Goal: Information Seeking & Learning: Learn about a topic

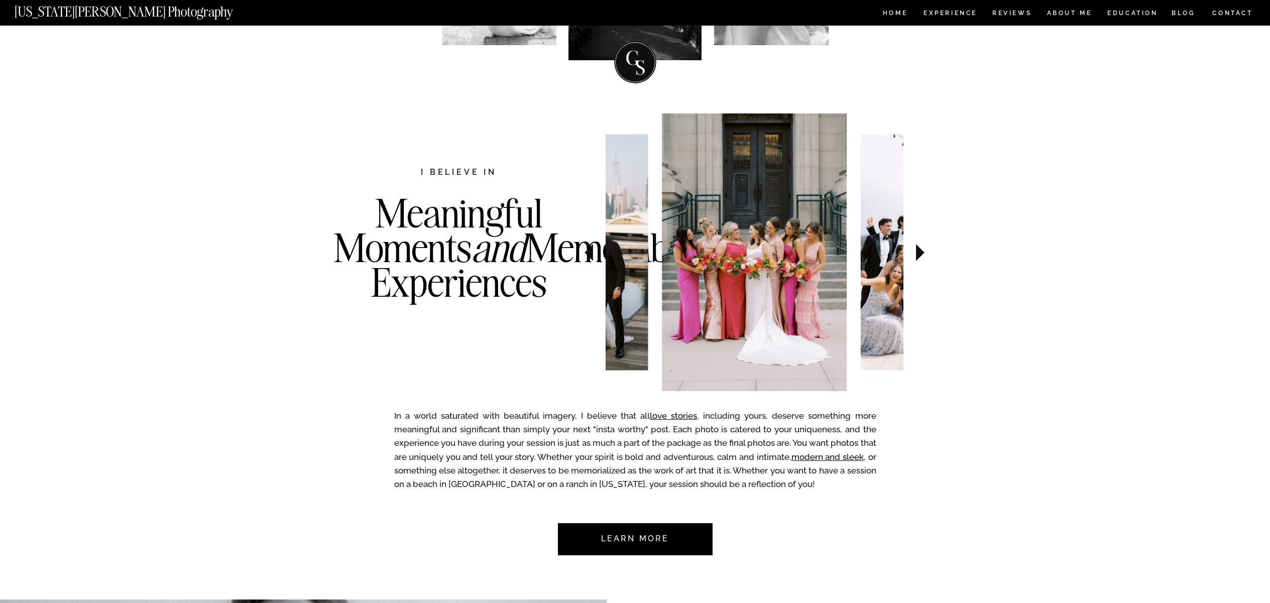
scroll to position [258, 0]
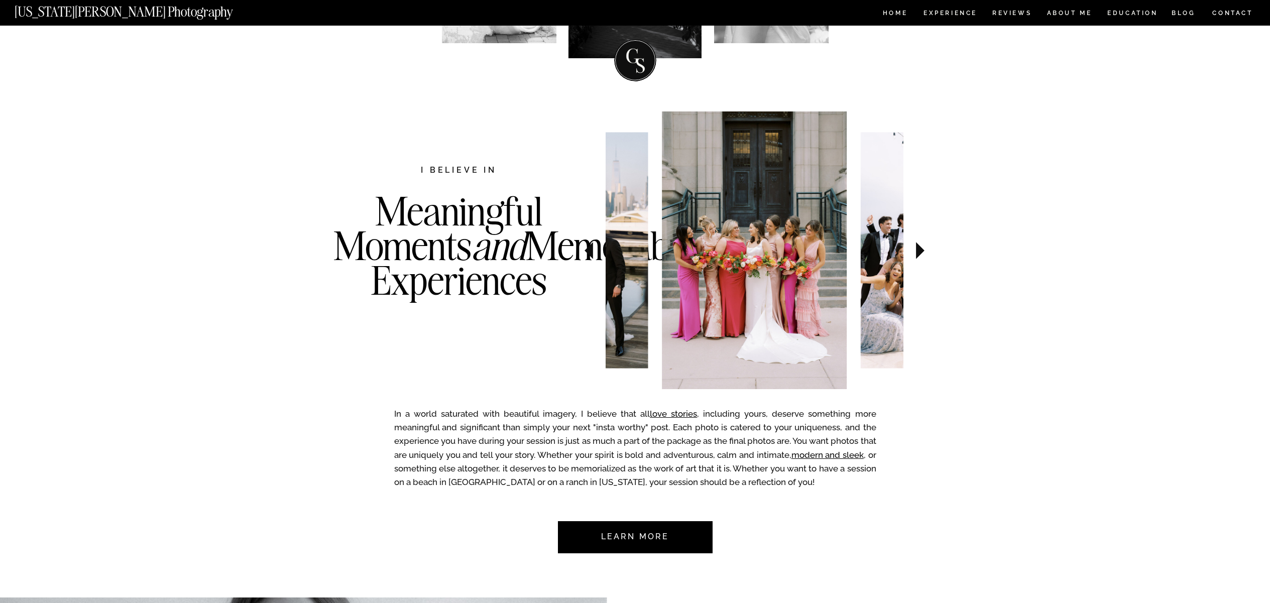
click at [919, 251] on icon at bounding box center [920, 250] width 9 height 17
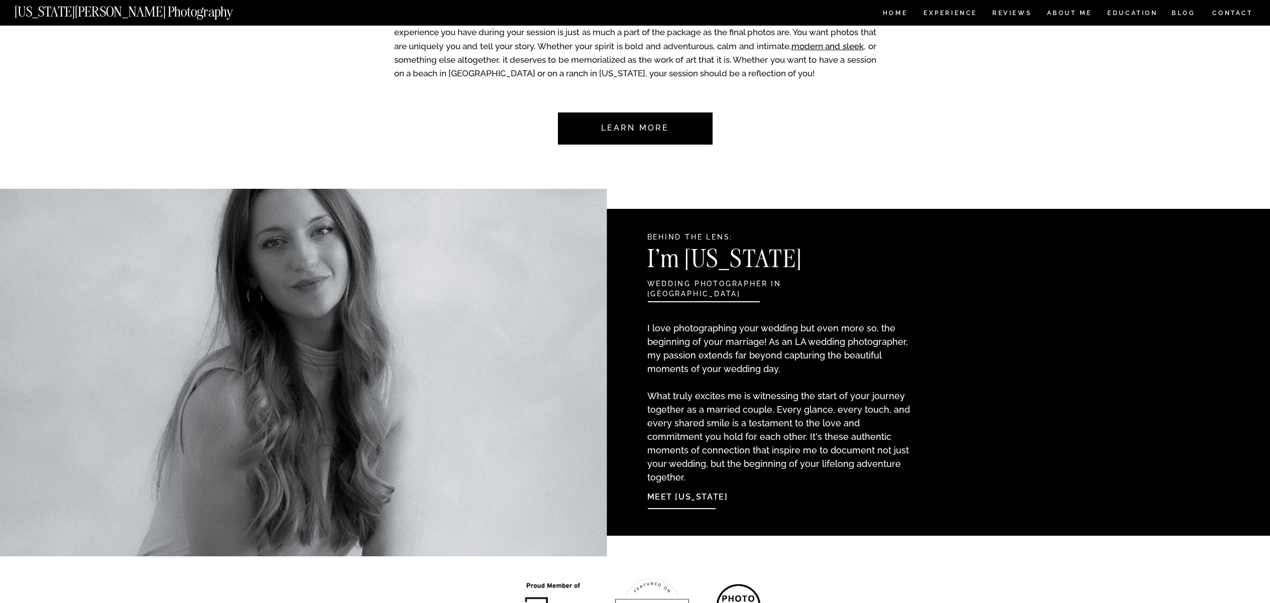
scroll to position [692, 0]
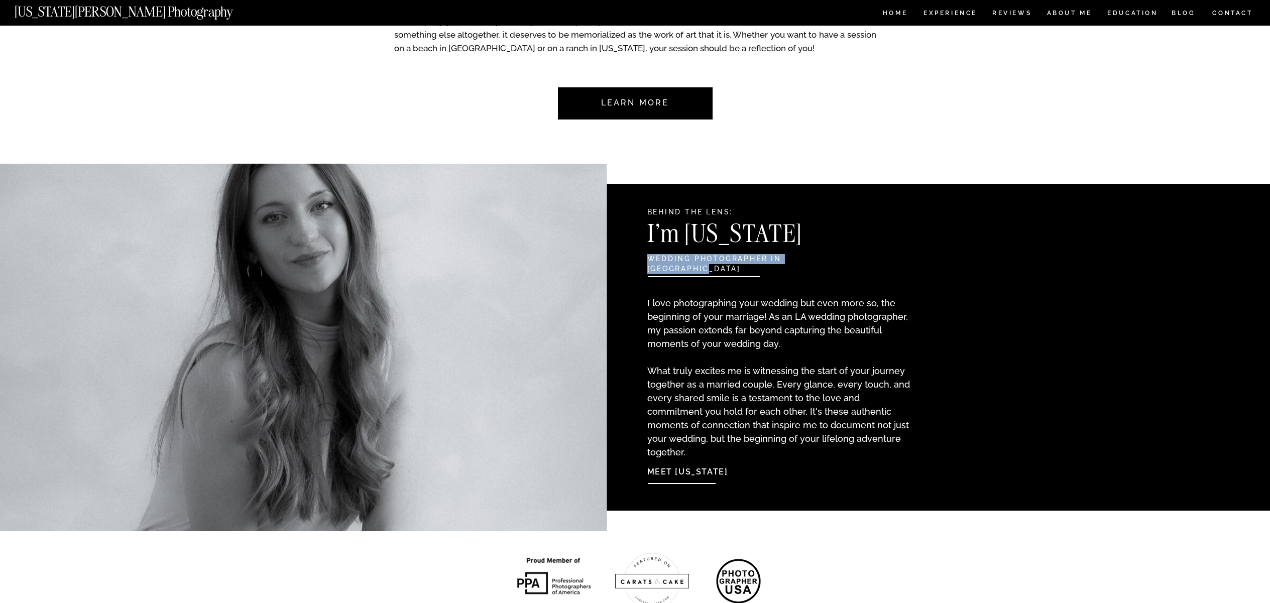
drag, startPoint x: 648, startPoint y: 259, endPoint x: 863, endPoint y: 257, distance: 214.9
click at [847, 258] on h2 "wedding photographer in LOS ANGELES" at bounding box center [753, 259] width 213 height 11
copy h2 "wedding photographer in LOS ANGELES"
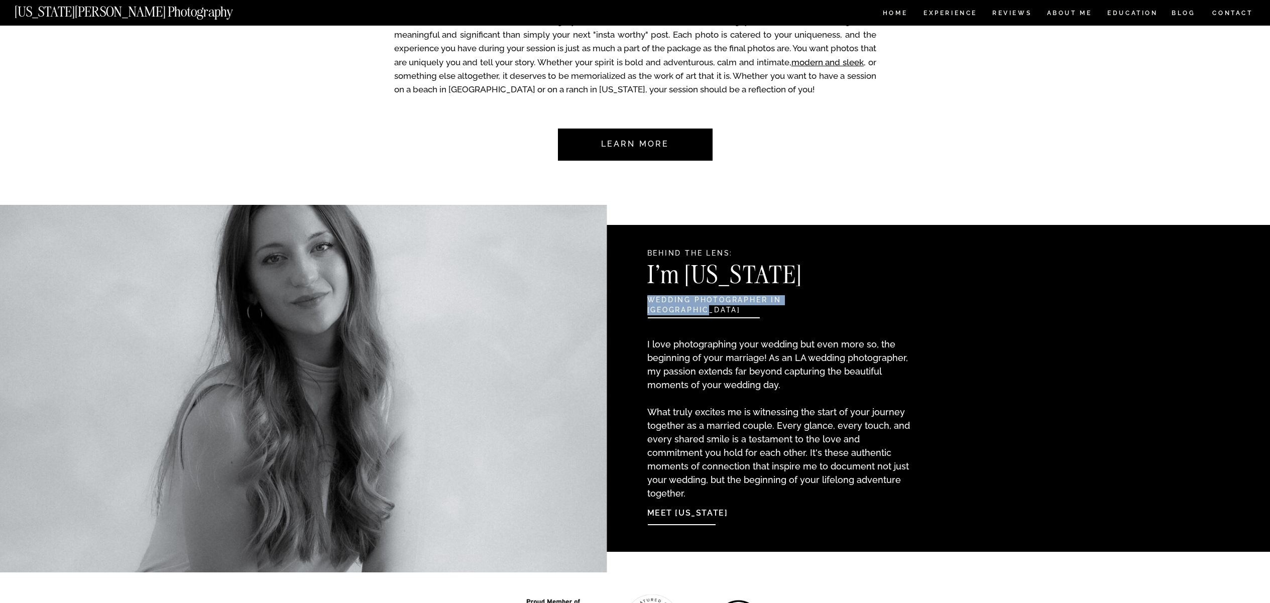
scroll to position [0, 0]
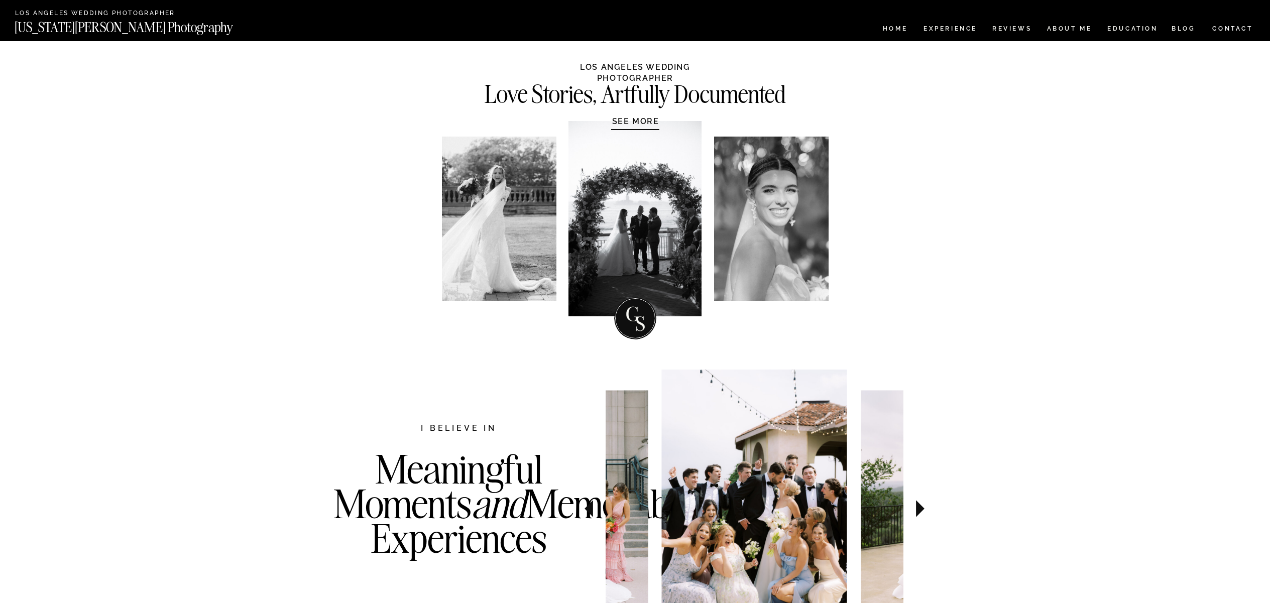
click at [120, 11] on h2 "Los Angeles Wedding Photographer" at bounding box center [113, 14] width 197 height 8
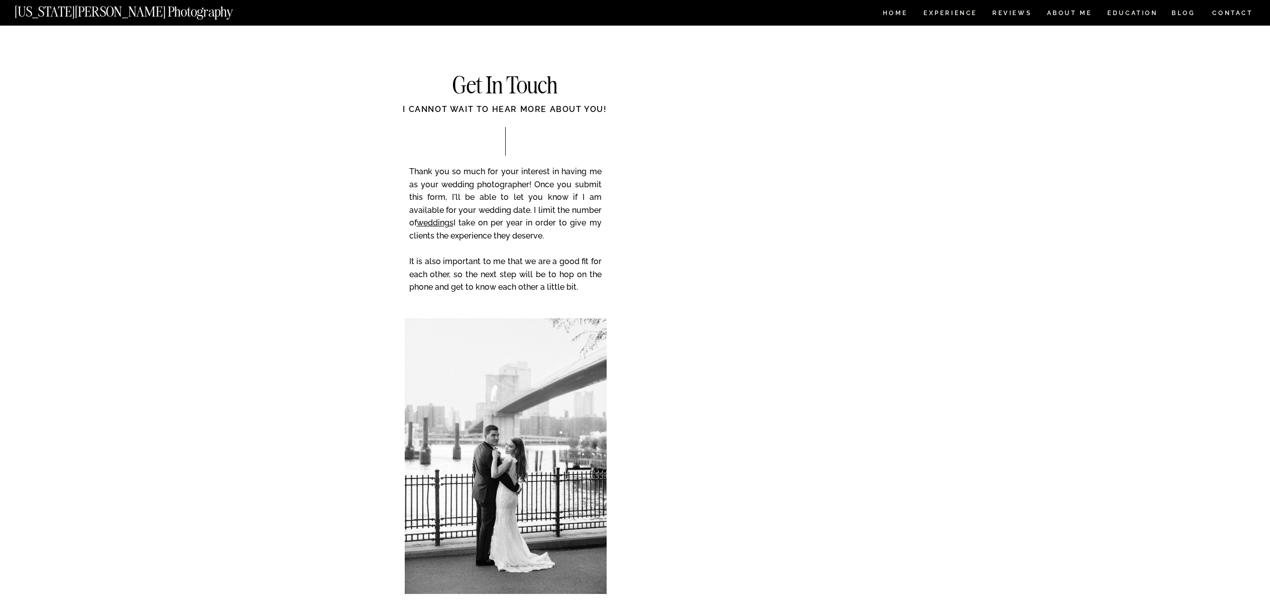
click at [137, 11] on nav "[US_STATE][PERSON_NAME] Photography" at bounding box center [141, 9] width 252 height 9
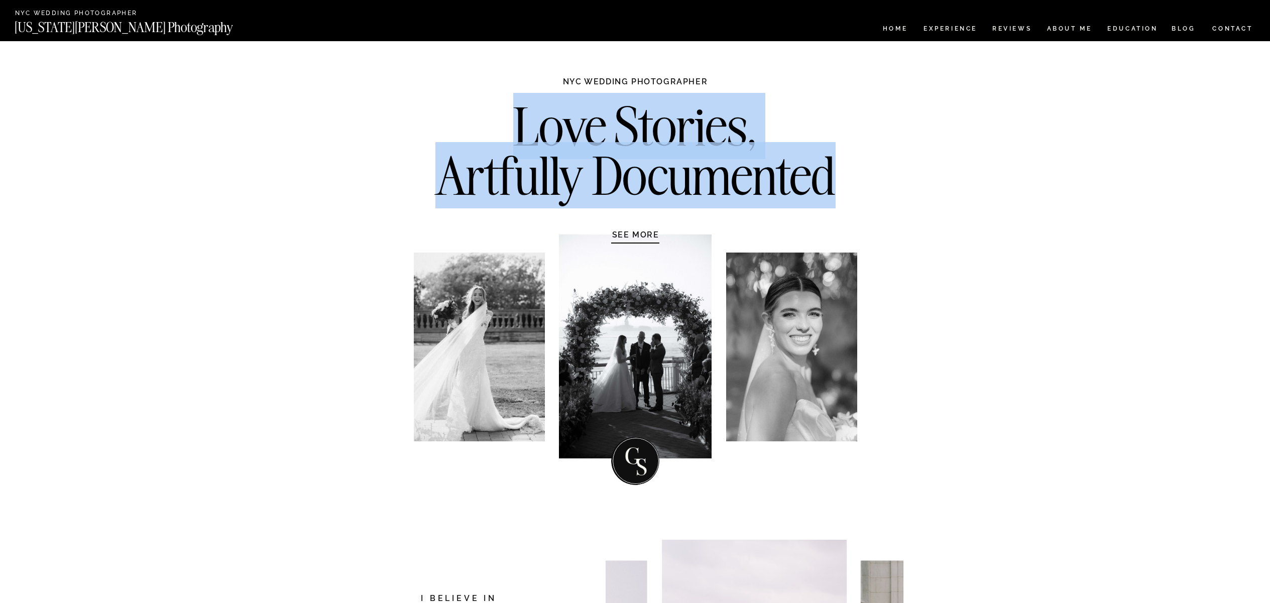
drag, startPoint x: 505, startPoint y: 127, endPoint x: 837, endPoint y: 177, distance: 336.1
click at [837, 177] on h2 "Love Stories, Artfully Documented" at bounding box center [635, 154] width 421 height 105
copy h2 "Love Stories, Artfully Documented"
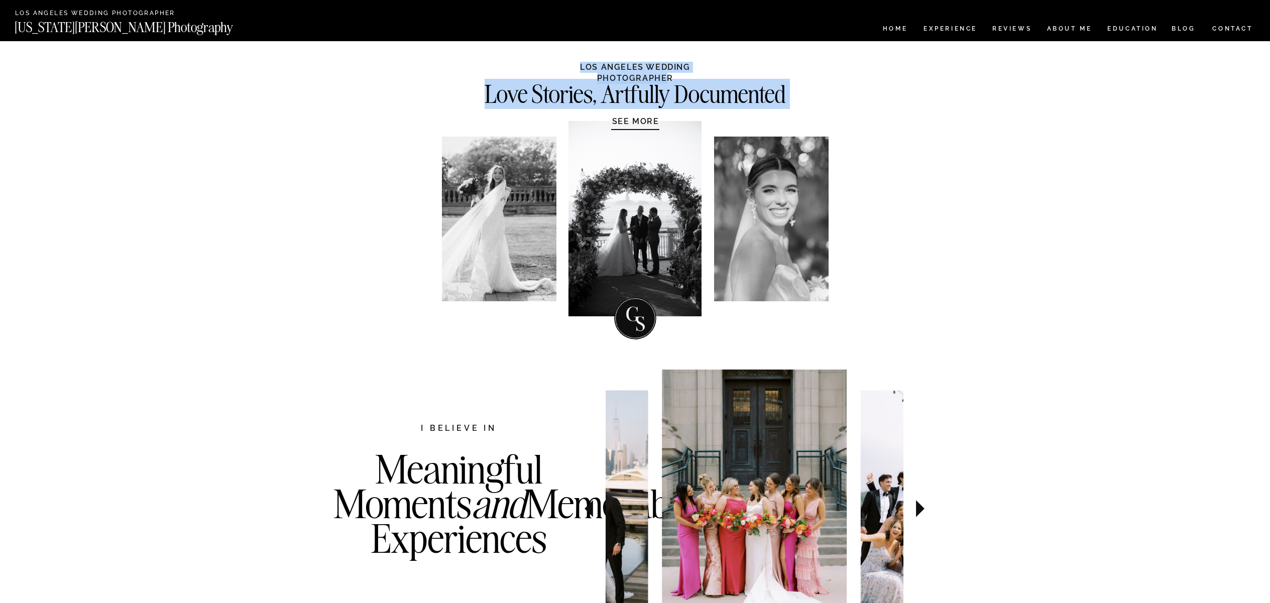
drag, startPoint x: 540, startPoint y: 65, endPoint x: 722, endPoint y: 68, distance: 181.8
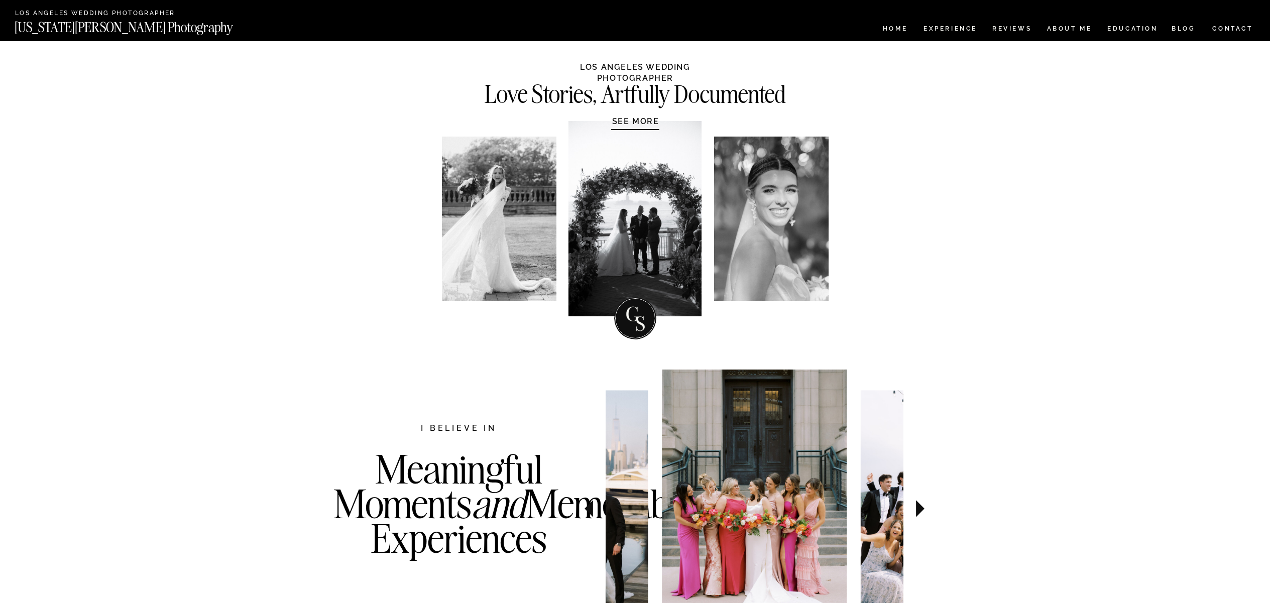
click at [722, 68] on h1 "LOS ANGELES WEDDING PHOTOGRAPHER" at bounding box center [635, 72] width 188 height 20
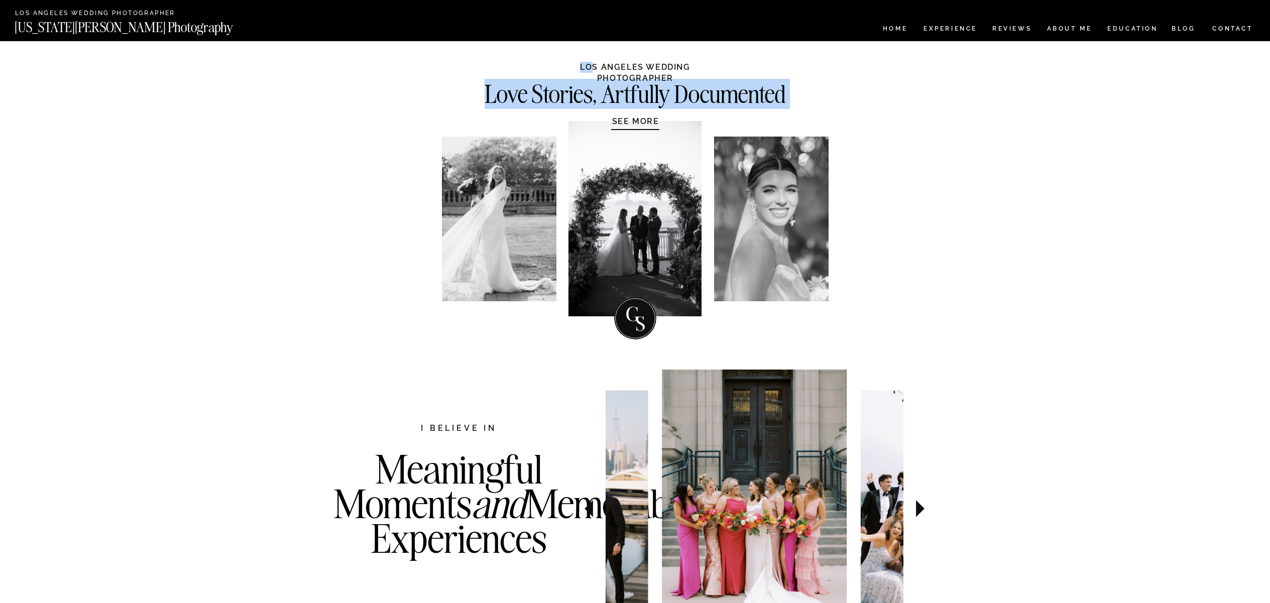
drag, startPoint x: 544, startPoint y: 64, endPoint x: 550, endPoint y: 64, distance: 6.0
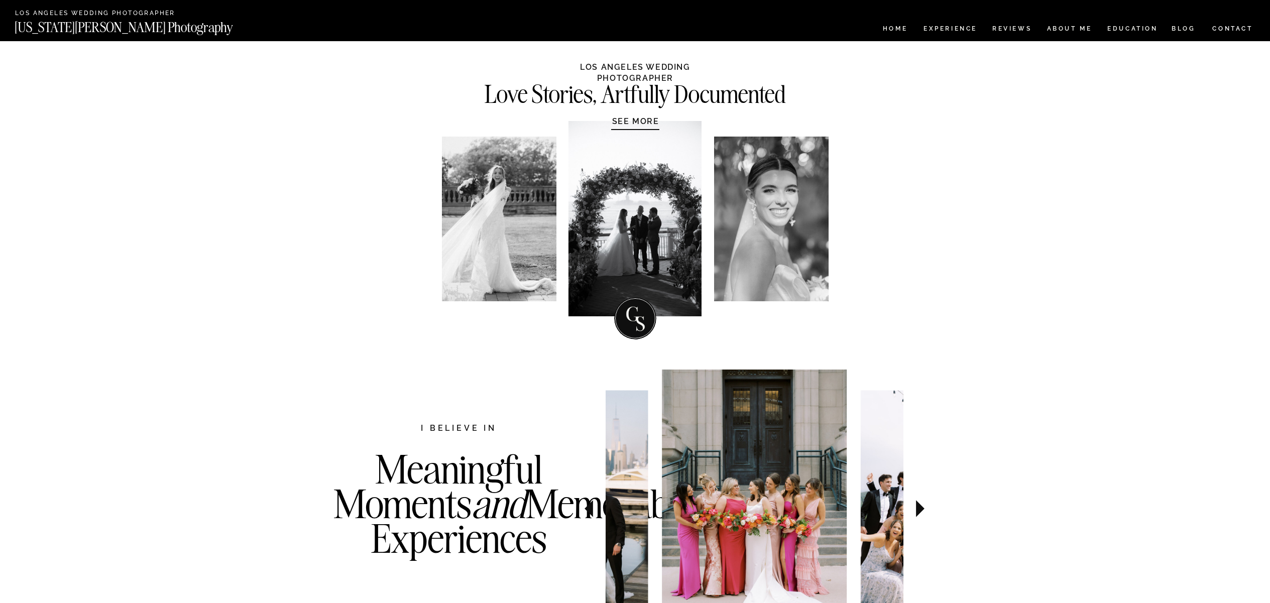
click at [550, 64] on h1 "LOS ANGELES WEDDING PHOTOGRAPHER" at bounding box center [635, 72] width 188 height 20
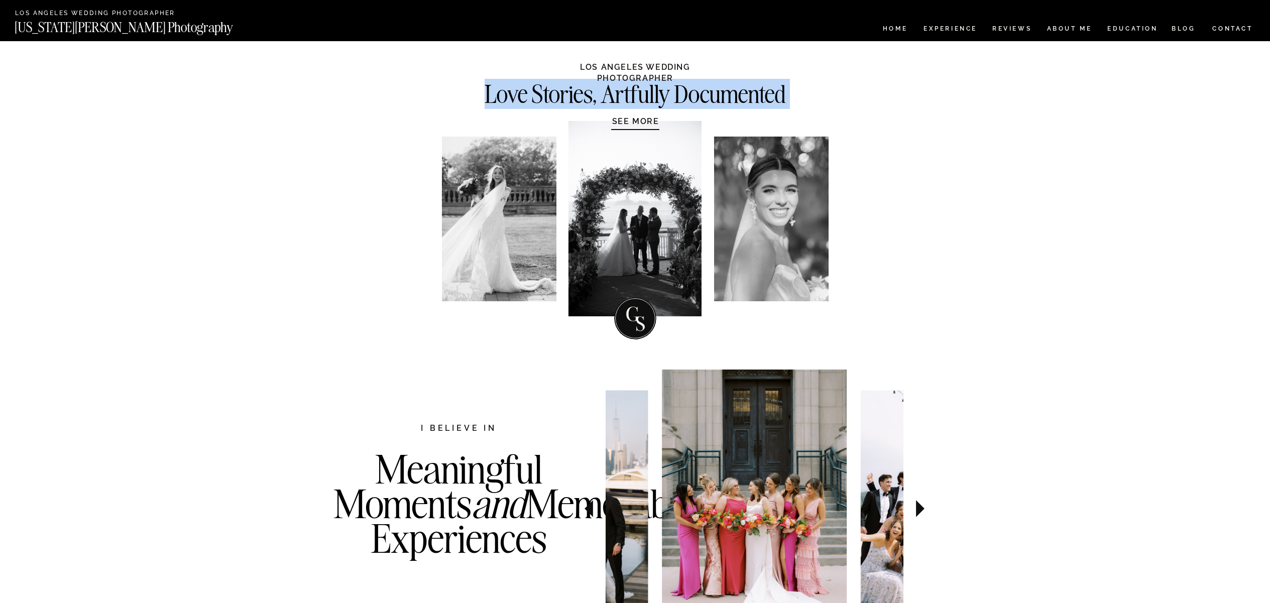
drag, startPoint x: 542, startPoint y: 65, endPoint x: 697, endPoint y: 65, distance: 155.1
click at [729, 69] on h1 "LOS ANGELES WEDDING PHOTOGRAPHER" at bounding box center [635, 72] width 188 height 20
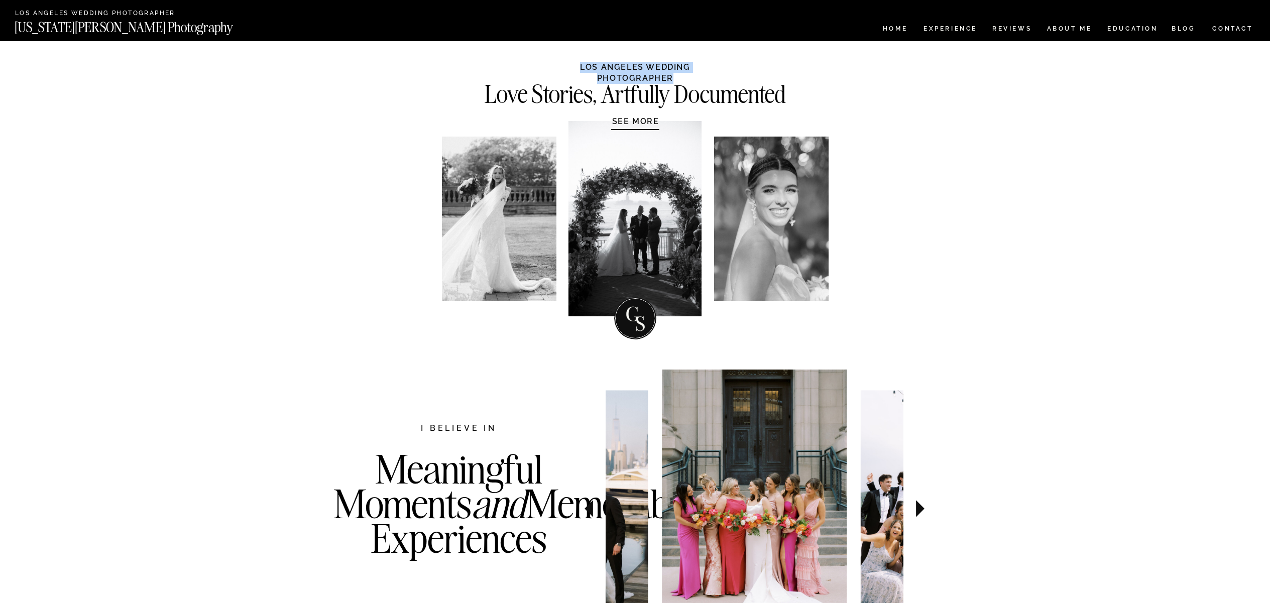
copy h1 "LOS ANGELES WEDDING PHOTOGRAPHER"
drag, startPoint x: 745, startPoint y: 284, endPoint x: 823, endPoint y: 285, distance: 77.3
click at [800, 286] on div at bounding box center [771, 219] width 114 height 165
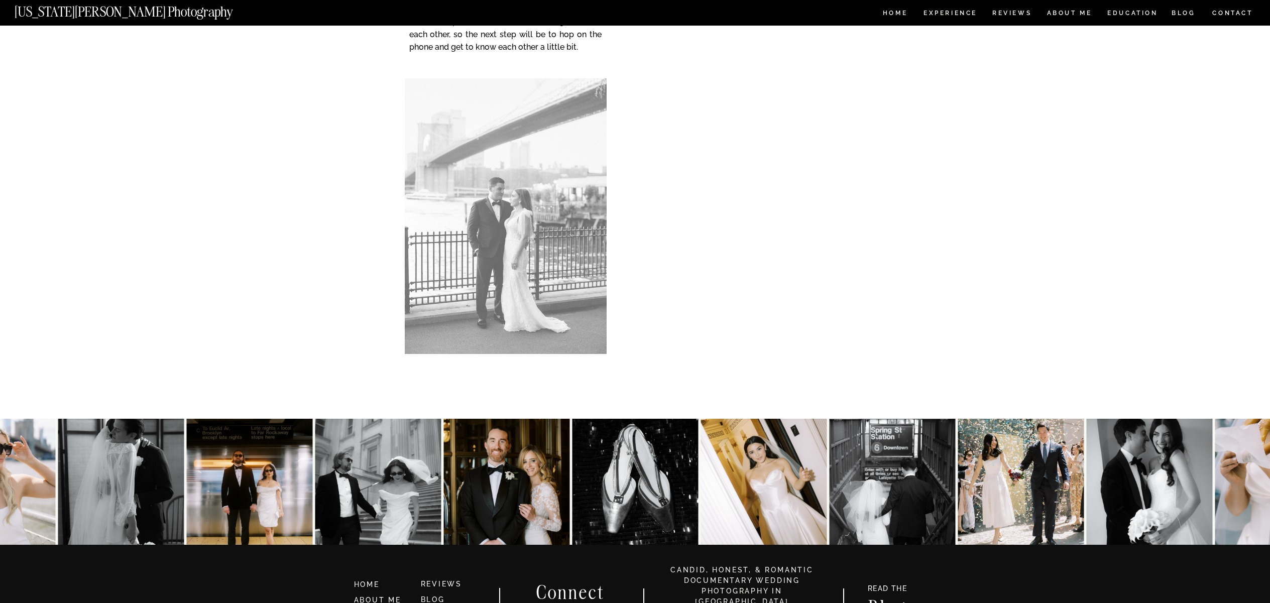
scroll to position [4983, 0]
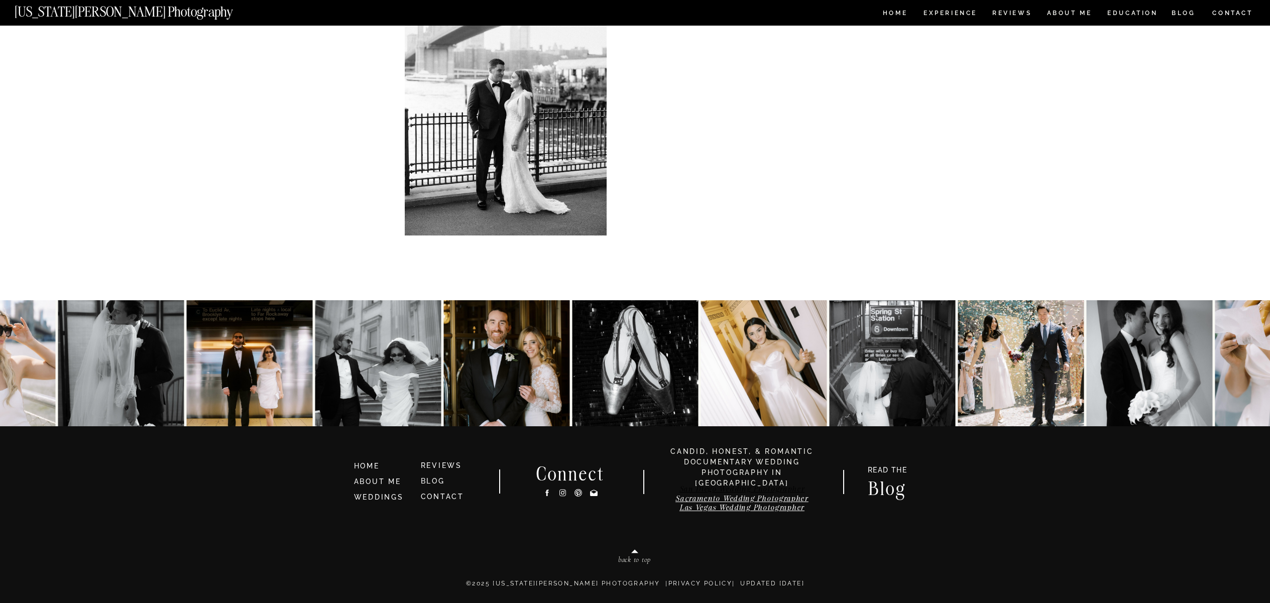
click at [783, 491] on link "San Diego Wedding Photographer" at bounding box center [742, 489] width 126 height 10
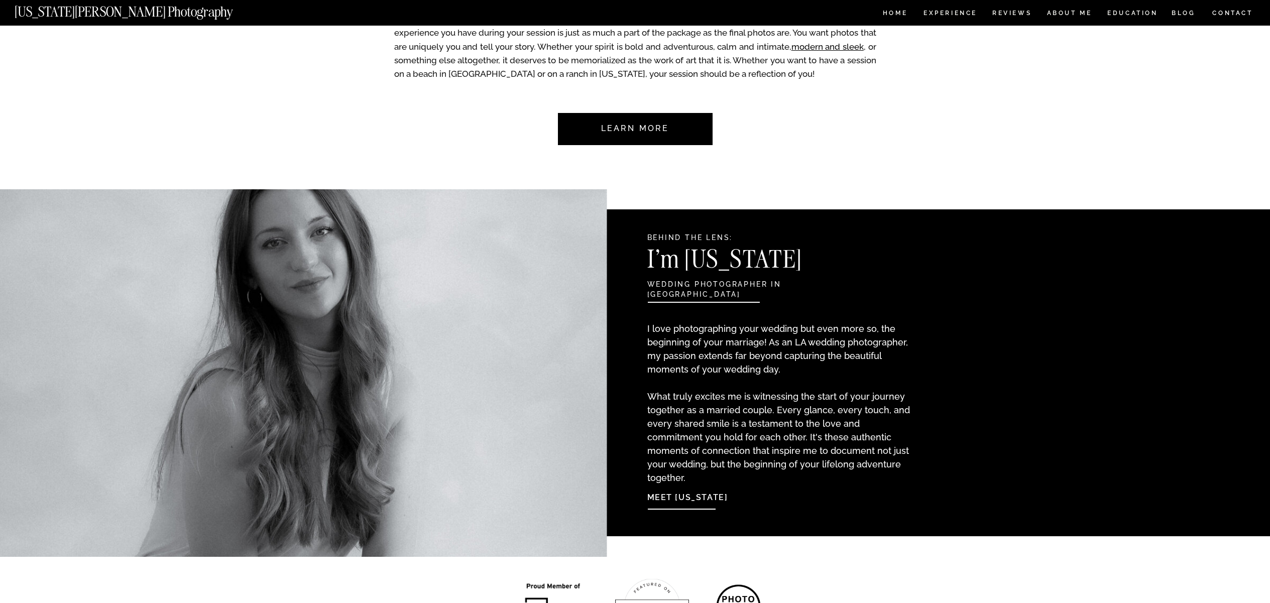
scroll to position [0, 0]
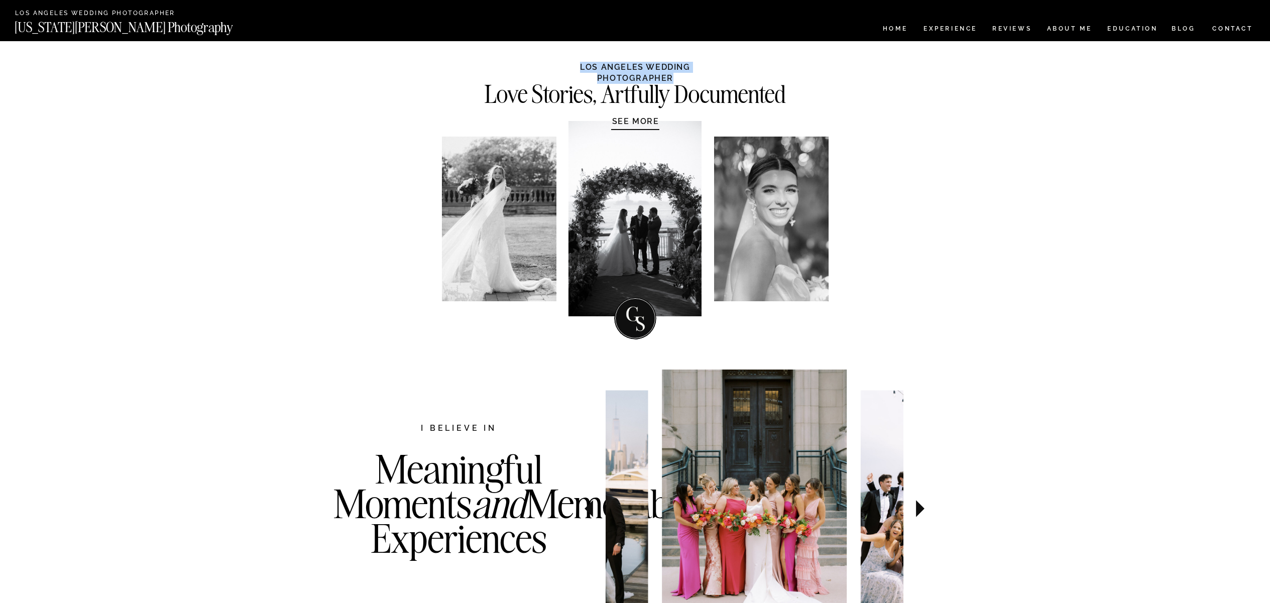
drag, startPoint x: 541, startPoint y: 66, endPoint x: 725, endPoint y: 68, distance: 183.8
click at [728, 68] on h1 "LOS ANGELES WEDDING PHOTOGRAPHER" at bounding box center [635, 72] width 188 height 20
copy h1 "LOS ANGELES WEDDING PHOTOGRAPHER"
click at [154, 29] on nav "[US_STATE][PERSON_NAME] Photography" at bounding box center [141, 25] width 252 height 9
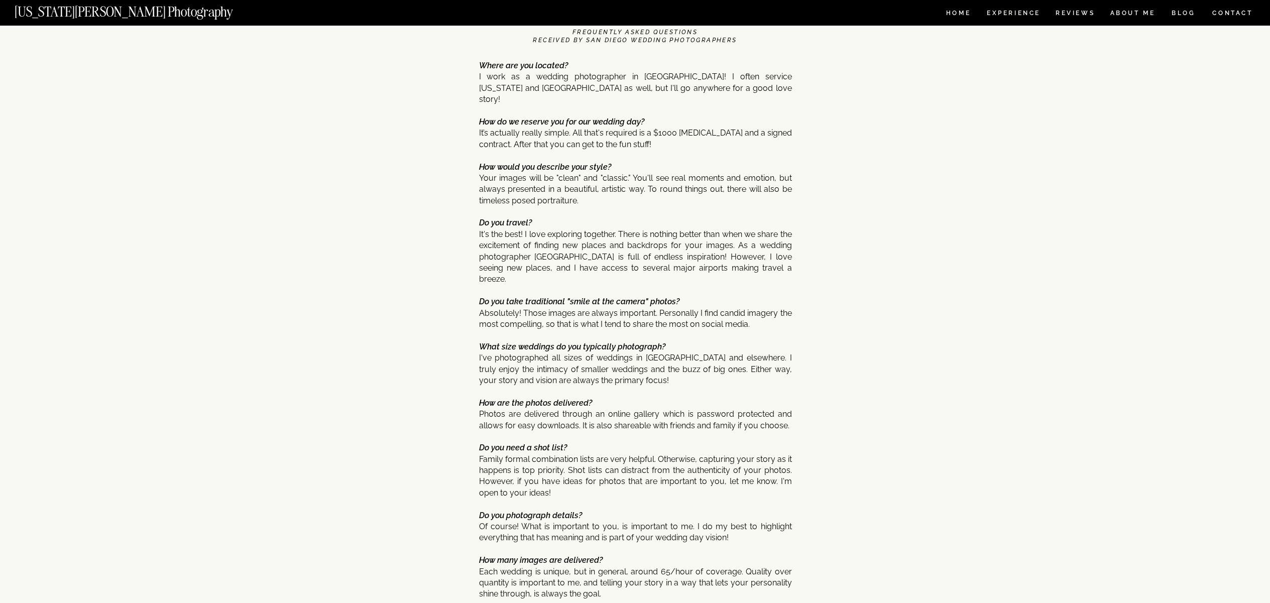
scroll to position [4983, 0]
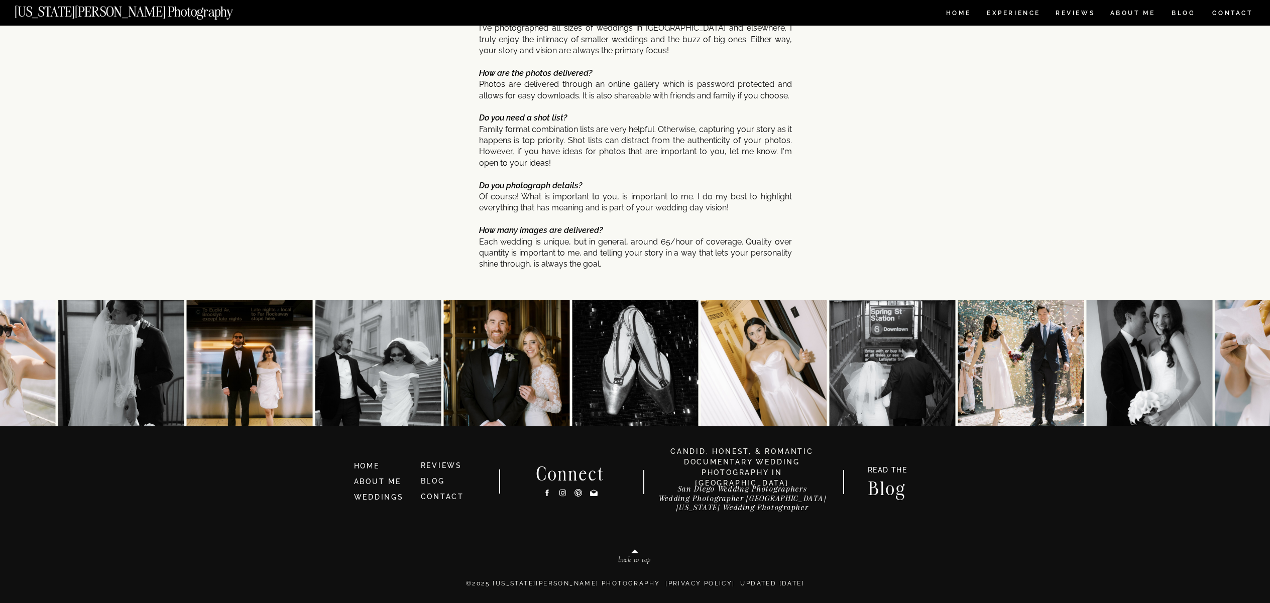
click at [740, 511] on h3 "San Diego Wedding Photographers Wedding Photographer [GEOGRAPHIC_DATA] [US_STAT…" at bounding box center [742, 500] width 179 height 33
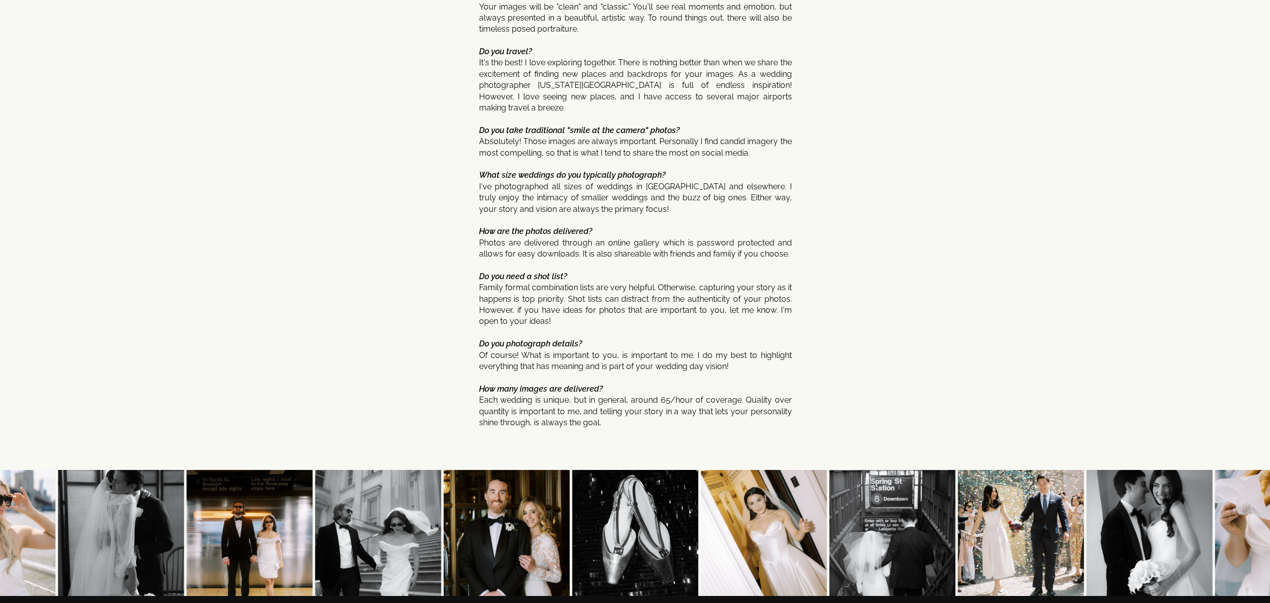
scroll to position [5193, 0]
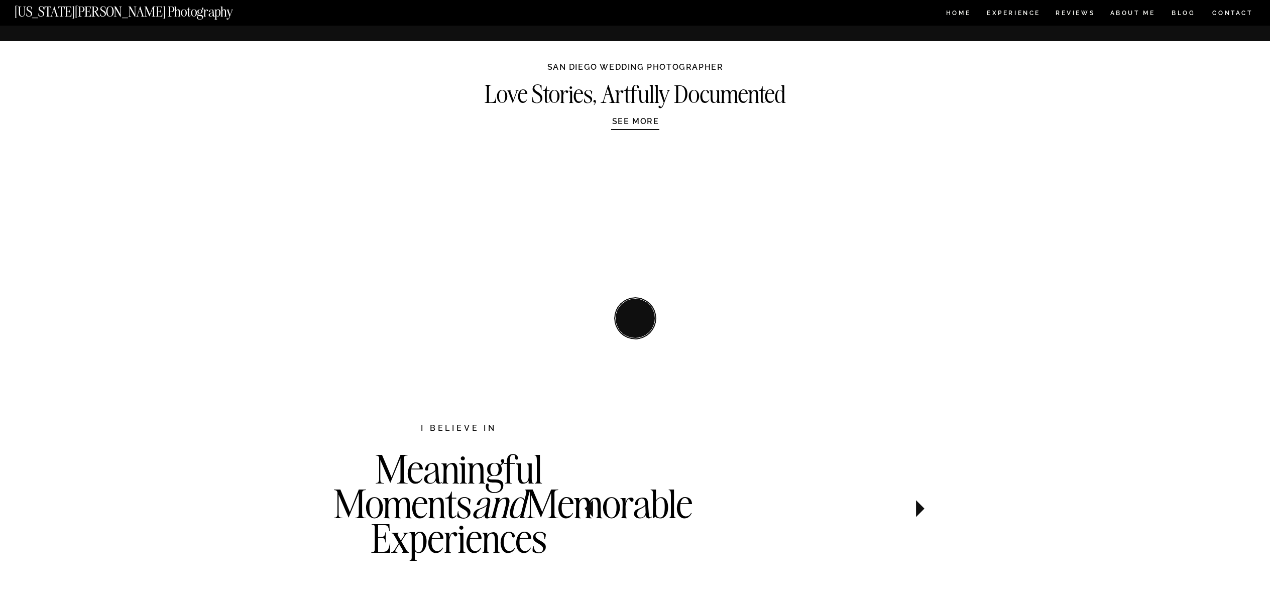
scroll to position [4983, 0]
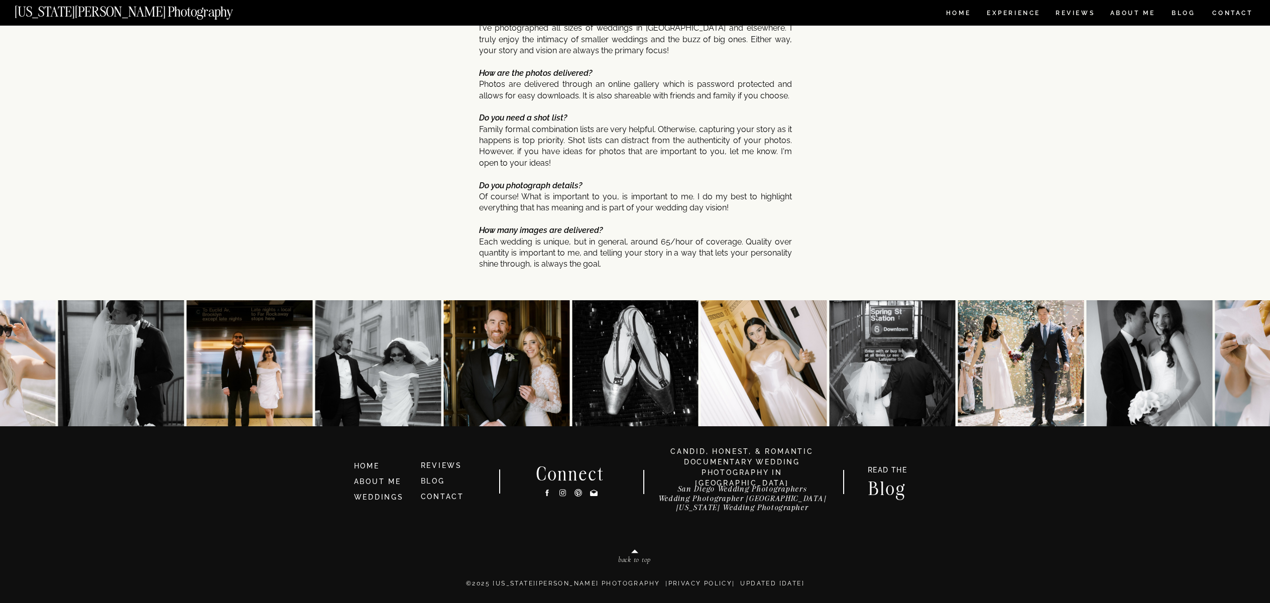
click at [751, 499] on h3 "San Diego Wedding Photographers Wedding Photographer [GEOGRAPHIC_DATA] [US_STAT…" at bounding box center [742, 500] width 179 height 33
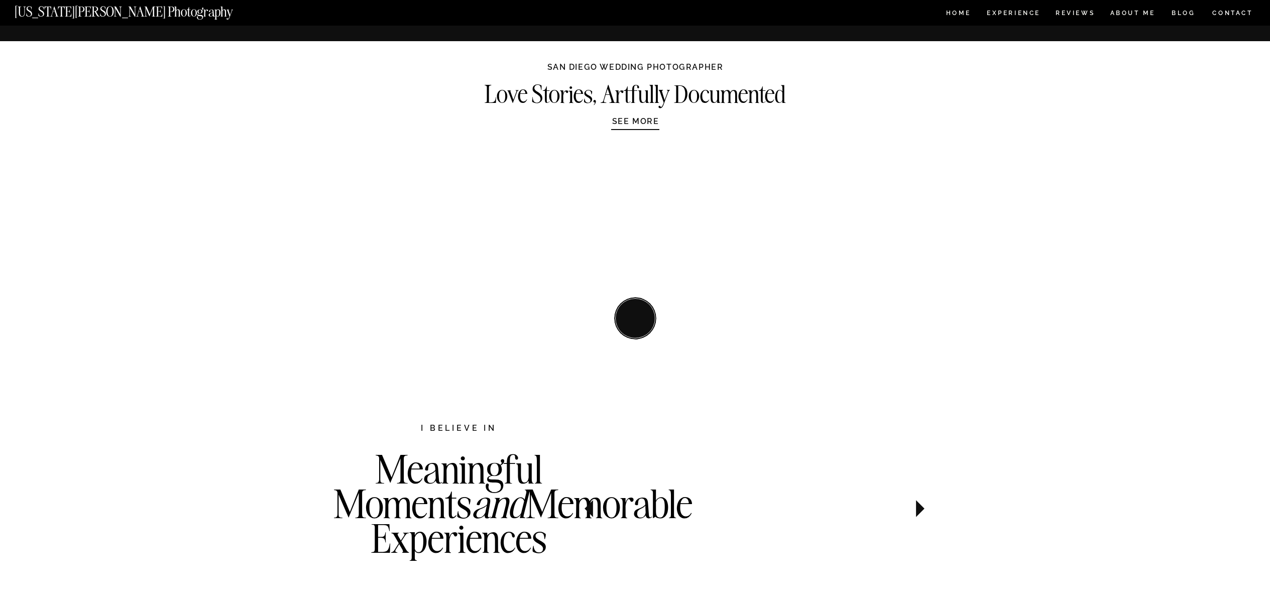
scroll to position [4983, 0]
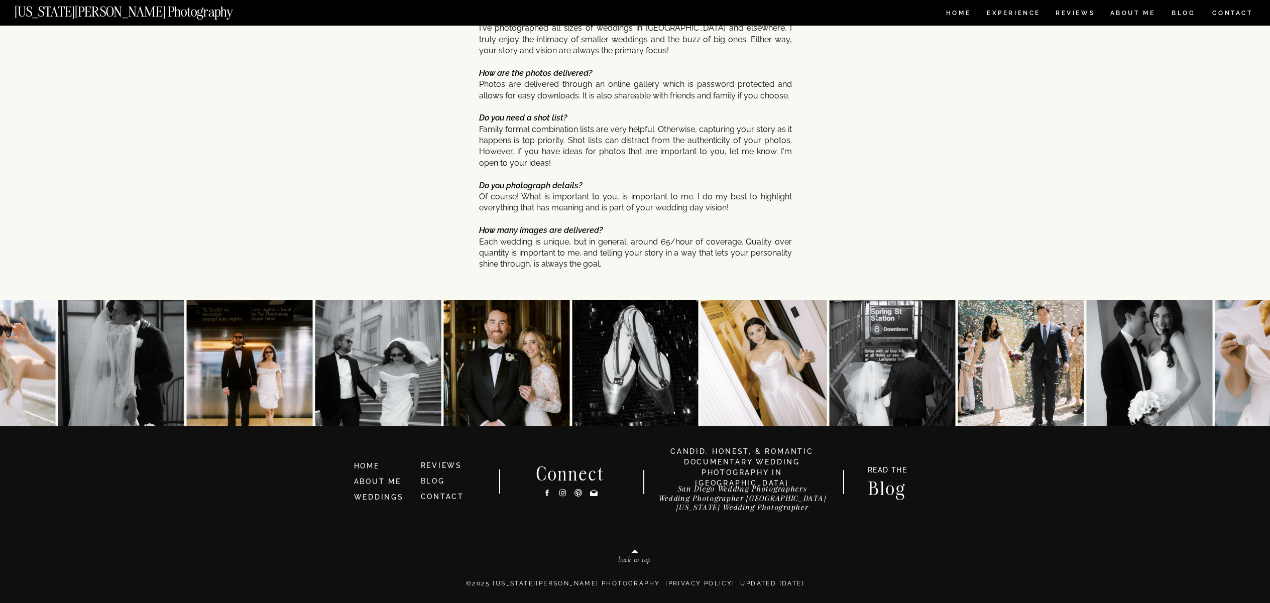
click at [769, 488] on h3 "San Diego Wedding Photographers Wedding Photographer San Diego California Weddi…" at bounding box center [742, 500] width 179 height 33
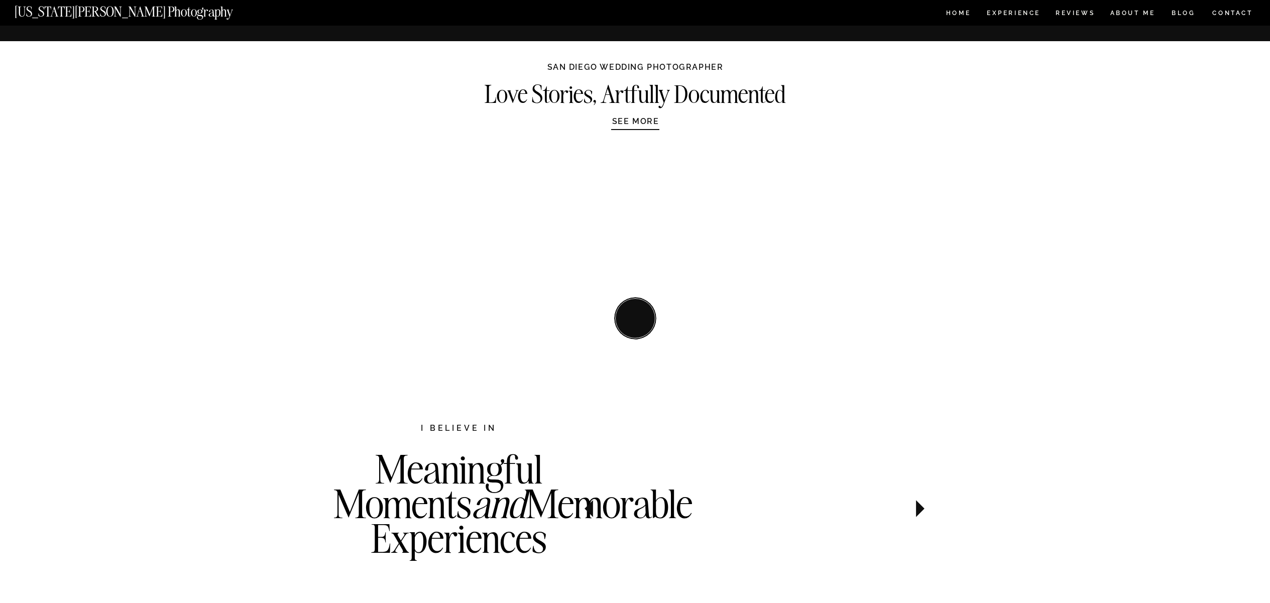
scroll to position [4983, 0]
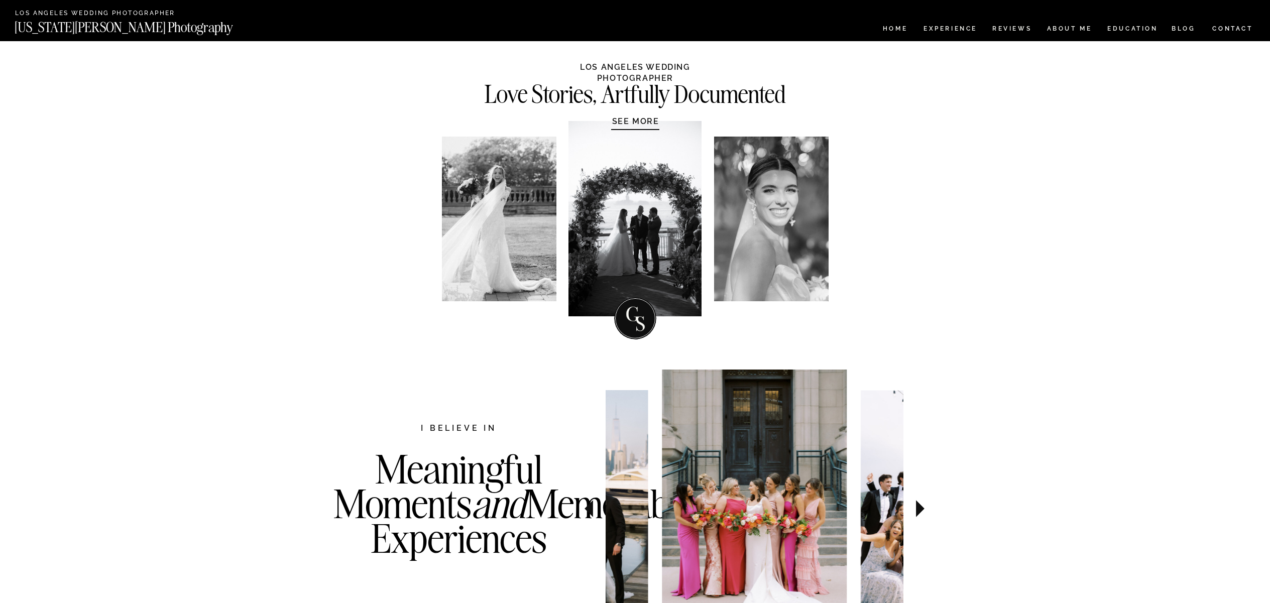
click at [81, 13] on h2 "Los Angeles Wedding Photographer" at bounding box center [113, 14] width 197 height 8
click at [55, 29] on nav "[US_STATE][PERSON_NAME] Photography" at bounding box center [141, 25] width 252 height 9
click at [54, 11] on h2 "Los Angeles Wedding Photographer" at bounding box center [113, 14] width 197 height 8
drag, startPoint x: 481, startPoint y: 67, endPoint x: 528, endPoint y: 63, distance: 47.3
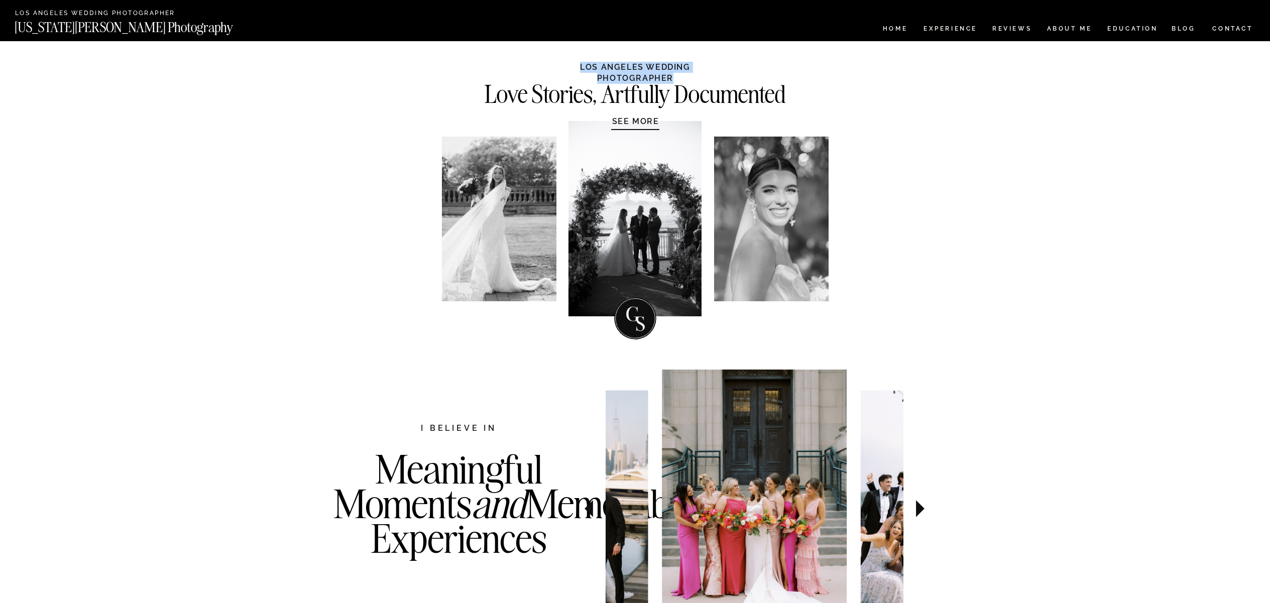
drag, startPoint x: 541, startPoint y: 67, endPoint x: 727, endPoint y: 67, distance: 186.2
click at [727, 67] on h1 "LOS ANGELES WEDDING PHOTOGRAPHER" at bounding box center [635, 72] width 188 height 20
copy h1 "LOS ANGELES WEDDING PHOTOGRAPHER"
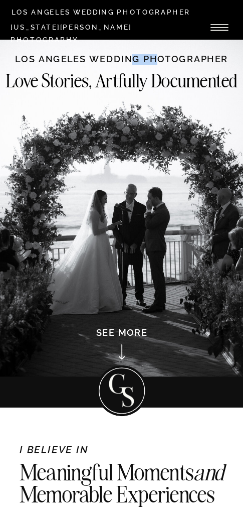
drag, startPoint x: 156, startPoint y: 59, endPoint x: 133, endPoint y: 57, distance: 23.2
click at [133, 57] on h1 "LOS ANGELES WEDDING PHOTOGRAPHER" at bounding box center [122, 61] width 224 height 12
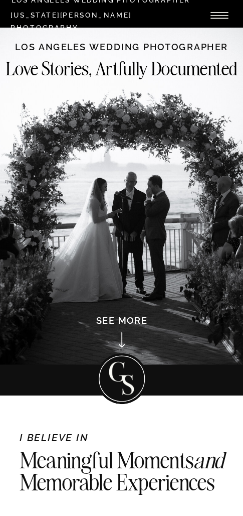
scroll to position [0, 0]
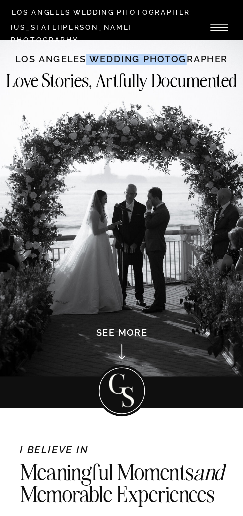
drag, startPoint x: 121, startPoint y: 57, endPoint x: 135, endPoint y: 56, distance: 13.6
click at [111, 56] on h1 "LOS ANGELES WEDDING PHOTOGRAPHER" at bounding box center [122, 61] width 224 height 12
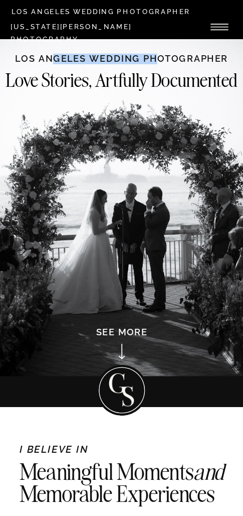
drag, startPoint x: 156, startPoint y: 59, endPoint x: 57, endPoint y: 57, distance: 98.9
click at [54, 57] on h1 "LOS ANGELES WEDDING PHOTOGRAPHER" at bounding box center [122, 60] width 224 height 12
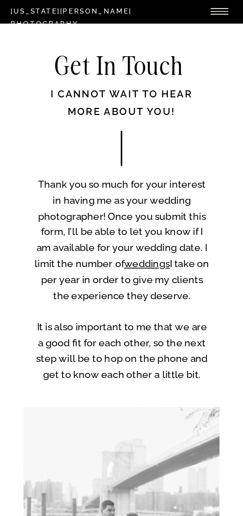
click at [191, 77] on h2 "Get In Touch" at bounding box center [120, 68] width 224 height 31
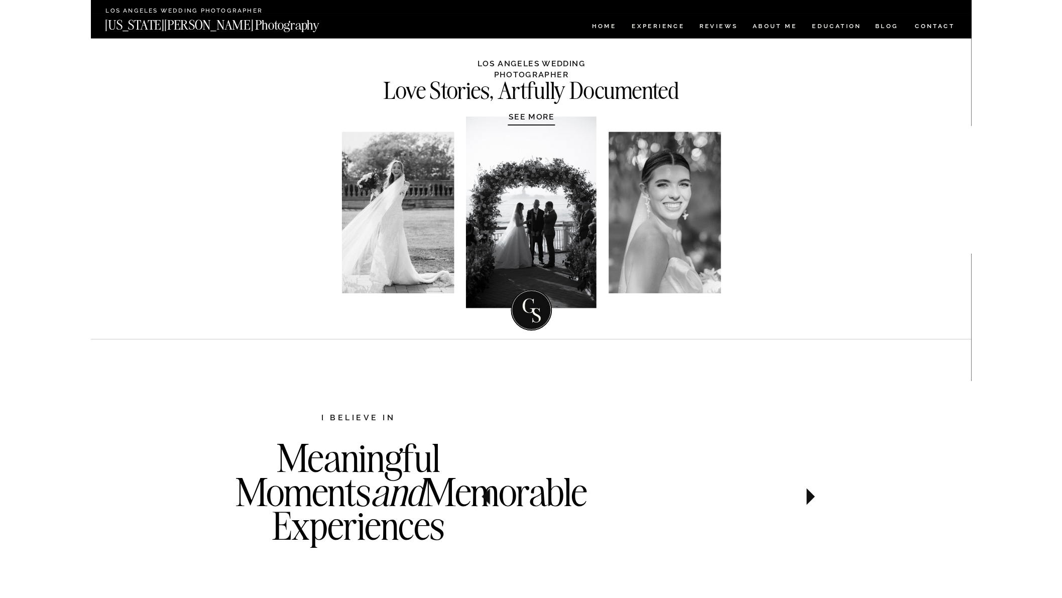
scroll to position [1, 0]
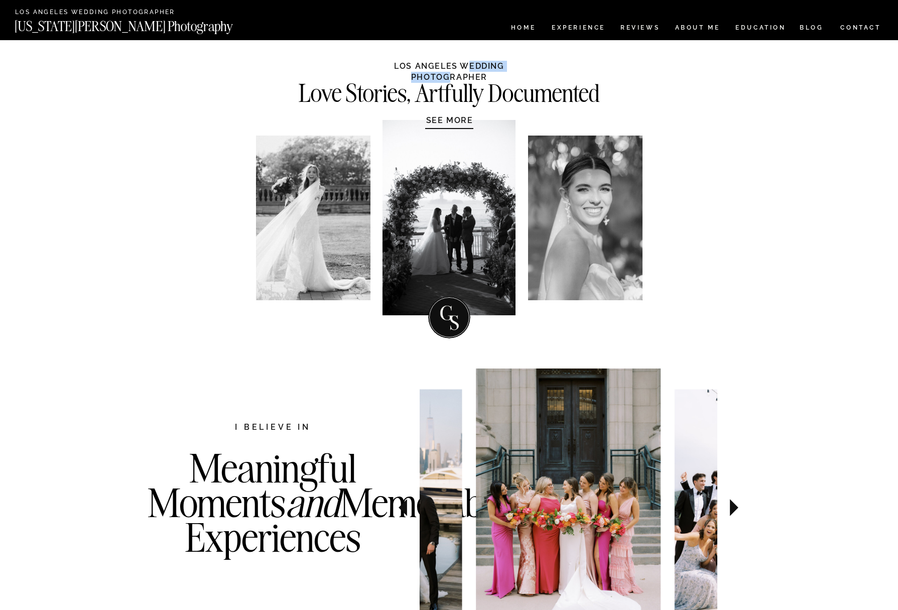
drag, startPoint x: 433, startPoint y: 66, endPoint x: 513, endPoint y: 59, distance: 79.6
click at [510, 63] on h1 "LOS ANGELES WEDDING PHOTOGRAPHER" at bounding box center [449, 71] width 188 height 20
click at [461, 65] on h1 "LOS ANGELES WEDDING PHOTOGRAPHER" at bounding box center [449, 71] width 188 height 20
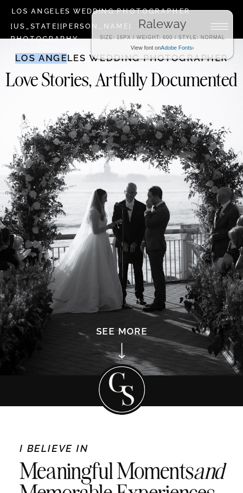
drag, startPoint x: 14, startPoint y: 59, endPoint x: 65, endPoint y: 58, distance: 51.7
click at [65, 58] on h1 "LOS ANGELES WEDDING PHOTOGRAPHER" at bounding box center [122, 60] width 224 height 12
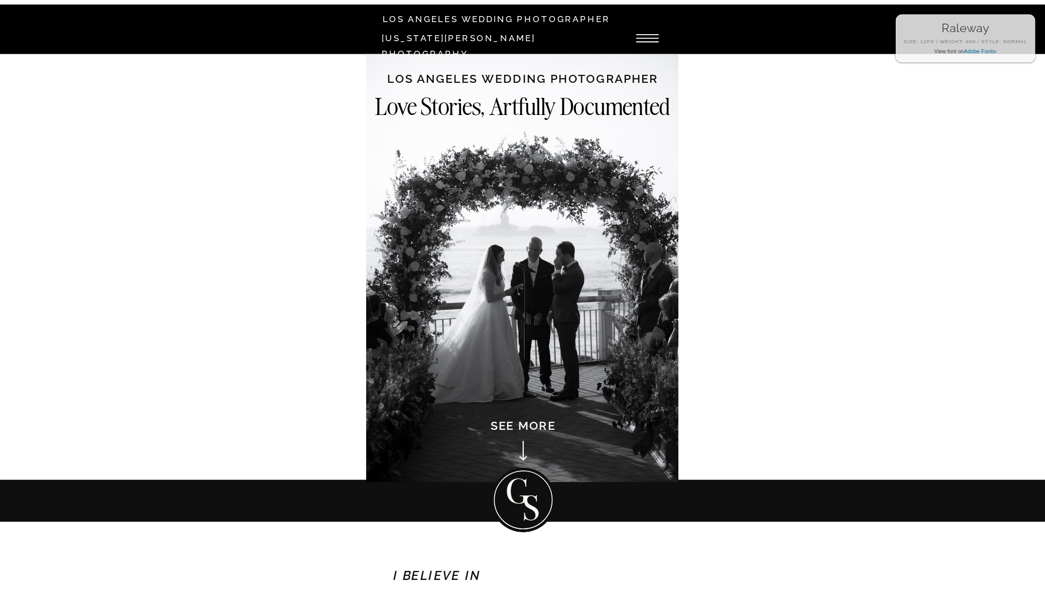
scroll to position [0, 0]
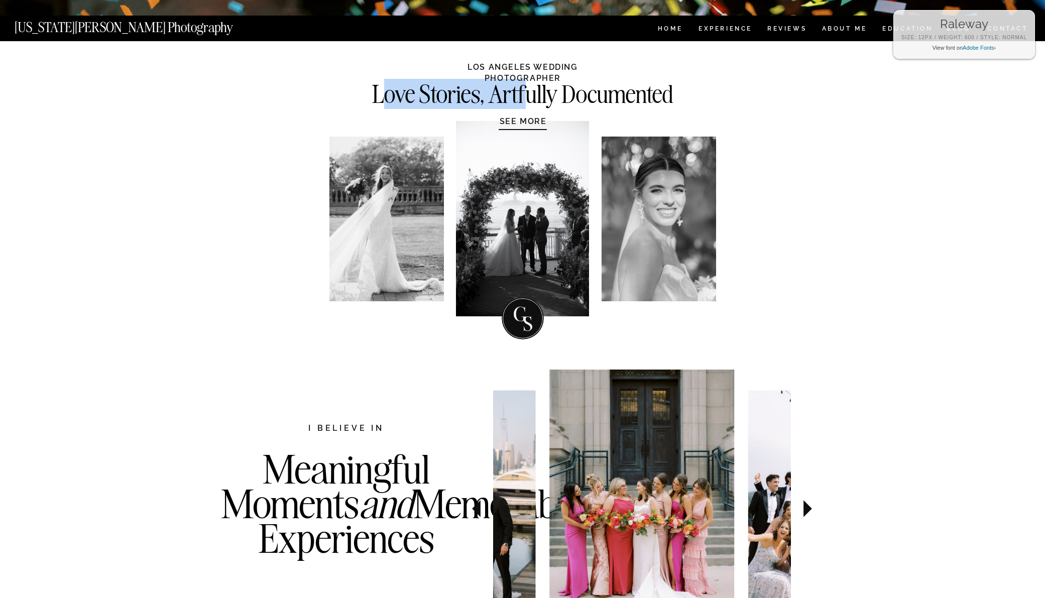
drag, startPoint x: 387, startPoint y: 95, endPoint x: 529, endPoint y: 96, distance: 142.1
click at [529, 96] on h2 "Love Stories, Artfully Documented" at bounding box center [522, 93] width 345 height 20
copy h2 "Love Stories, Artfully Documented"
drag, startPoint x: 369, startPoint y: 94, endPoint x: 501, endPoint y: 65, distance: 135.2
click at [590, 87] on h2 "Love Stories, Artfully Documented" at bounding box center [522, 93] width 345 height 20
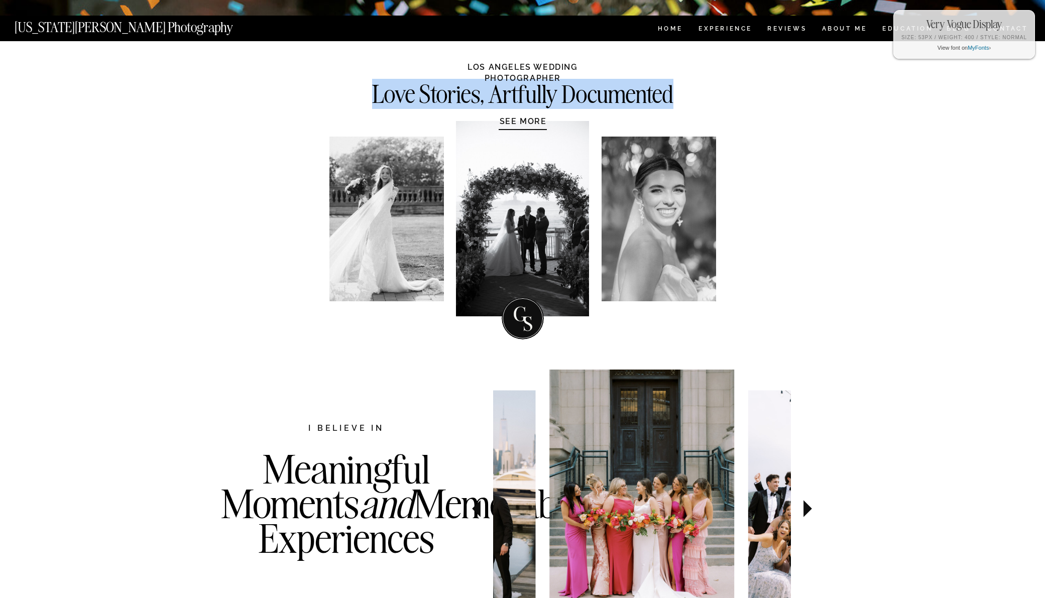
drag, startPoint x: 387, startPoint y: 95, endPoint x: 461, endPoint y: 39, distance: 93.2
click at [676, 96] on h2 "Love Stories, Artfully Documented" at bounding box center [522, 93] width 345 height 20
copy h2 "Love Stories, Artfully Documented"
drag, startPoint x: 392, startPoint y: 96, endPoint x: 626, endPoint y: 78, distance: 234.7
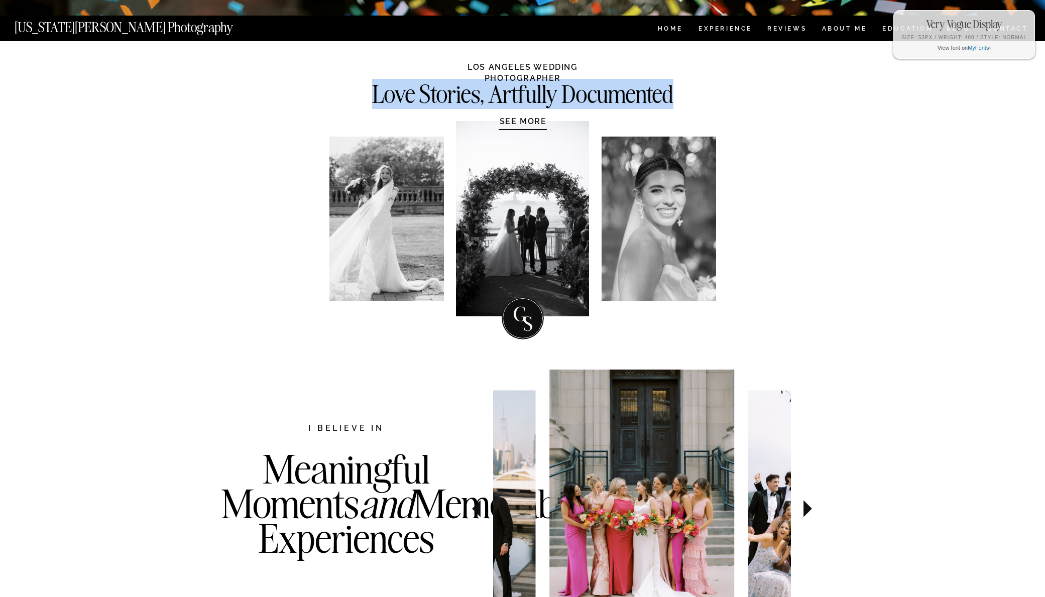
click at [673, 97] on h2 "Love Stories, Artfully Documented" at bounding box center [522, 93] width 345 height 20
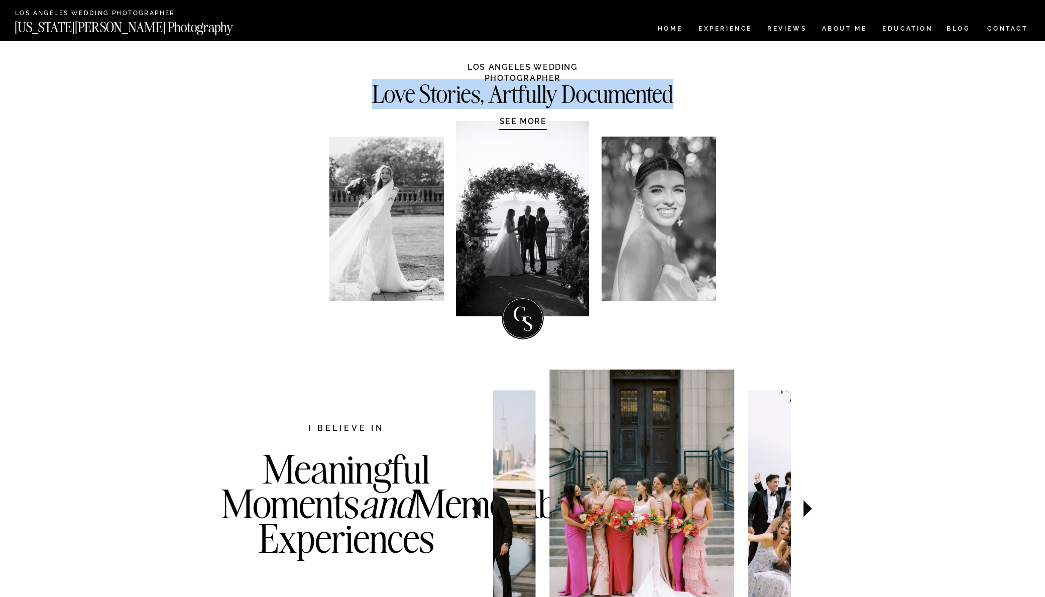
drag, startPoint x: 372, startPoint y: 94, endPoint x: 386, endPoint y: 23, distance: 72.5
click at [674, 94] on h2 "Love Stories, Artfully Documented" at bounding box center [522, 93] width 345 height 20
copy h2 "Love Stories, Artfully Documented"
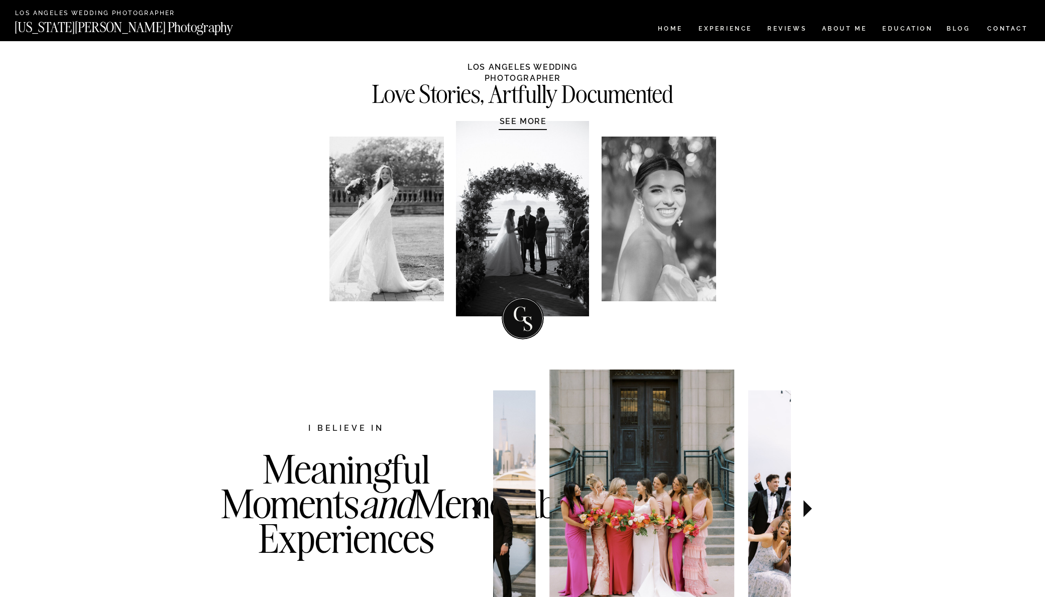
click at [512, 121] on h1 "SEE MORE" at bounding box center [522, 121] width 95 height 10
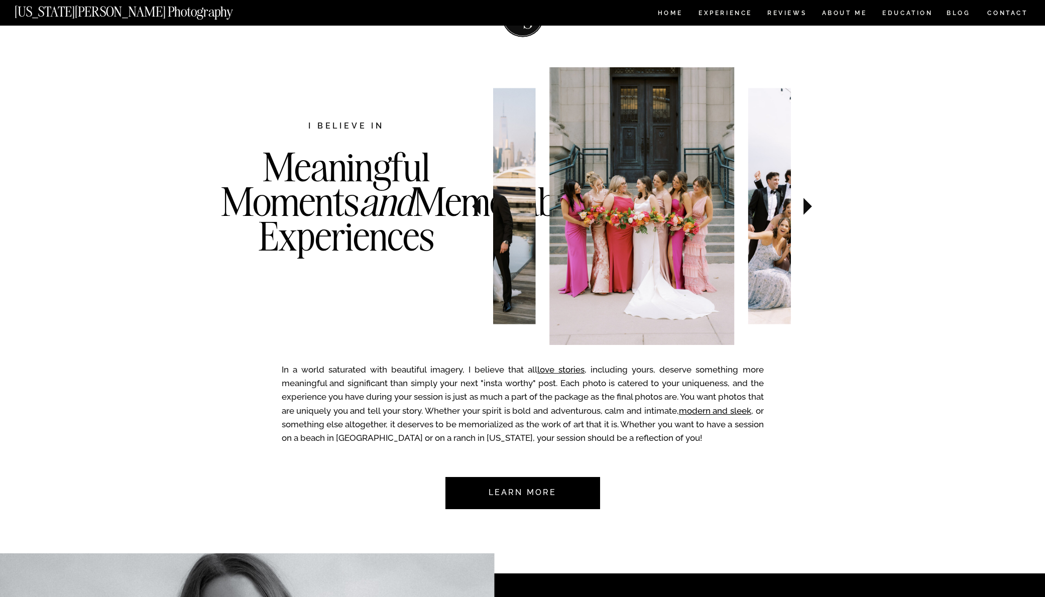
scroll to position [303, 0]
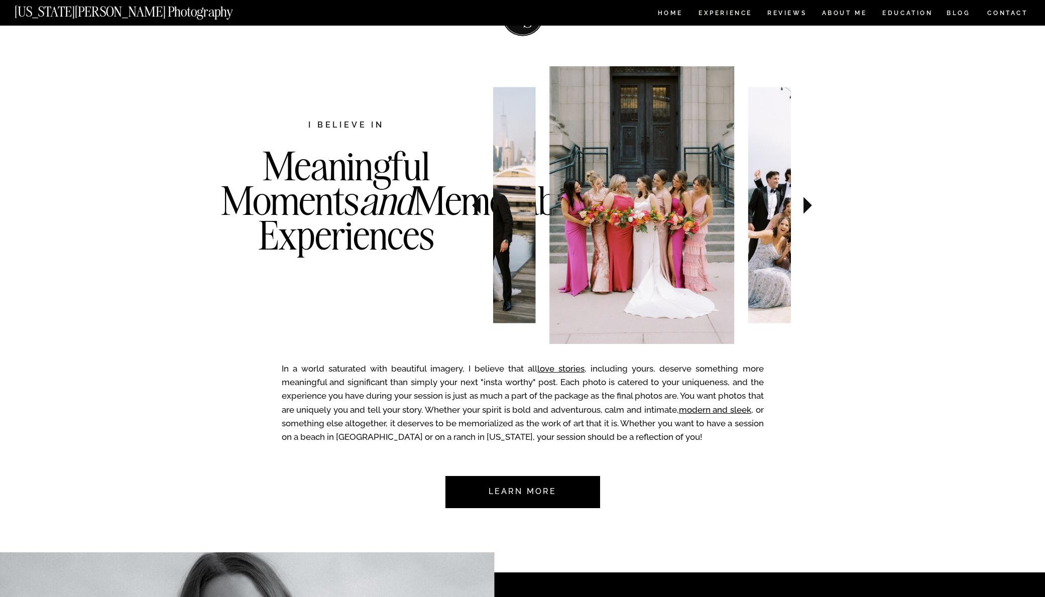
drag, startPoint x: 257, startPoint y: 159, endPoint x: 433, endPoint y: 261, distance: 202.9
click at [433, 261] on h3 "Meaningful Moments and Memorable Experiences" at bounding box center [346, 221] width 251 height 145
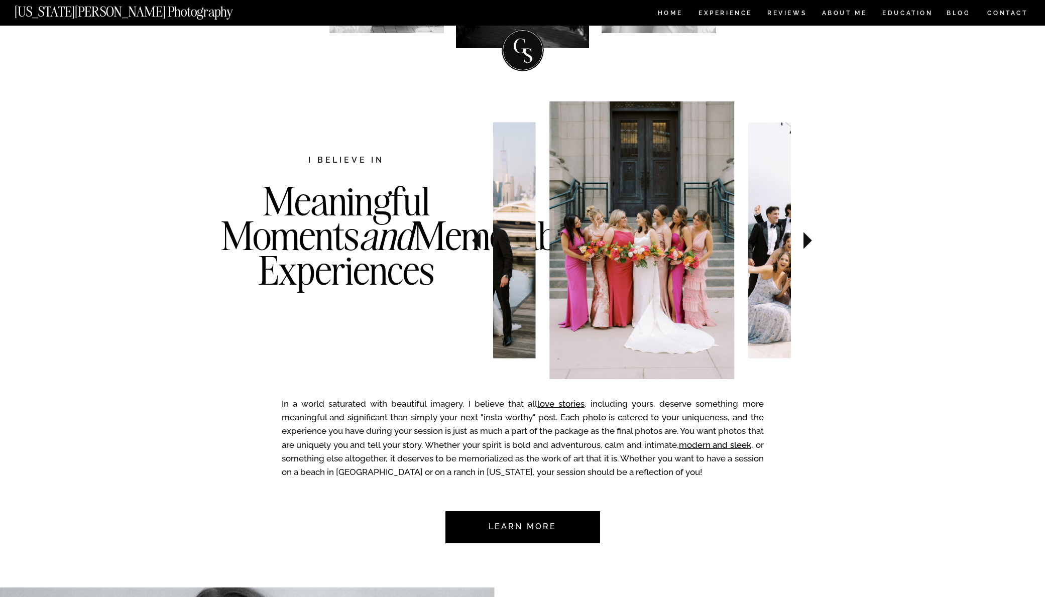
scroll to position [269, 0]
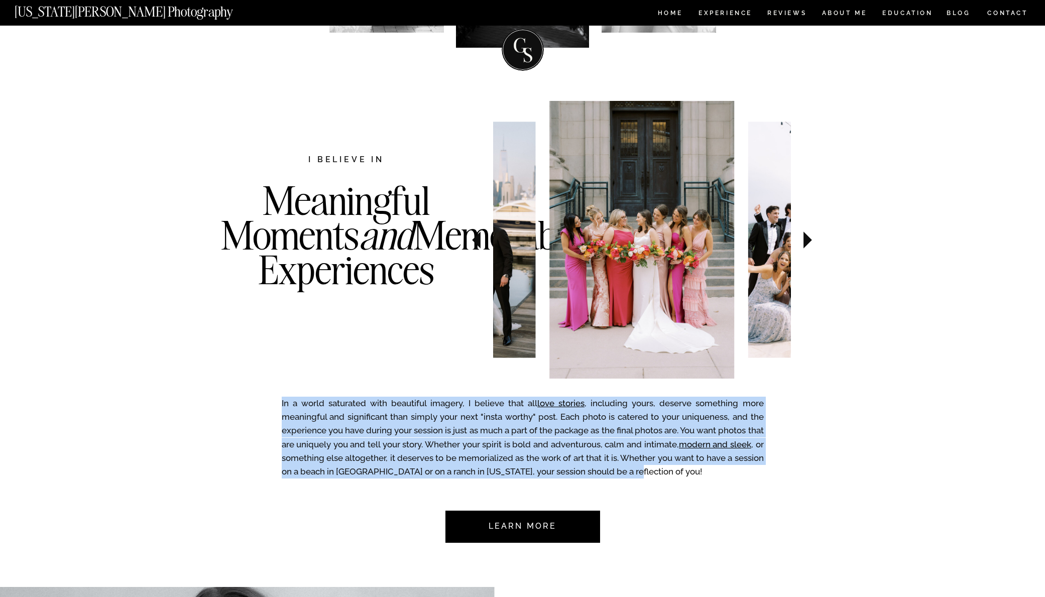
drag, startPoint x: 282, startPoint y: 400, endPoint x: 677, endPoint y: 466, distance: 400.6
click at [677, 469] on p "In a world saturated with beautiful imagery, I believe that all love stories , …" at bounding box center [523, 440] width 482 height 87
copy p "In a world saturated with beautiful imagery, I believe that all love stories , …"
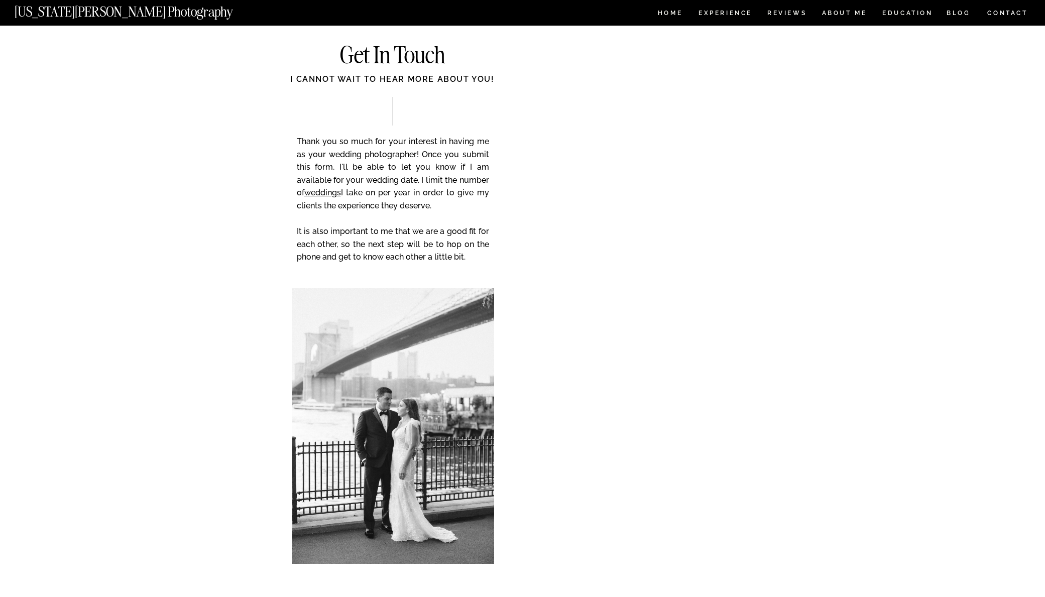
scroll to position [4989, 0]
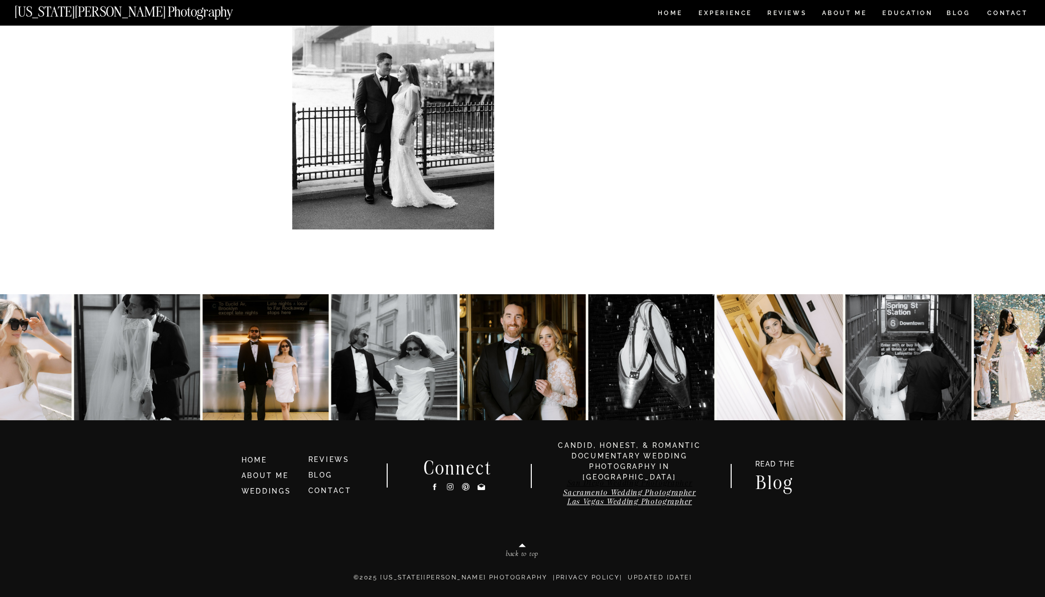
click at [656, 482] on link "San Diego Wedding Photographer" at bounding box center [630, 483] width 126 height 10
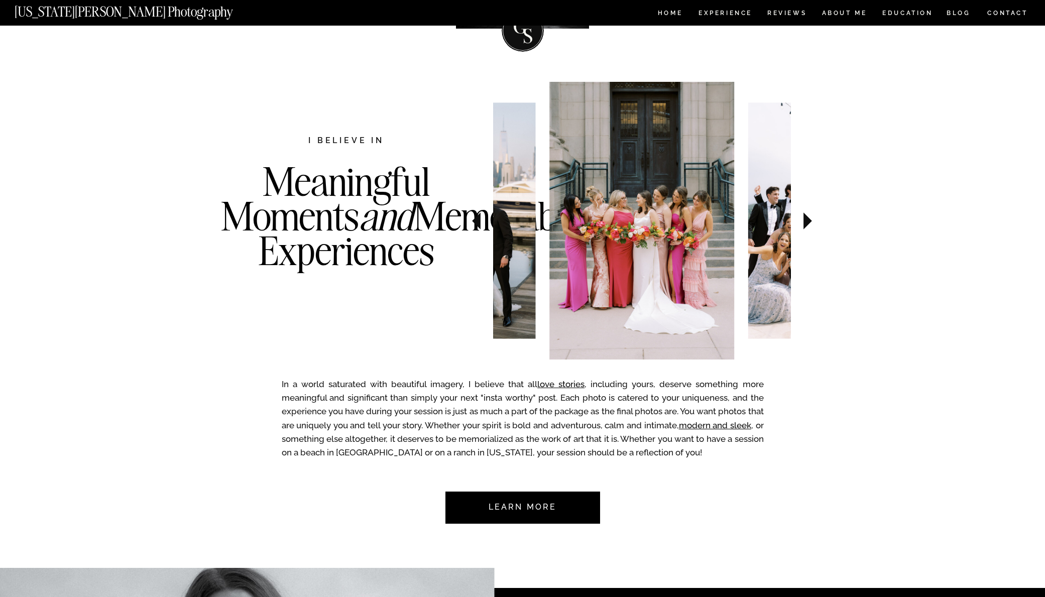
scroll to position [325, 0]
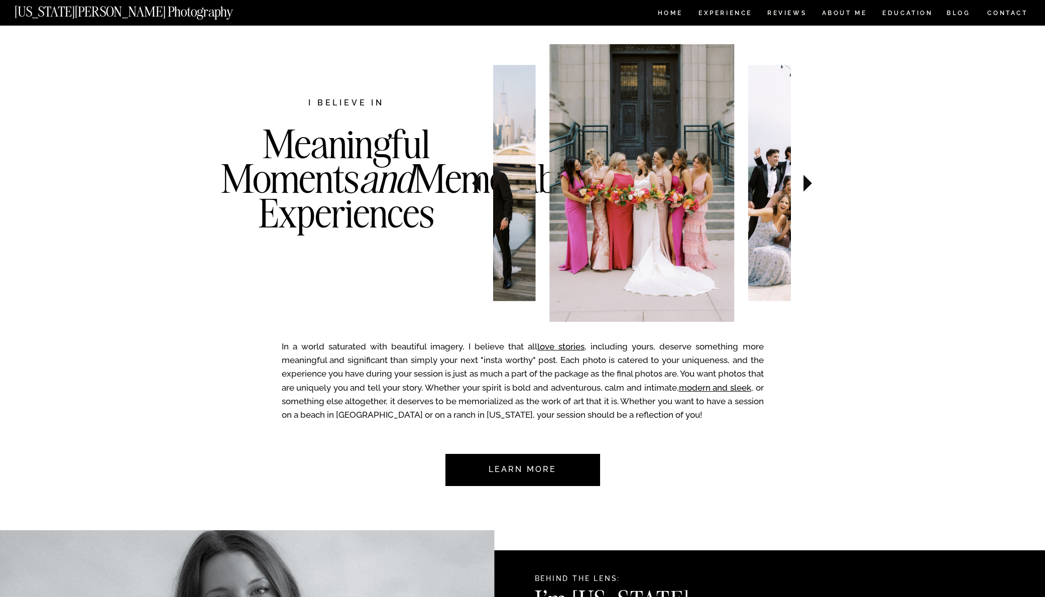
click at [804, 181] on icon at bounding box center [807, 183] width 9 height 17
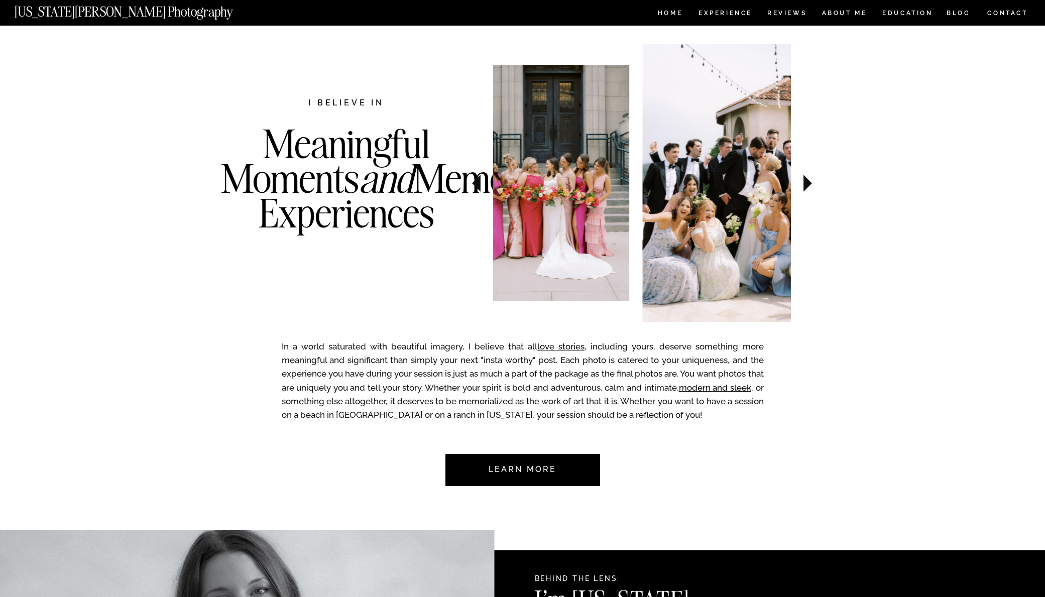
click at [804, 181] on icon at bounding box center [807, 183] width 9 height 17
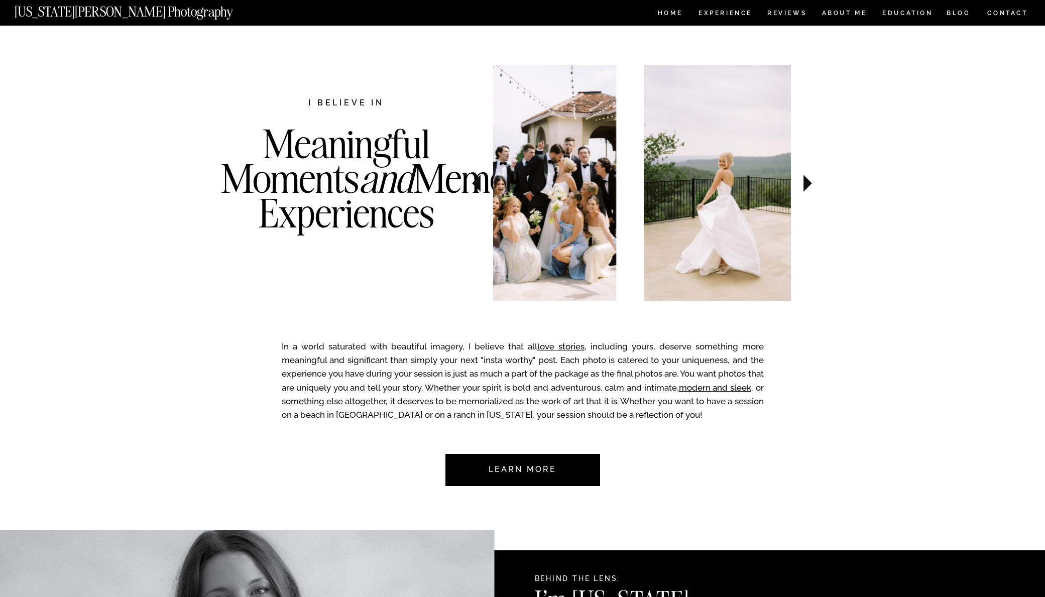
drag, startPoint x: 804, startPoint y: 181, endPoint x: 420, endPoint y: 124, distance: 388.2
click at [797, 181] on icon at bounding box center [808, 183] width 34 height 35
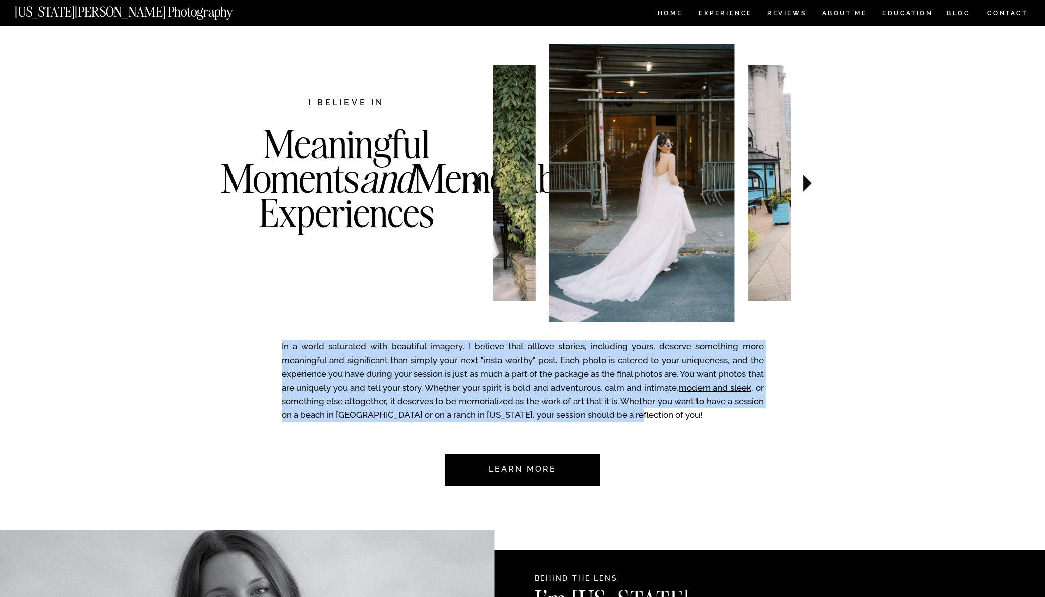
drag, startPoint x: 280, startPoint y: 343, endPoint x: 699, endPoint y: 411, distance: 424.0
copy div "In a world saturated with beautiful imagery, I believe that all love stories , …"
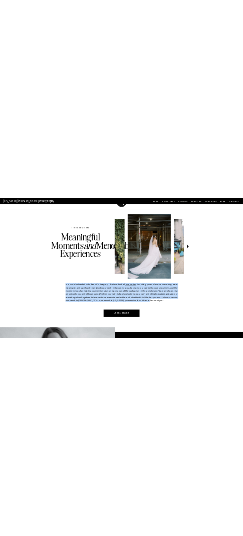
scroll to position [395, 0]
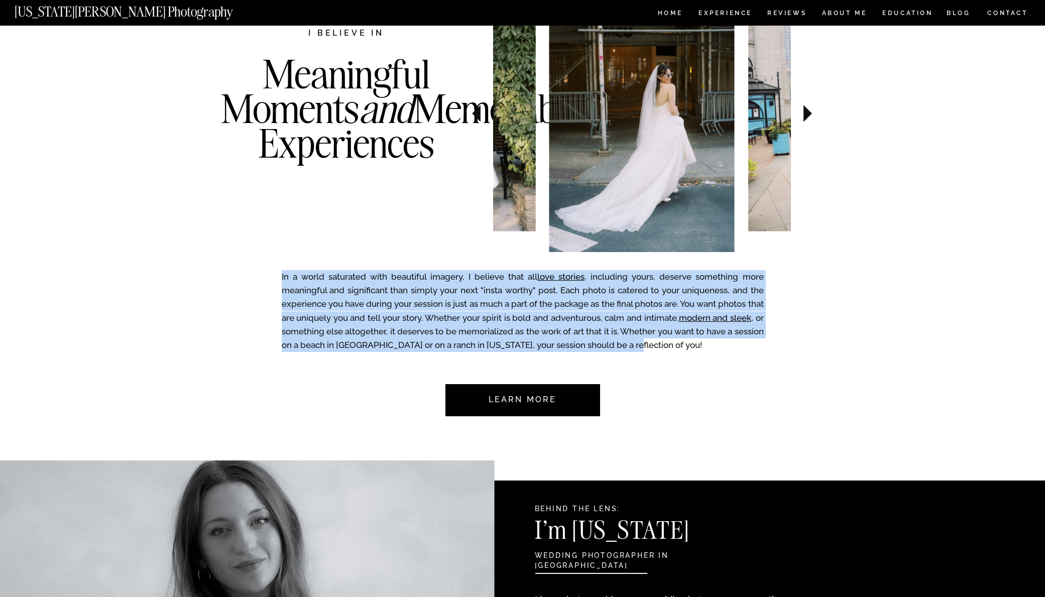
drag, startPoint x: 353, startPoint y: 316, endPoint x: 379, endPoint y: 283, distance: 42.2
click at [353, 316] on p "In a world saturated with beautiful imagery, I believe that all love stories , …" at bounding box center [523, 313] width 482 height 87
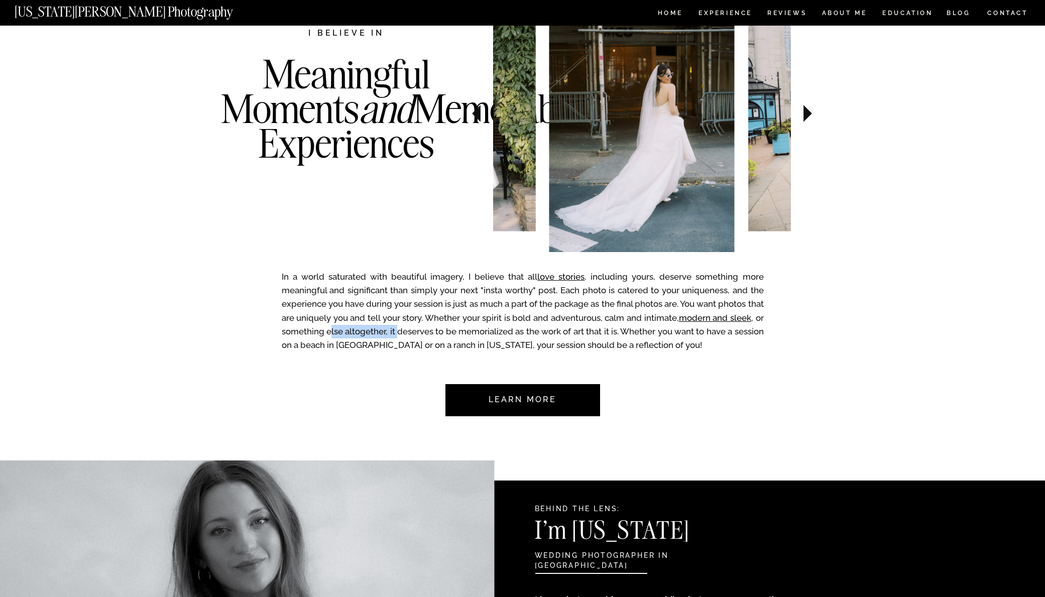
drag, startPoint x: 385, startPoint y: 327, endPoint x: 432, endPoint y: 327, distance: 47.7
click at [432, 327] on p "In a world saturated with beautiful imagery, I believe that all love stories , …" at bounding box center [523, 313] width 482 height 87
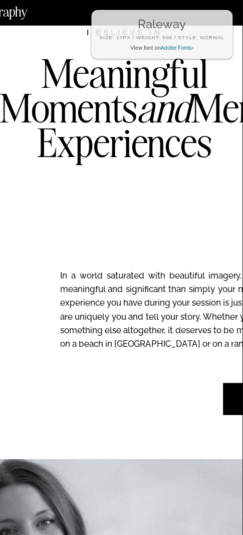
scroll to position [448, 0]
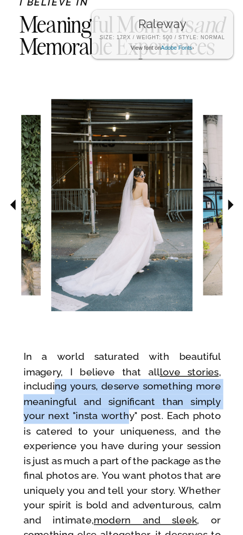
click at [126, 412] on p "In a world saturated with beautiful imagery, I believe that all love stories , …" at bounding box center [123, 476] width 198 height 254
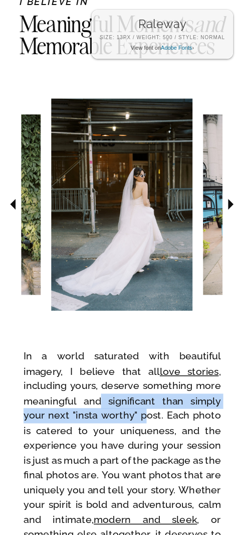
drag, startPoint x: 112, startPoint y: 405, endPoint x: 141, endPoint y: 421, distance: 33.1
click at [141, 421] on p "In a world saturated with beautiful imagery, I believe that all love stories , …" at bounding box center [123, 476] width 198 height 254
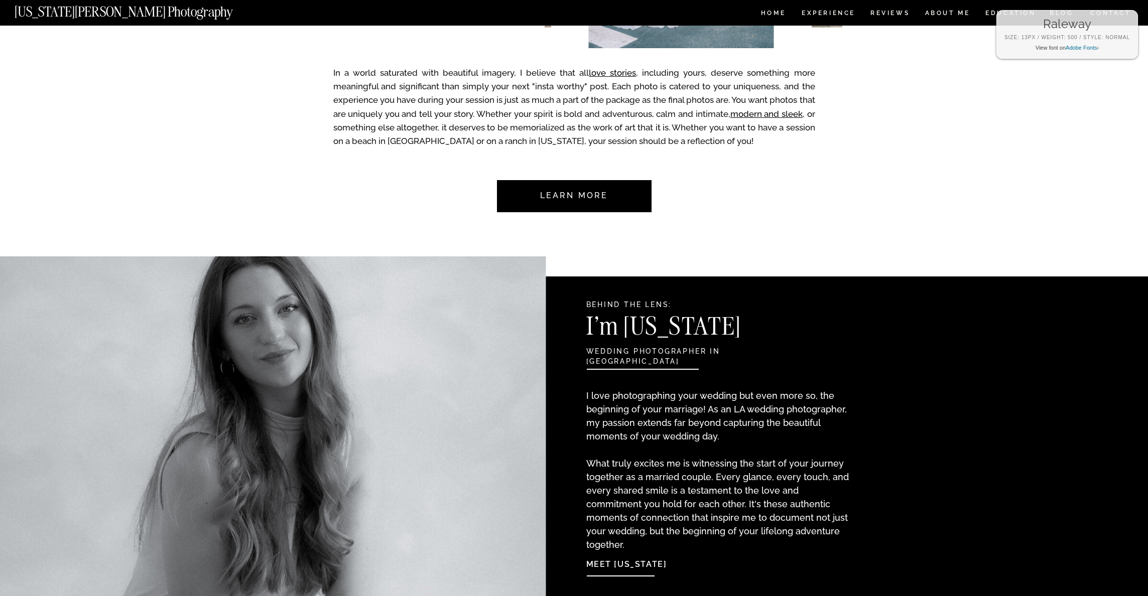
scroll to position [600, 0]
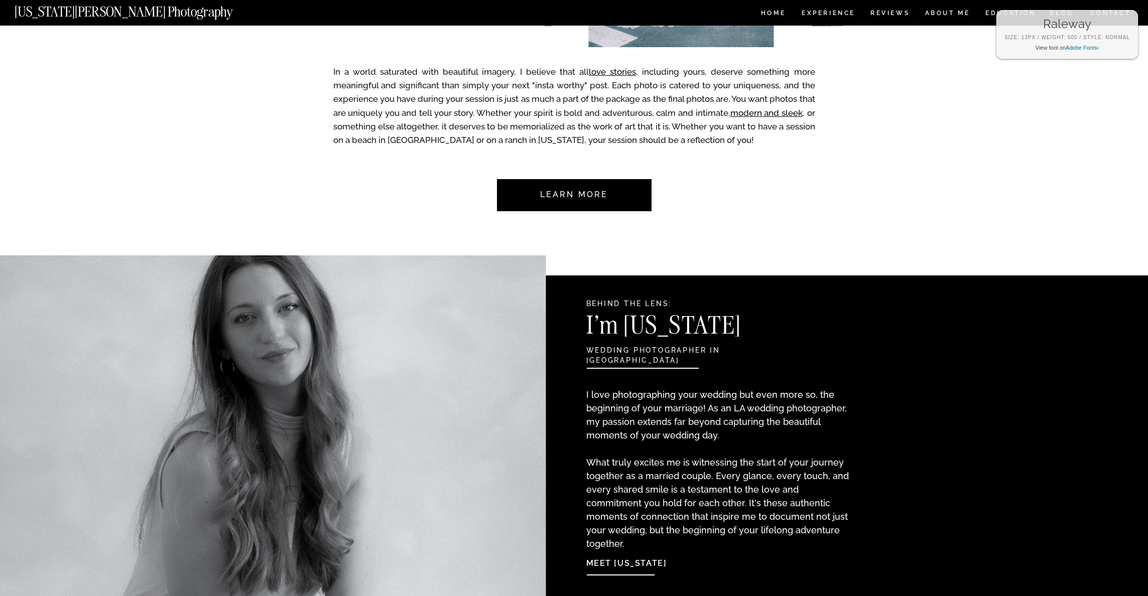
click at [574, 201] on nav "Learn more" at bounding box center [574, 195] width 94 height 32
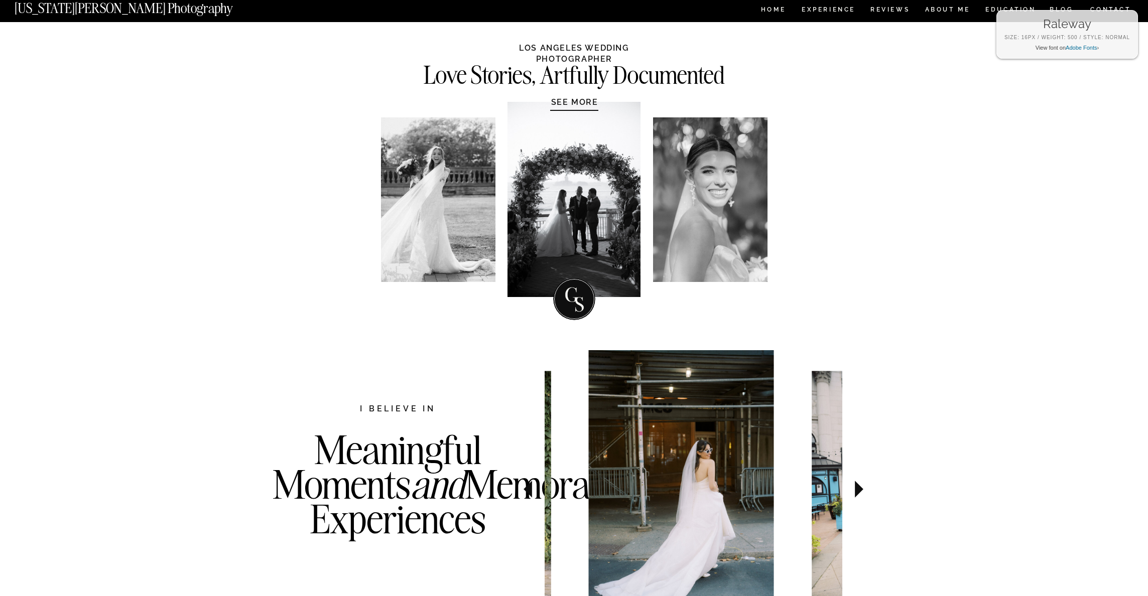
scroll to position [0, 0]
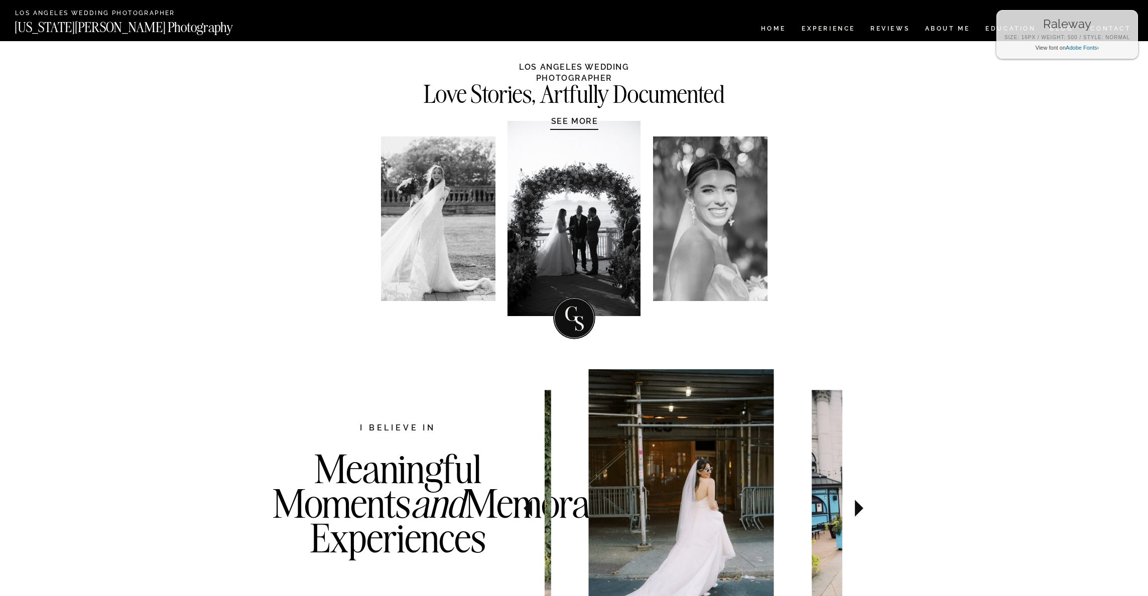
drag, startPoint x: 715, startPoint y: 240, endPoint x: 518, endPoint y: 231, distance: 198.0
click at [518, 231] on div "Love Stories, Artfully Documented LOS ANGELES WEDDING PHOTOGRAPHER SEE MORE" at bounding box center [574, 194] width 602 height 307
drag, startPoint x: 665, startPoint y: 234, endPoint x: 716, endPoint y: 237, distance: 51.3
click at [716, 237] on div "Love Stories, Artfully Documented LOS ANGELES WEDDING PHOTOGRAPHER SEE MORE" at bounding box center [574, 194] width 602 height 307
drag, startPoint x: 490, startPoint y: 216, endPoint x: 436, endPoint y: 210, distance: 54.6
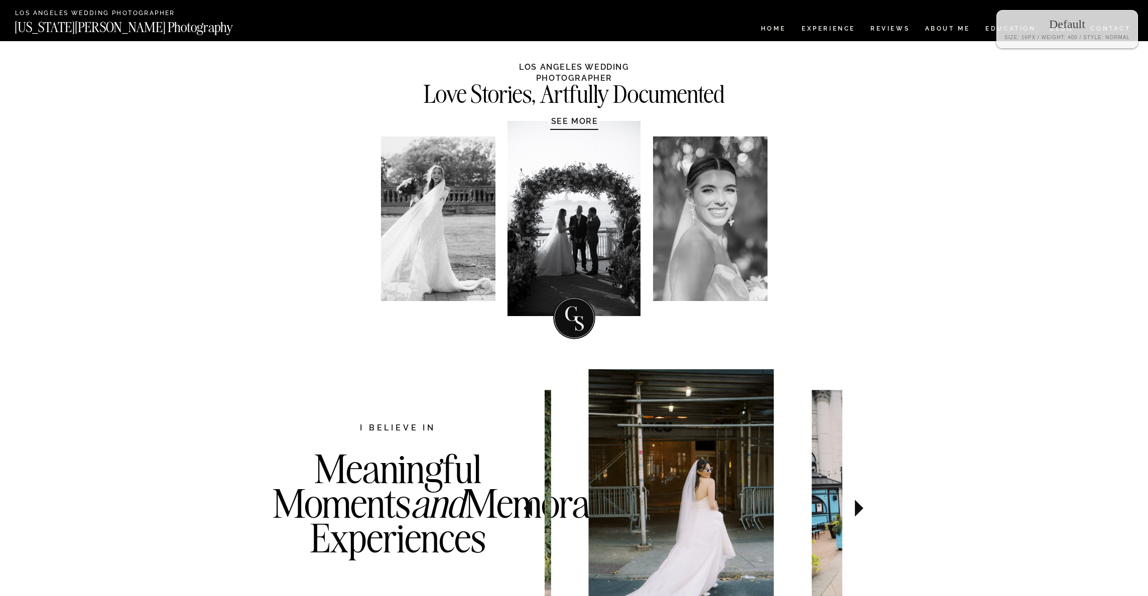
click at [436, 210] on div "Love Stories, Artfully Documented LOS ANGELES WEDDING PHOTOGRAPHER SEE MORE" at bounding box center [574, 194] width 602 height 307
drag, startPoint x: 422, startPoint y: 208, endPoint x: 556, endPoint y: 218, distance: 134.9
click at [556, 218] on div "Love Stories, Artfully Documented LOS ANGELES WEDDING PHOTOGRAPHER SEE MORE" at bounding box center [574, 194] width 602 height 307
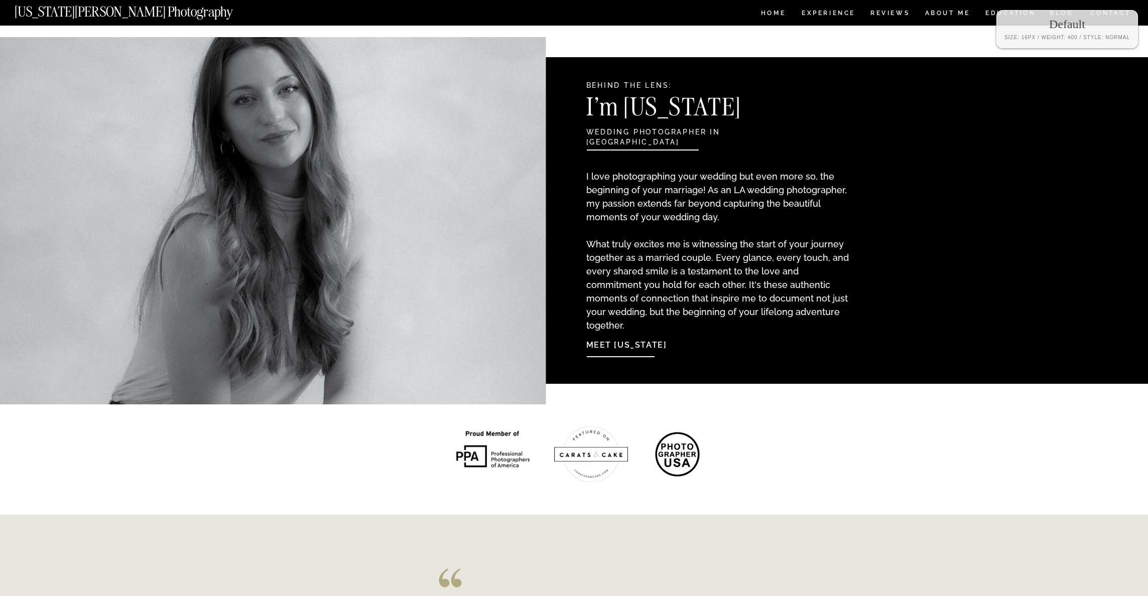
scroll to position [817, 0]
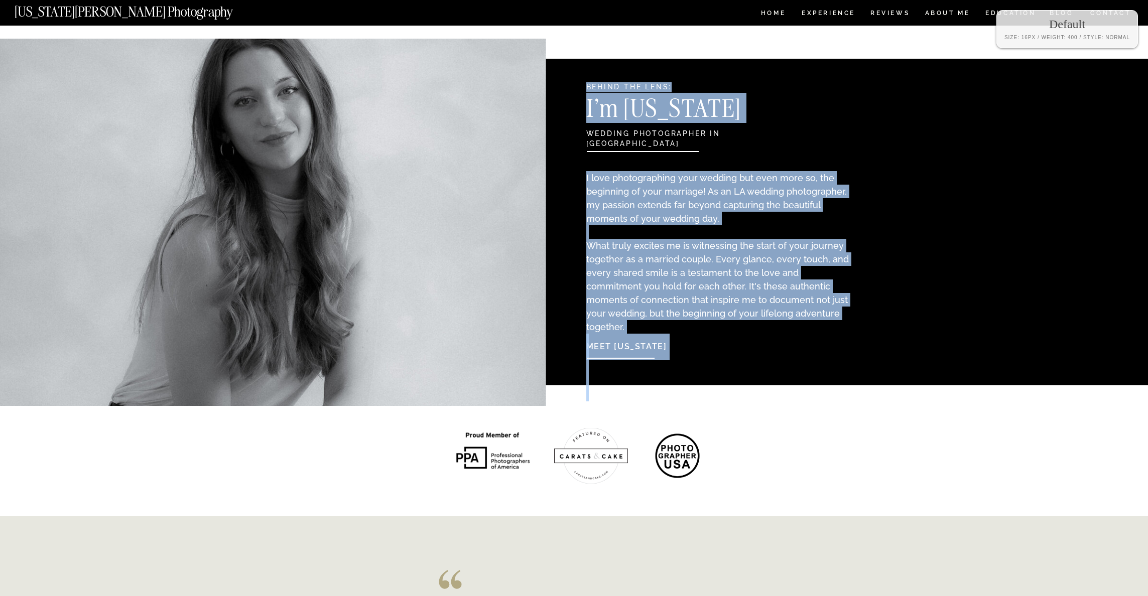
drag, startPoint x: 587, startPoint y: 86, endPoint x: 678, endPoint y: 87, distance: 91.4
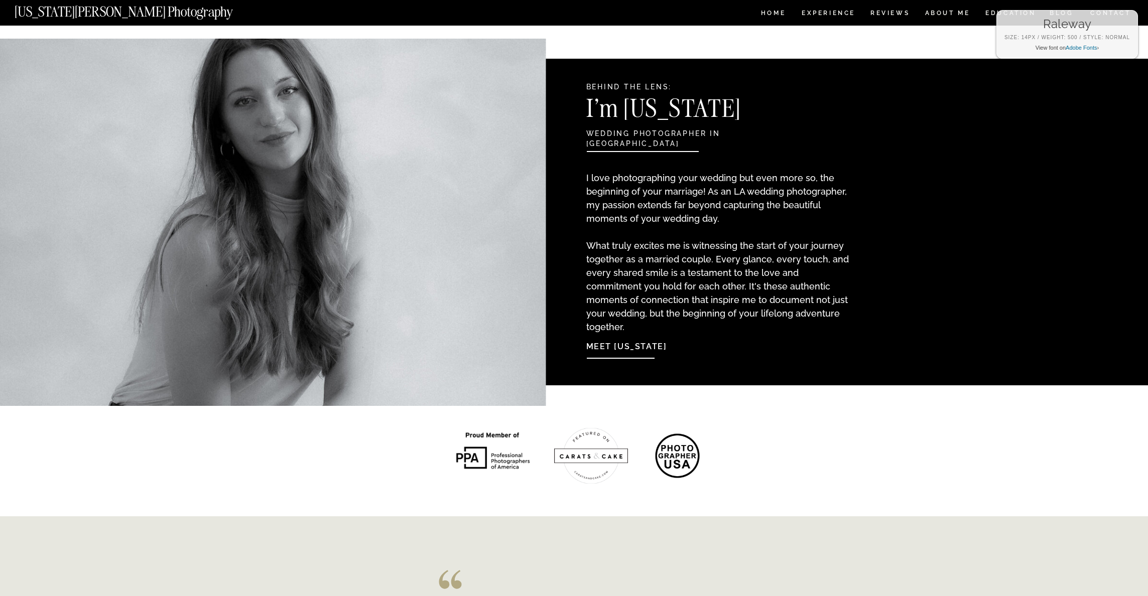
click at [1022, 10] on div "Raleway Size: 14px / Weight: 500 / Style: normal View font on Adobe Fonts ›" at bounding box center [1067, 34] width 142 height 49
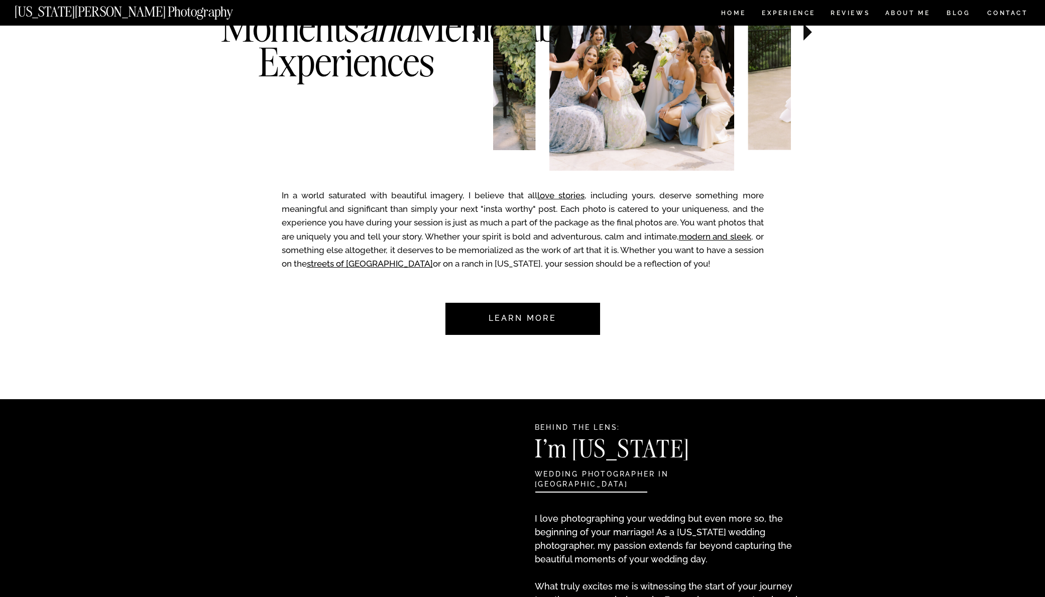
scroll to position [541, 0]
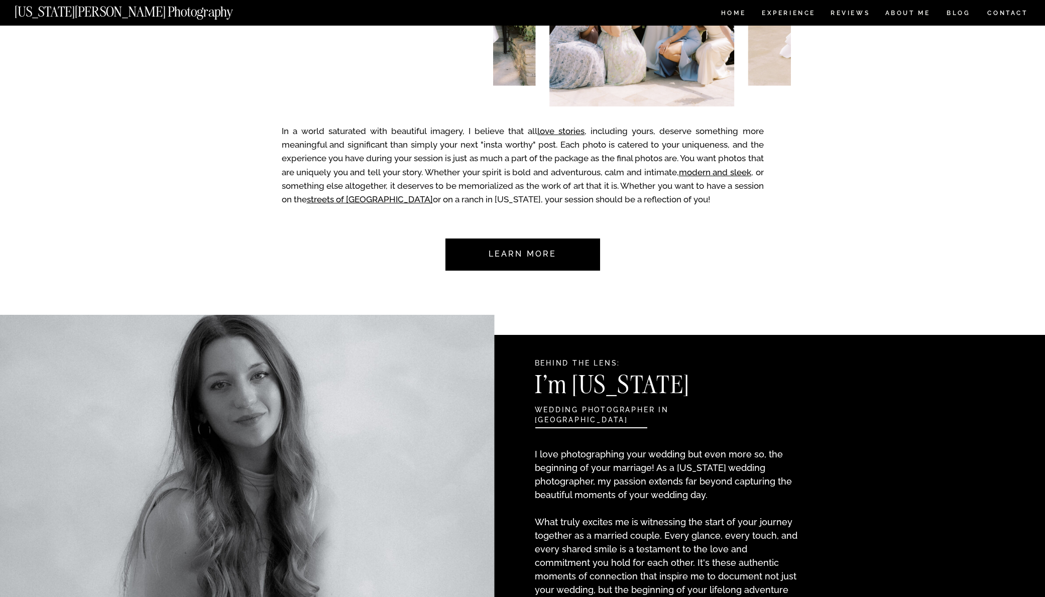
click at [547, 247] on nav "Learn more" at bounding box center [522, 254] width 94 height 32
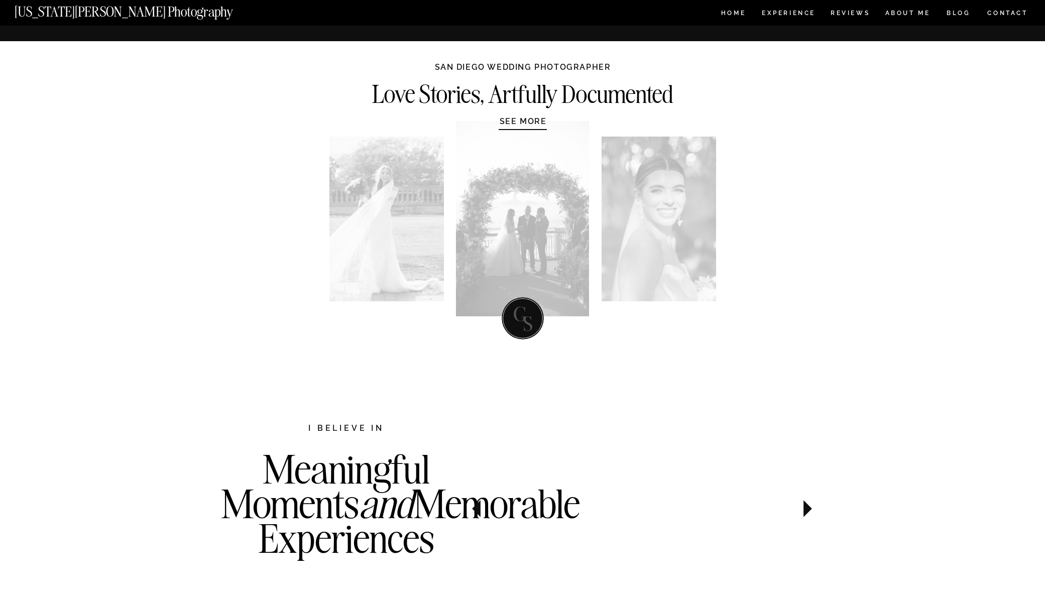
scroll to position [541, 0]
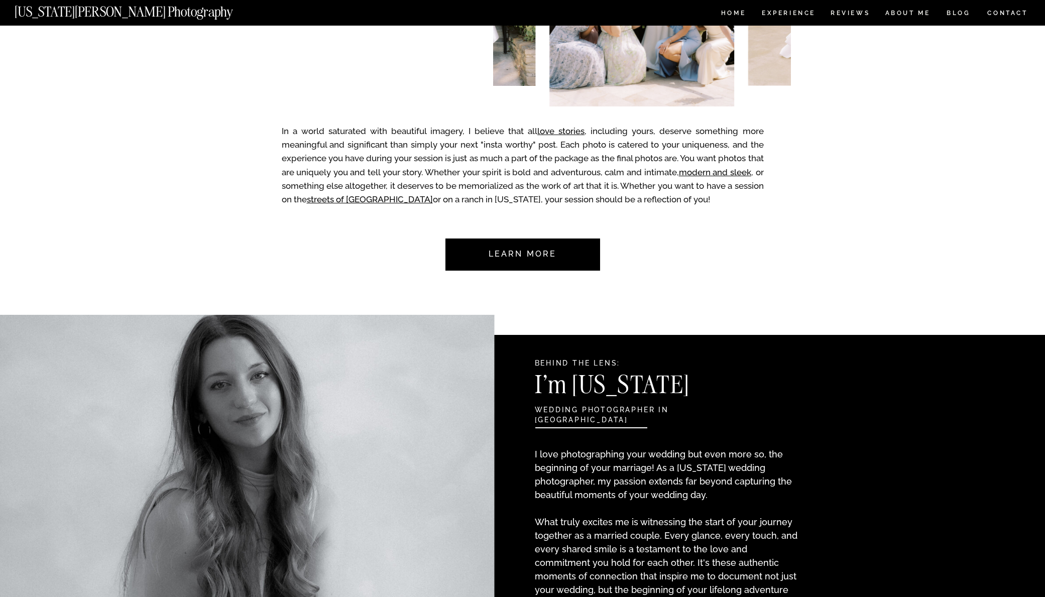
click at [526, 251] on nav "Learn more" at bounding box center [522, 254] width 94 height 32
click at [502, 253] on nav "Learn more" at bounding box center [522, 254] width 94 height 32
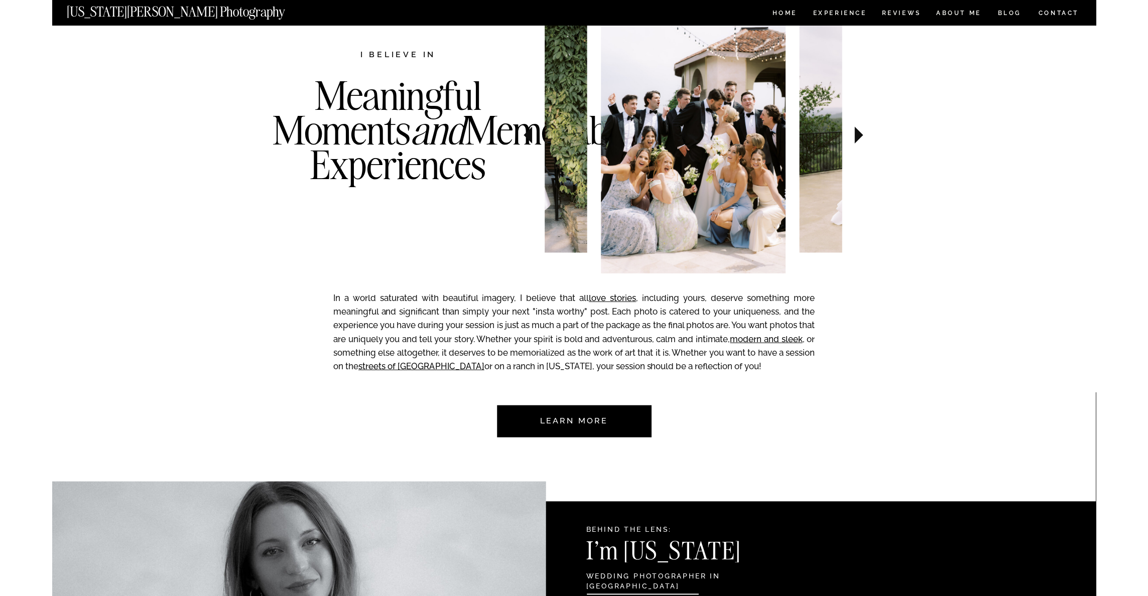
scroll to position [401, 0]
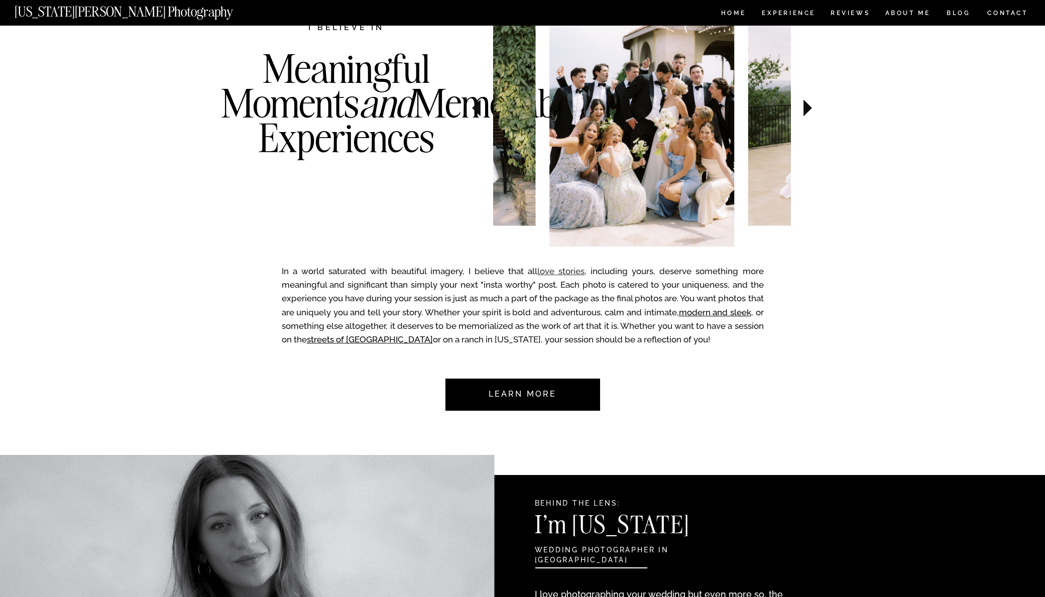
click at [565, 271] on link "love stories" at bounding box center [560, 271] width 47 height 10
click at [729, 313] on link "modern and sleek" at bounding box center [715, 312] width 72 height 10
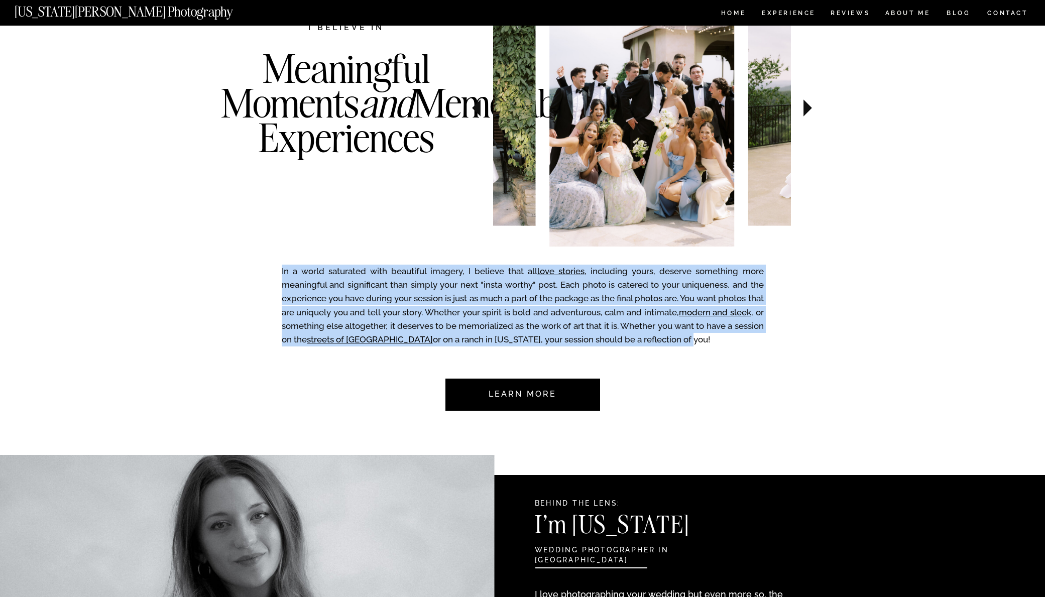
drag, startPoint x: 270, startPoint y: 264, endPoint x: 502, endPoint y: 130, distance: 267.4
copy div "In a world saturated with beautiful imagery, I believe that all love stories , …"
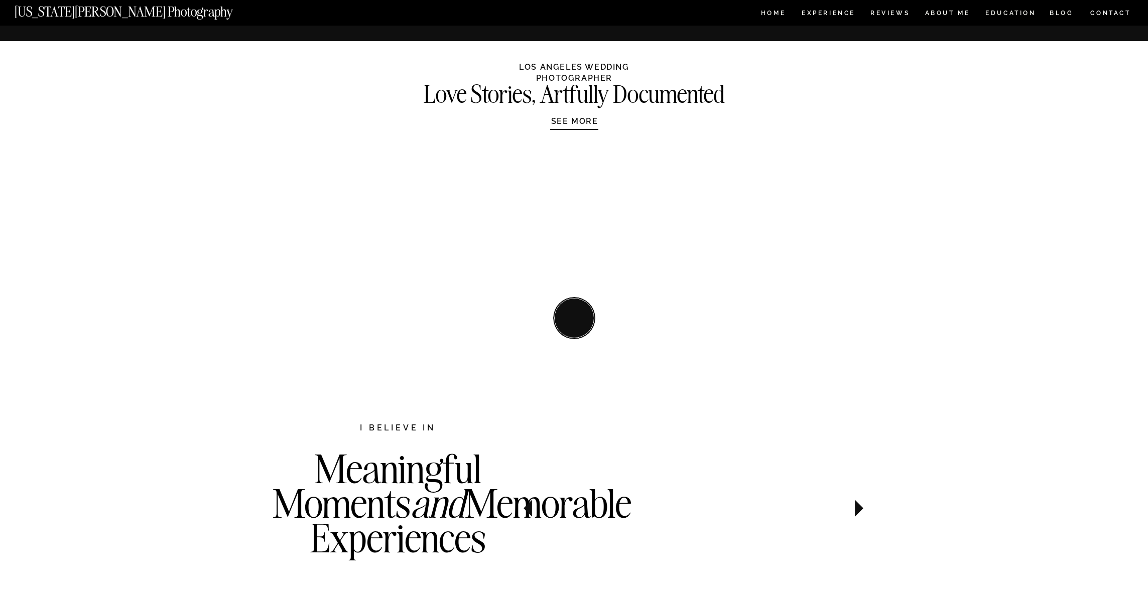
scroll to position [817, 0]
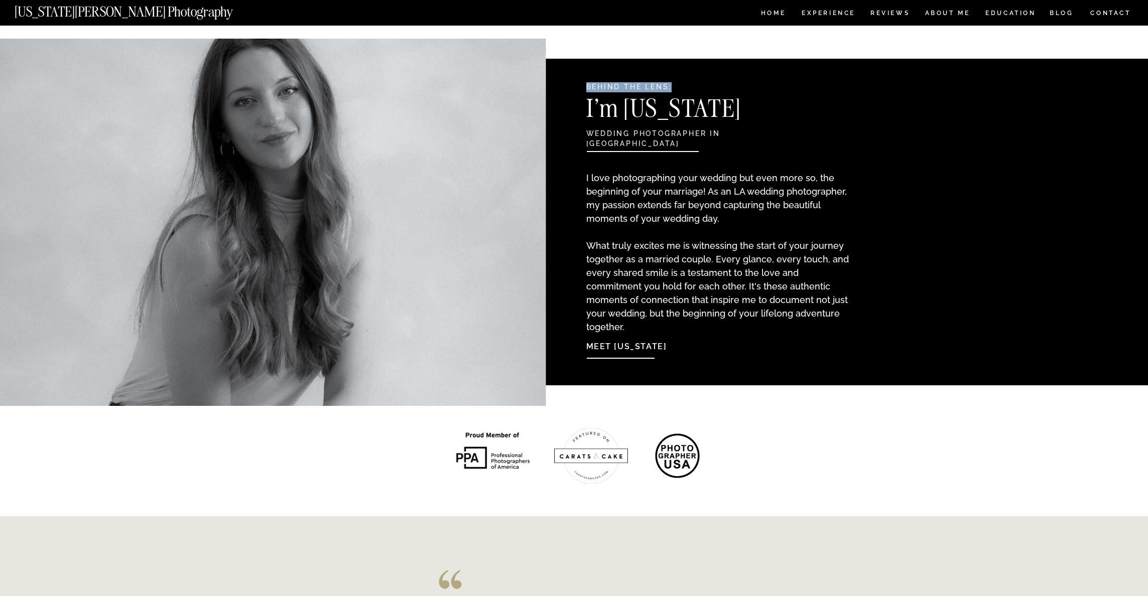
drag, startPoint x: 586, startPoint y: 87, endPoint x: 649, endPoint y: 83, distance: 62.9
click at [671, 87] on h2 "Behind the Lens:" at bounding box center [692, 87] width 213 height 11
copy h2 "Behind the Lens:"
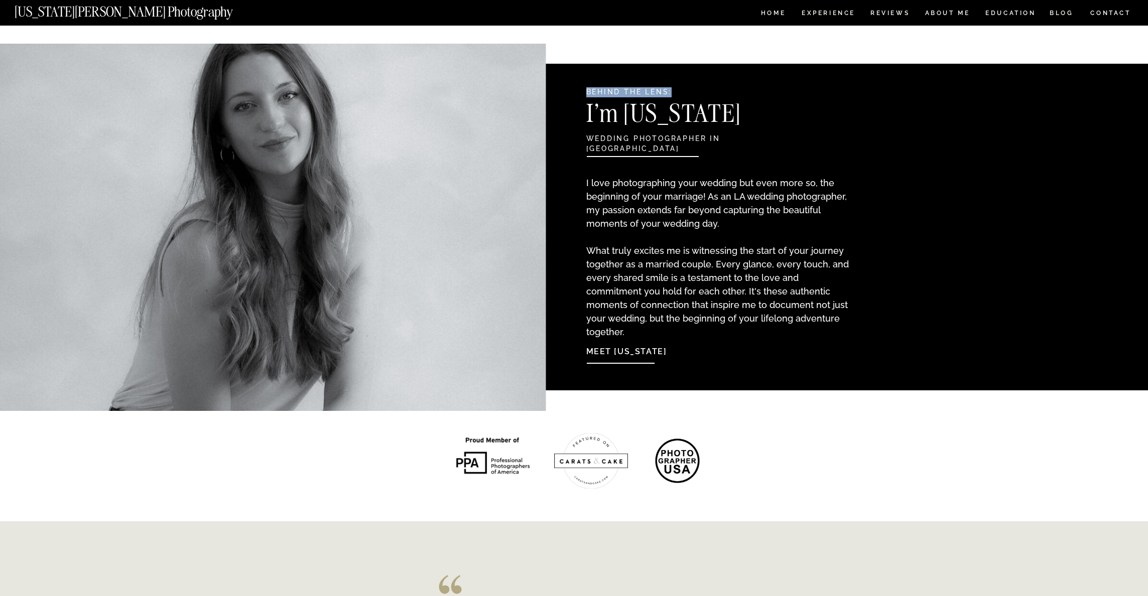
scroll to position [811, 0]
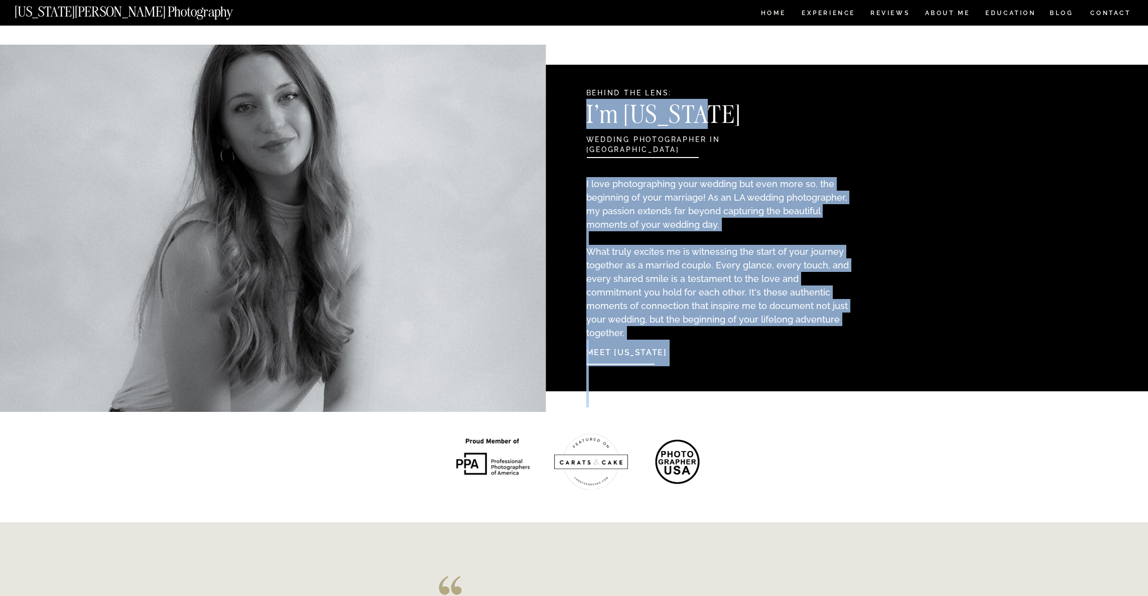
drag, startPoint x: 572, startPoint y: 112, endPoint x: 704, endPoint y: 117, distance: 132.1
copy div "Meet Georgia I love photographing your wedding but even more so, the beginning …"
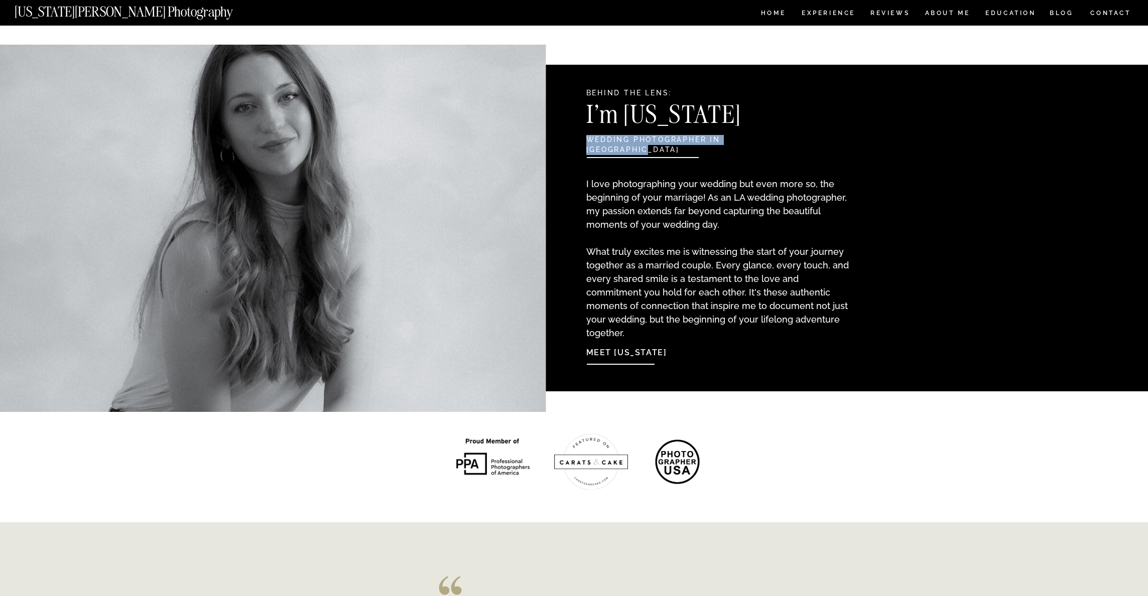
drag, startPoint x: 586, startPoint y: 136, endPoint x: 500, endPoint y: 93, distance: 96.8
click at [783, 145] on h2 "wedding photographer in [GEOGRAPHIC_DATA]" at bounding box center [692, 140] width 213 height 11
copy h2 "wedding photographer in [GEOGRAPHIC_DATA]"
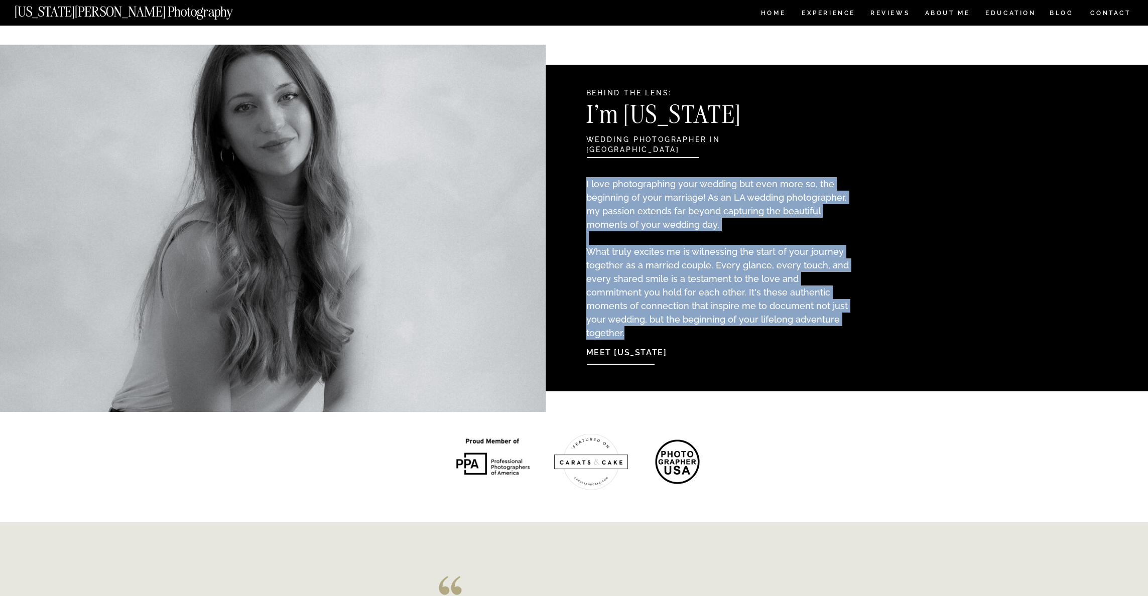
drag, startPoint x: 586, startPoint y: 181, endPoint x: 825, endPoint y: 319, distance: 276.0
click at [825, 319] on p "I love photographing your wedding but even more so, the beginning of your marri…" at bounding box center [719, 248] width 266 height 143
copy p "I love photographing your wedding but even more so, the beginning of your marri…"
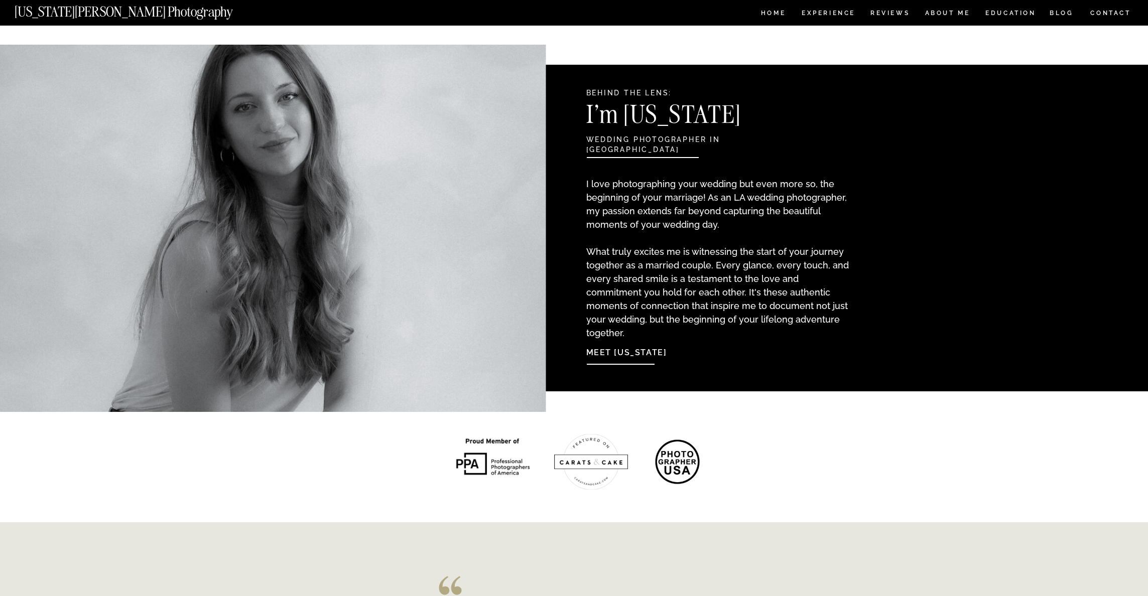
drag, startPoint x: 1065, startPoint y: 299, endPoint x: 1054, endPoint y: 293, distance: 13.0
drag, startPoint x: 639, startPoint y: 353, endPoint x: 629, endPoint y: 353, distance: 10.5
click at [639, 353] on nav "Meet Georgia" at bounding box center [640, 351] width 109 height 22
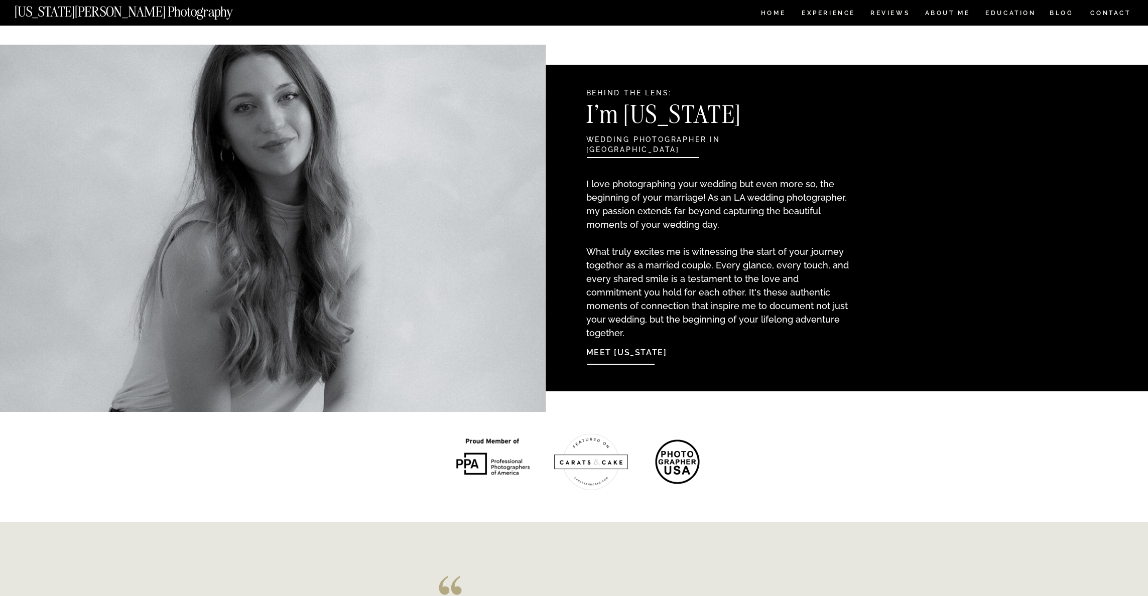
click at [628, 353] on nav "Meet Georgia" at bounding box center [640, 351] width 109 height 22
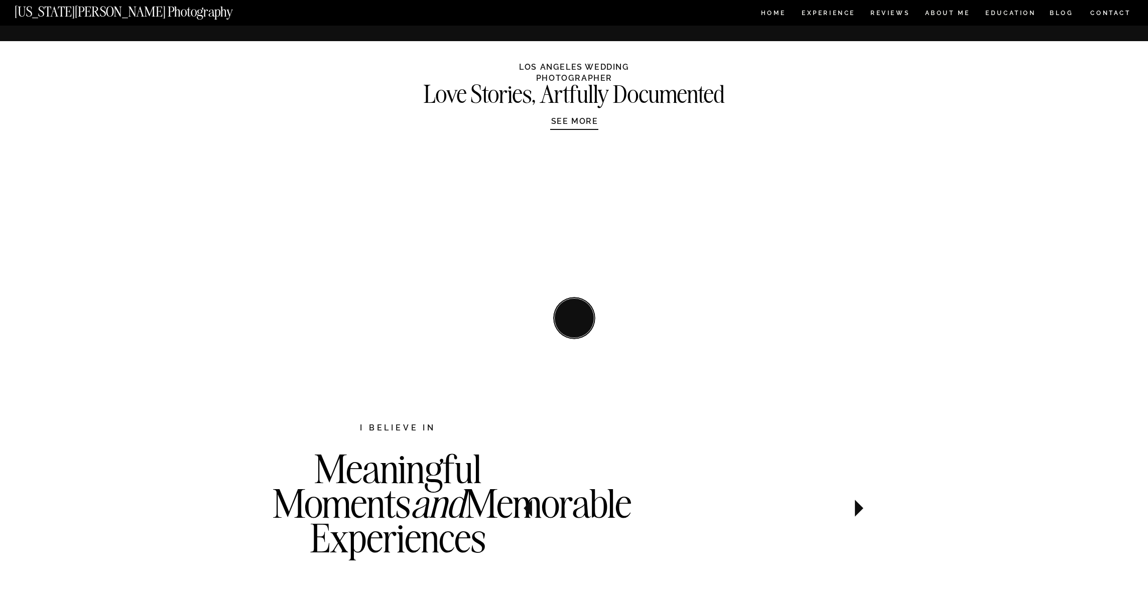
scroll to position [811, 0]
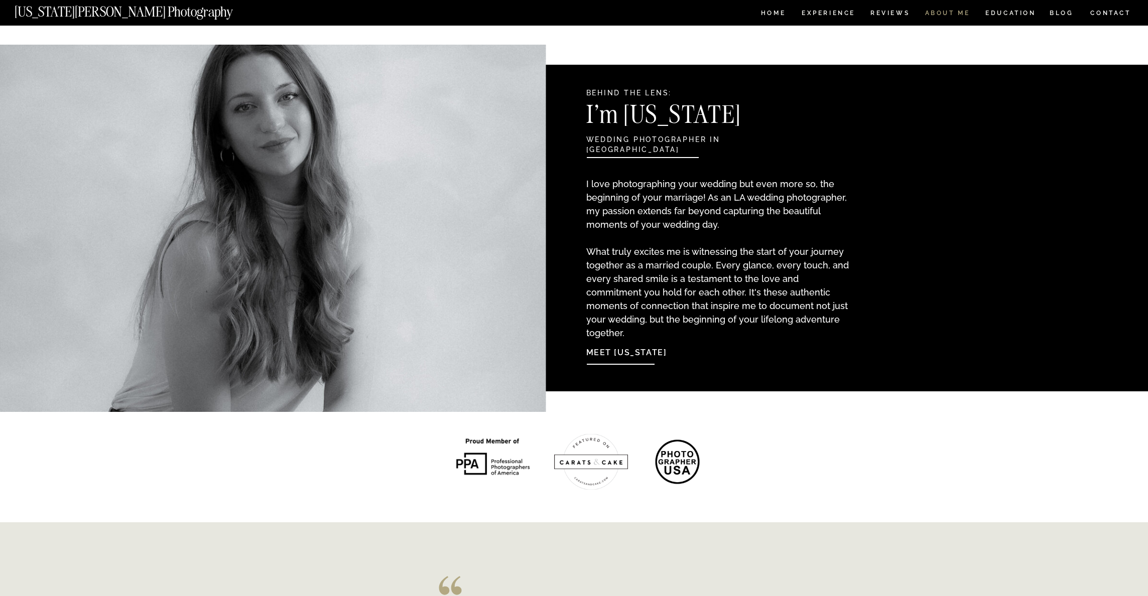
click at [946, 11] on nav "ABOUT ME" at bounding box center [948, 14] width 46 height 9
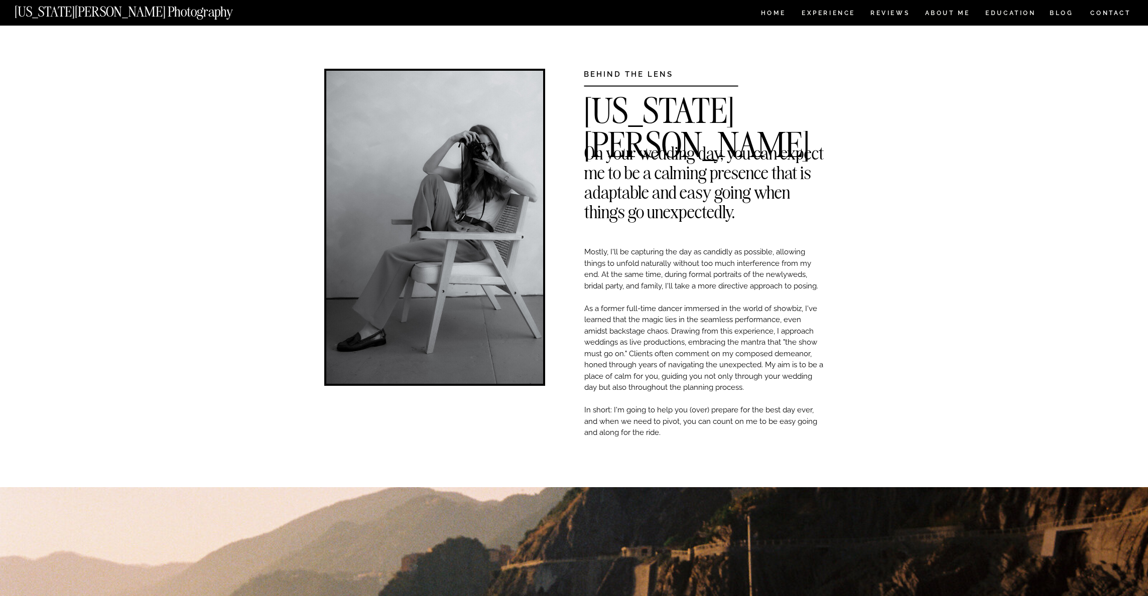
drag, startPoint x: 585, startPoint y: 71, endPoint x: 399, endPoint y: 6, distance: 196.7
click at [673, 73] on h3 "BEHIND THE LENS" at bounding box center [645, 73] width 123 height 8
copy h3 "BEHIND THE LENS"
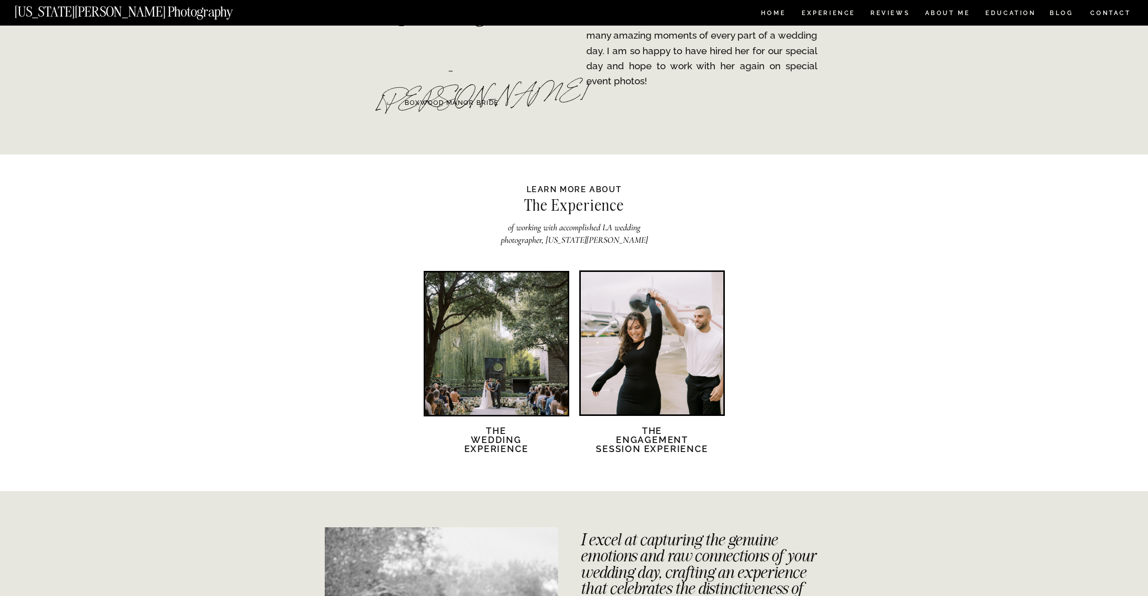
scroll to position [1557, 0]
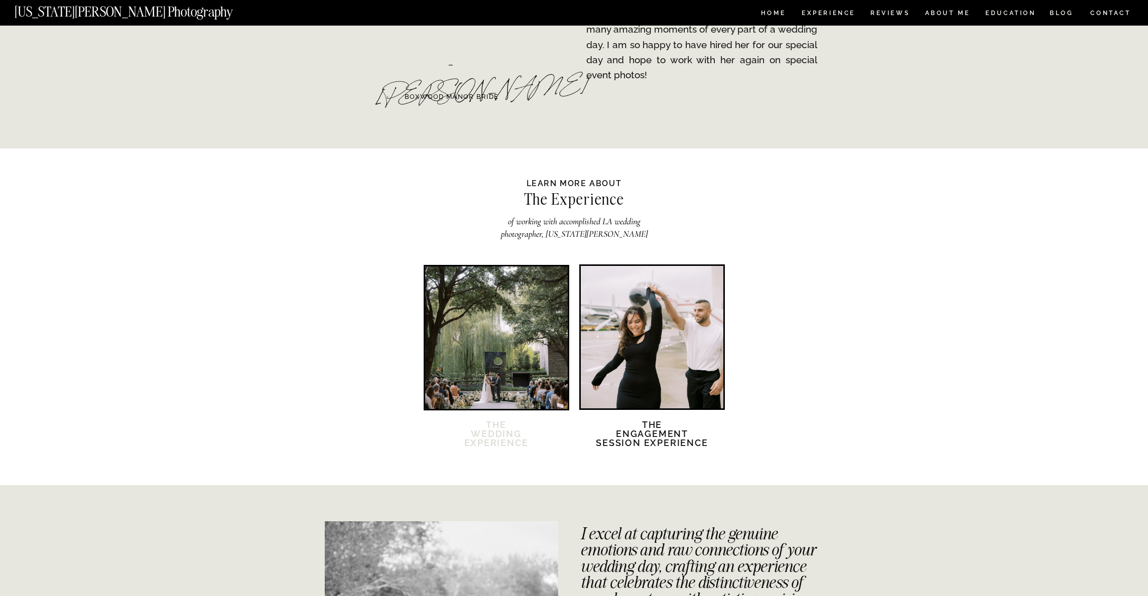
click at [495, 433] on h2 "The Wedding Experience" at bounding box center [496, 440] width 86 height 39
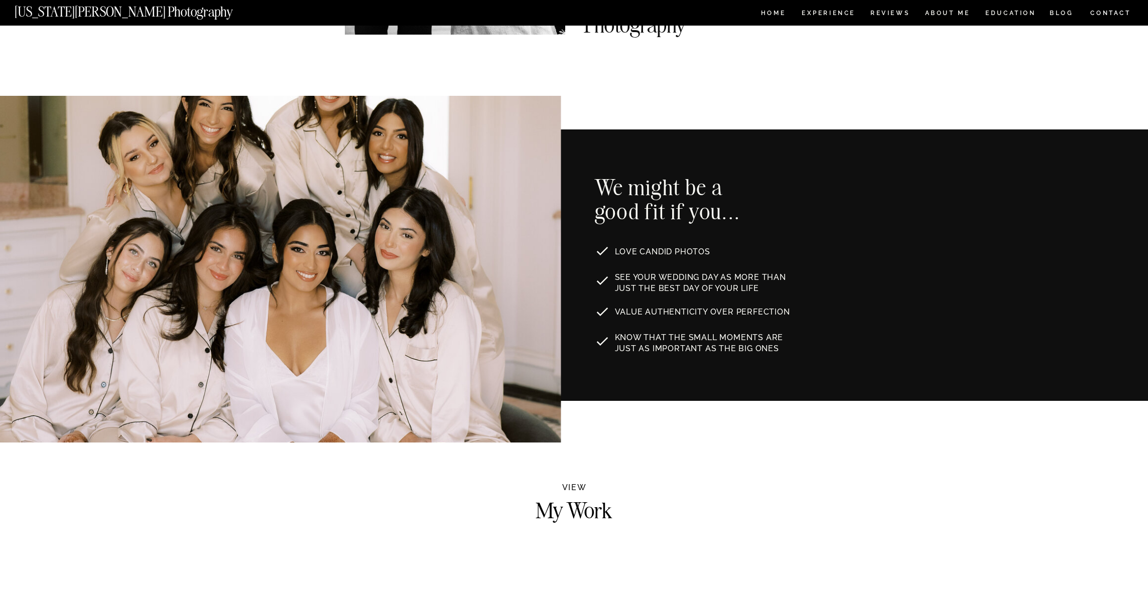
scroll to position [503, 0]
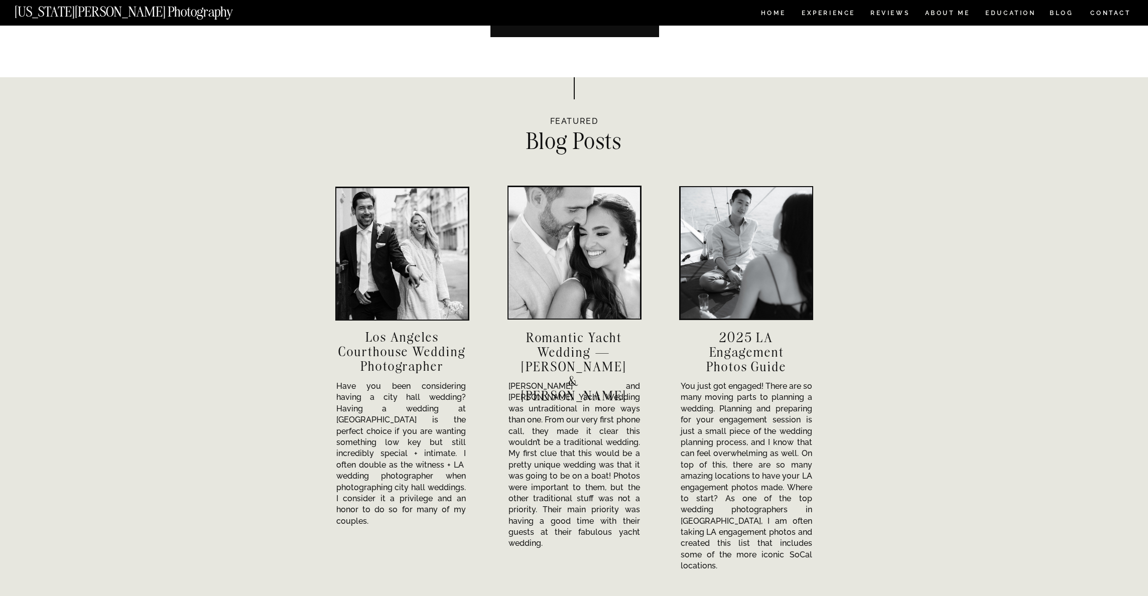
scroll to position [3064, 0]
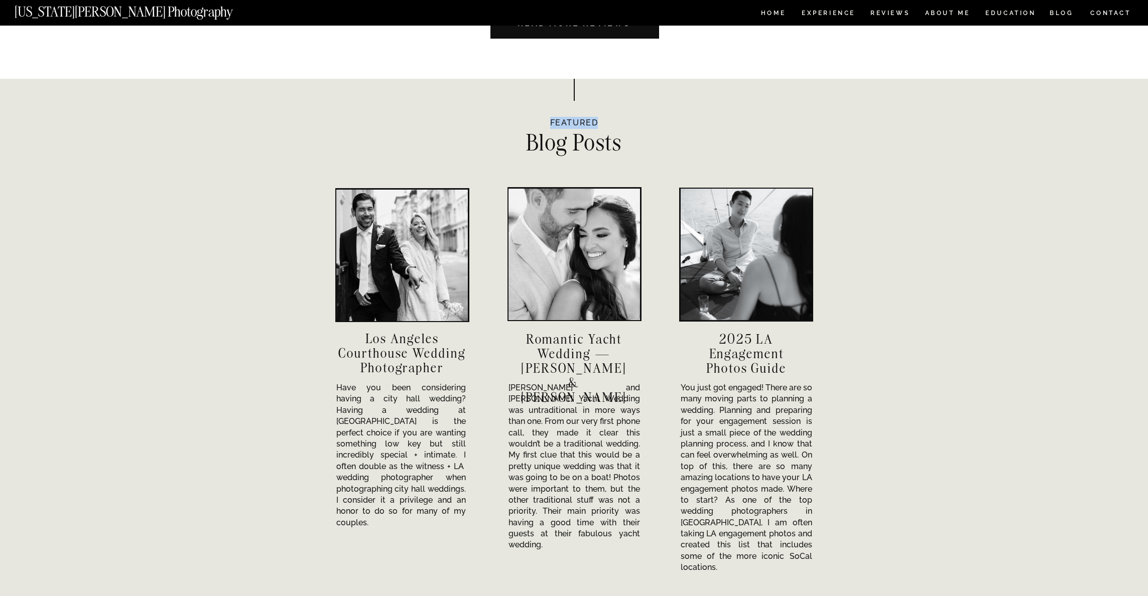
drag, startPoint x: 551, startPoint y: 120, endPoint x: 506, endPoint y: 81, distance: 59.4
click at [597, 121] on h2 "featured" at bounding box center [574, 122] width 63 height 11
copy h2 "featured"
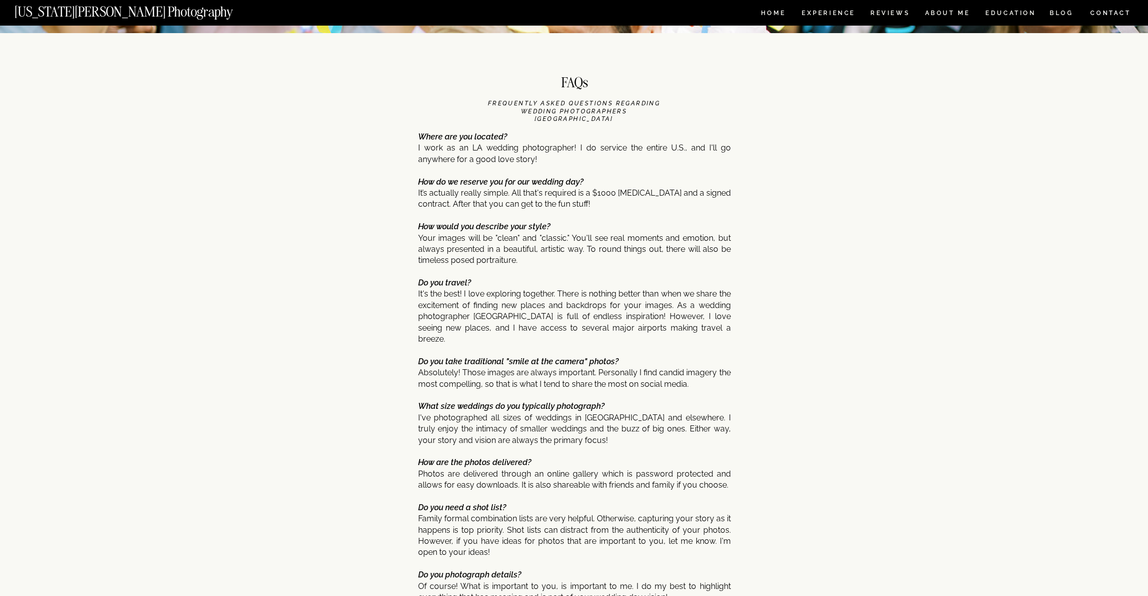
scroll to position [3941, 0]
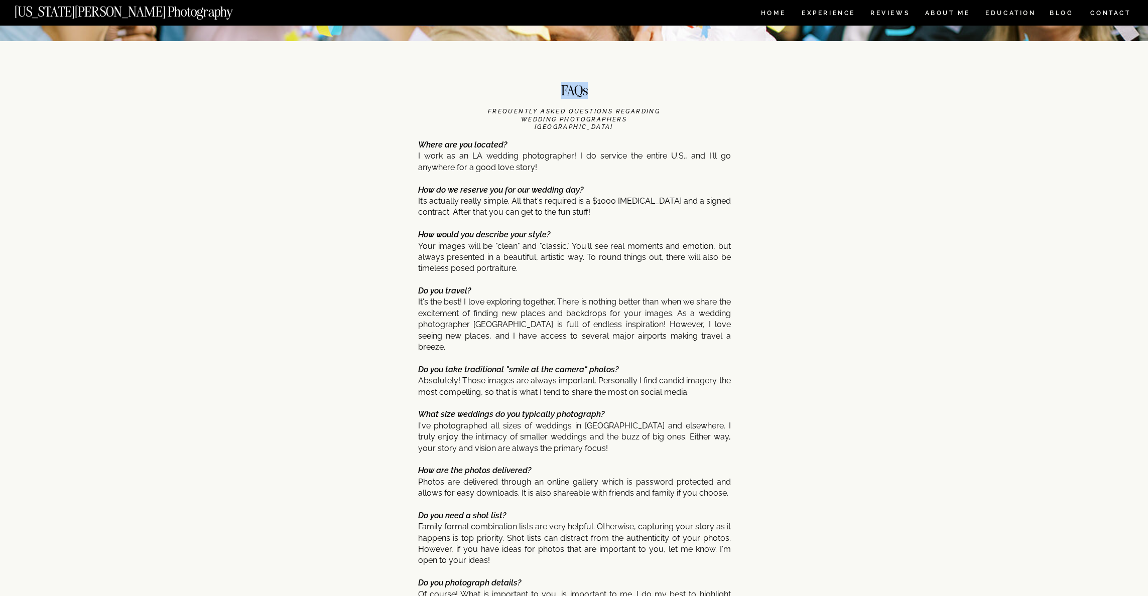
drag, startPoint x: 560, startPoint y: 92, endPoint x: 585, endPoint y: 89, distance: 25.2
click at [590, 91] on h2 "FAQs" at bounding box center [574, 93] width 53 height 18
copy h2 "FAQs"
drag, startPoint x: 436, startPoint y: 163, endPoint x: 512, endPoint y: 108, distance: 93.5
click at [436, 163] on p "Where are you located? I work as an LA wedding photographer! I do service the e…" at bounding box center [574, 418] width 313 height 556
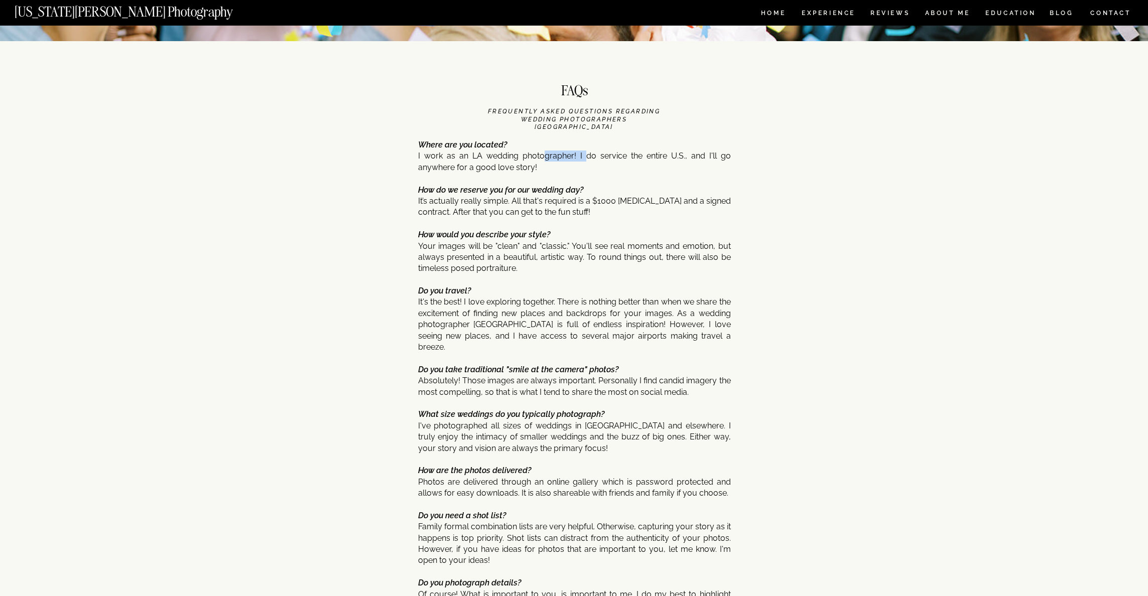
drag, startPoint x: 546, startPoint y: 157, endPoint x: 587, endPoint y: 155, distance: 41.7
click at [587, 155] on p "Where are you located? I work as an LA wedding photographer! I do service the e…" at bounding box center [574, 418] width 313 height 556
click at [497, 147] on icon "Where are you located?" at bounding box center [462, 145] width 89 height 10
drag, startPoint x: 419, startPoint y: 142, endPoint x: 509, endPoint y: 144, distance: 89.9
click at [509, 144] on p "Where are you located? abcdefghijklmnopqrstuvwxyz I work as an LA wedding photo…" at bounding box center [574, 418] width 313 height 556
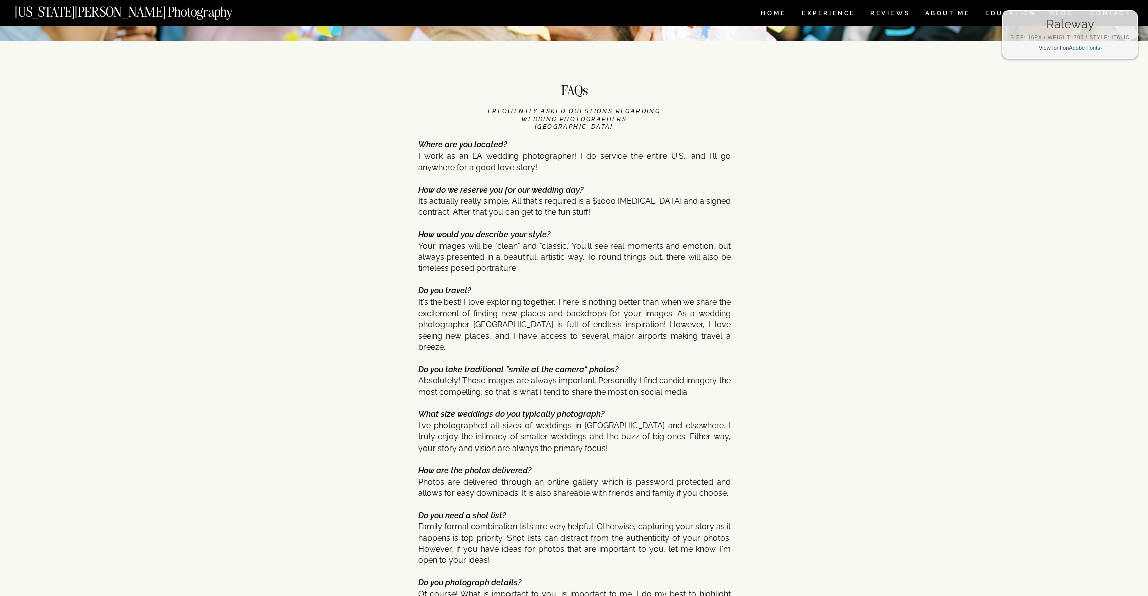
copy icon "Where are you located?"
drag, startPoint x: 543, startPoint y: 115, endPoint x: 701, endPoint y: 138, distance: 159.8
click at [652, 118] on h3 "FREQUENTLY ASKED QUESTIONS regarding Wedding Photographers Los Angeles" at bounding box center [574, 114] width 183 height 12
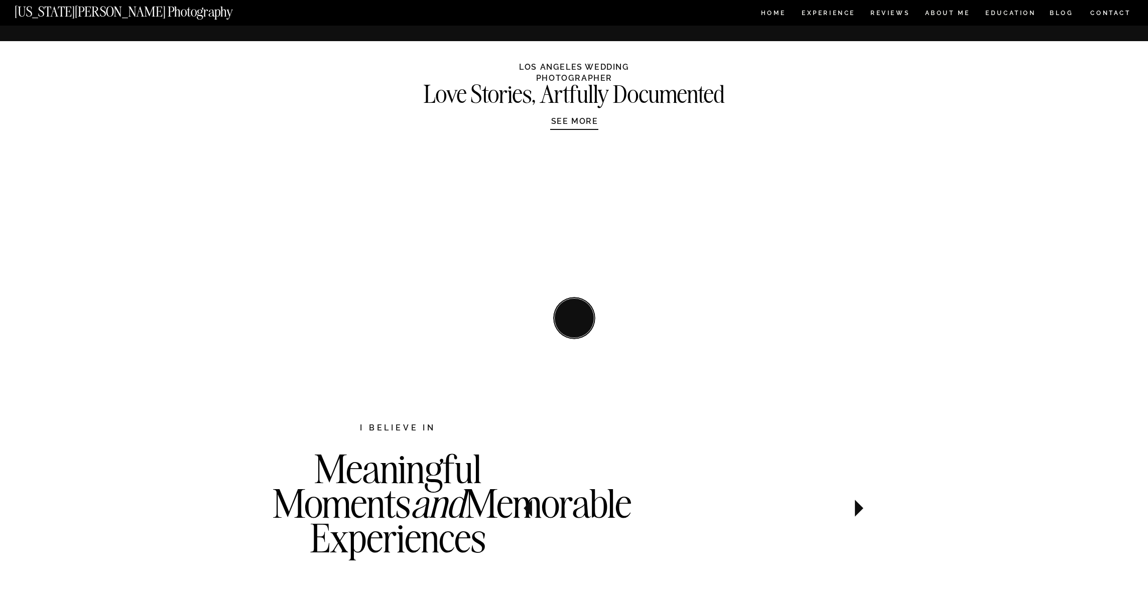
scroll to position [3941, 0]
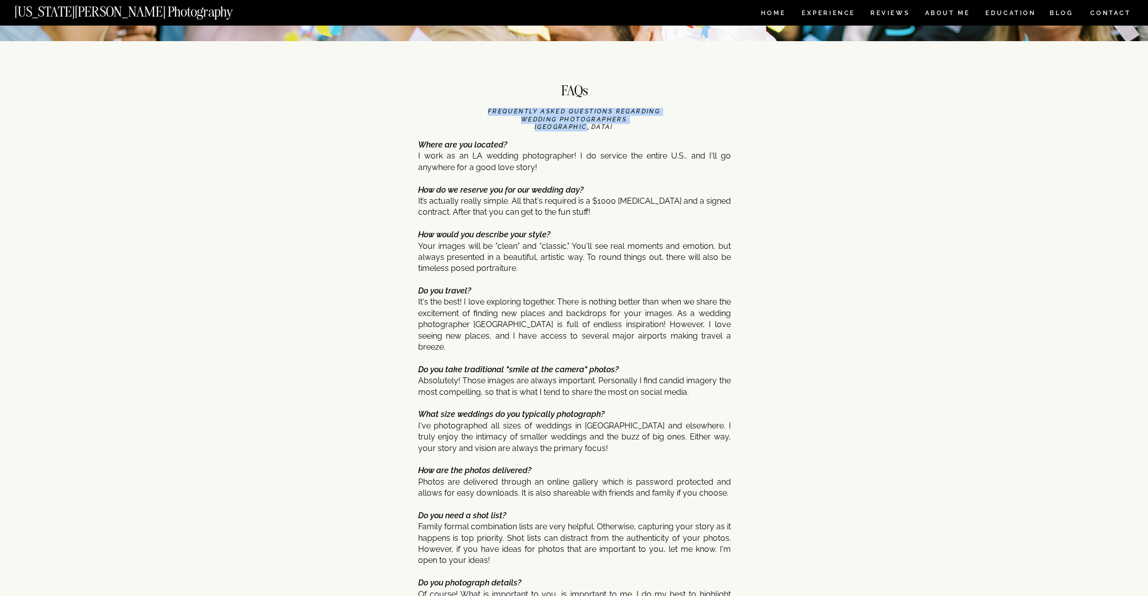
drag, startPoint x: 490, startPoint y: 109, endPoint x: 505, endPoint y: 40, distance: 71.3
click at [653, 120] on icon "FREQUENTLY ASKED QUESTIONS regarding Wedding Photographers Los Angeles" at bounding box center [574, 119] width 172 height 23
copy icon "FREQUENTLY ASKED QUESTIONS regarding Wedding Photographers Los Angeles"
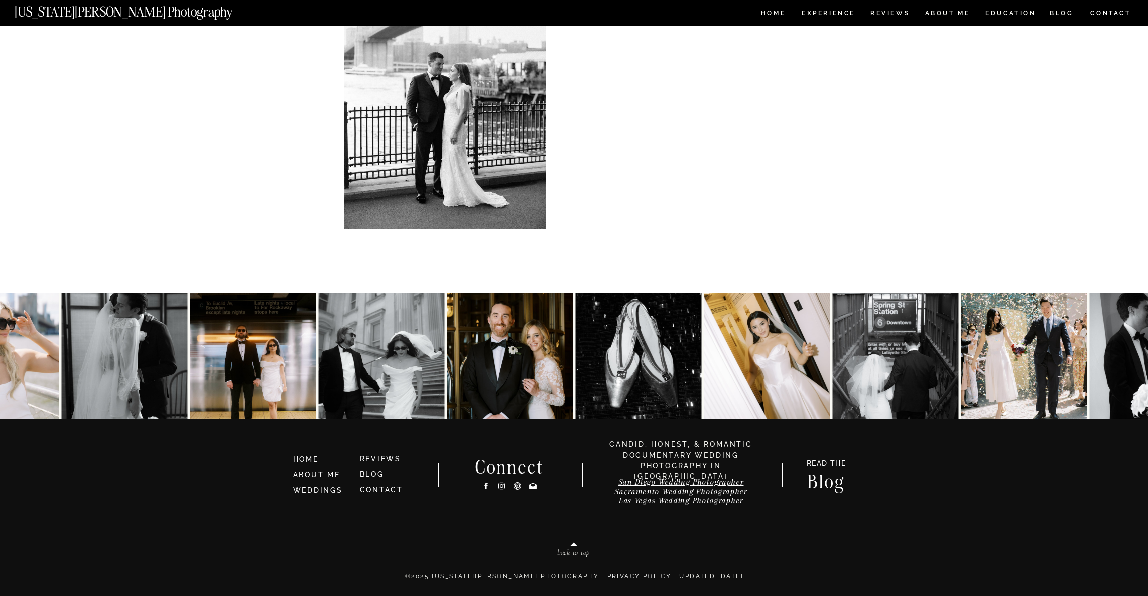
scroll to position [4983, 0]
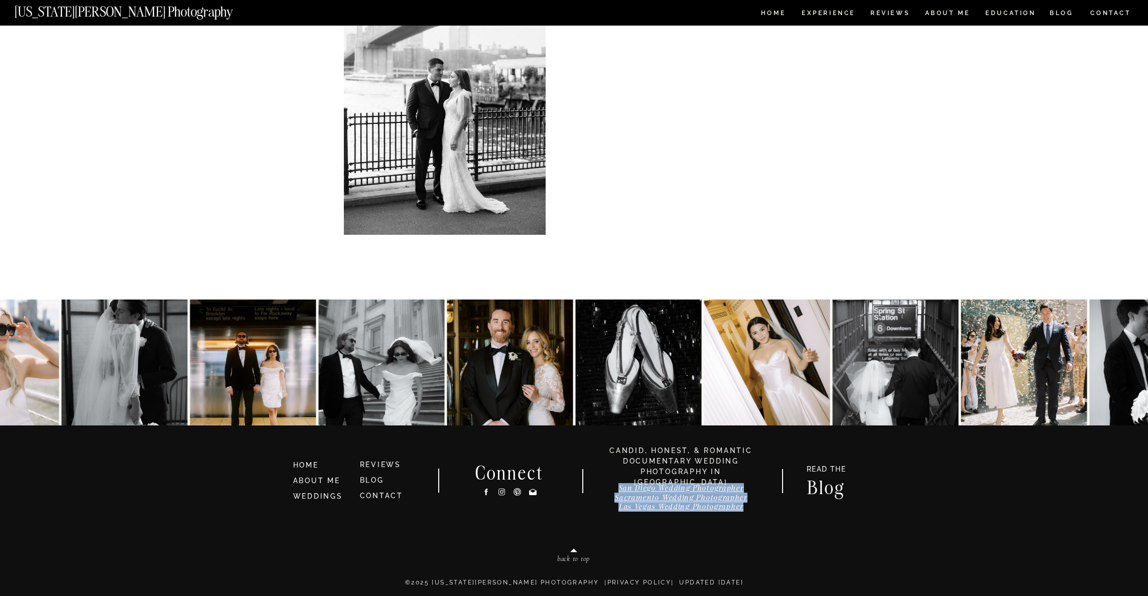
drag, startPoint x: 746, startPoint y: 524, endPoint x: 726, endPoint y: 515, distance: 22.5
copy h3 "San Diego Wedding Photographer Sacramento Wedding Photographer Las Vegas Weddin…"
click at [712, 507] on link "Las Vegas Wedding Photographer" at bounding box center [680, 507] width 125 height 10
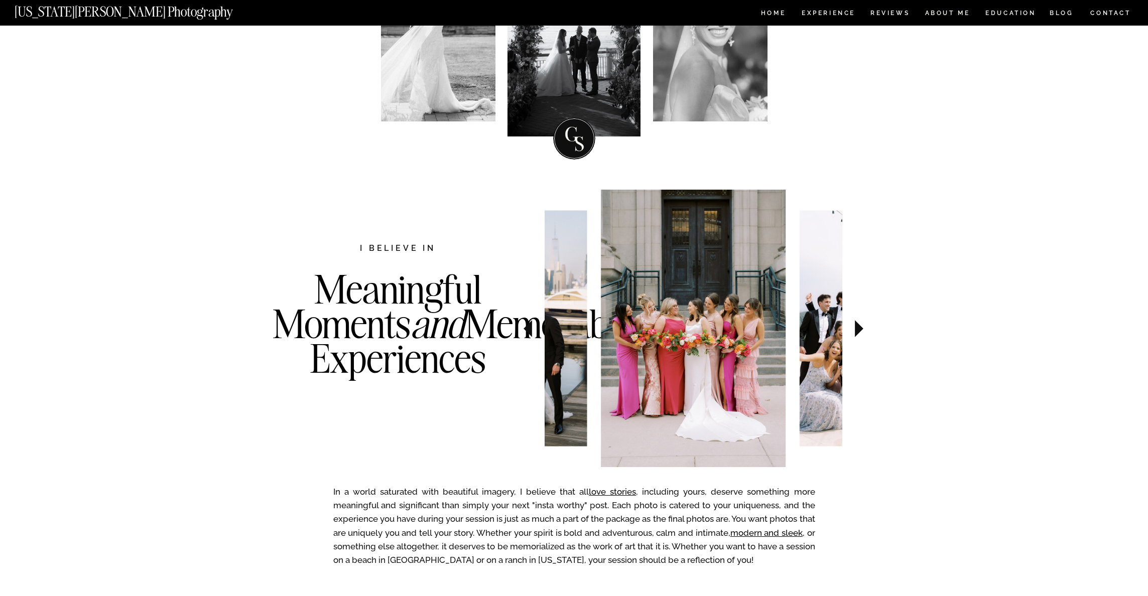
scroll to position [179, 0]
click at [860, 330] on icon at bounding box center [859, 329] width 9 height 17
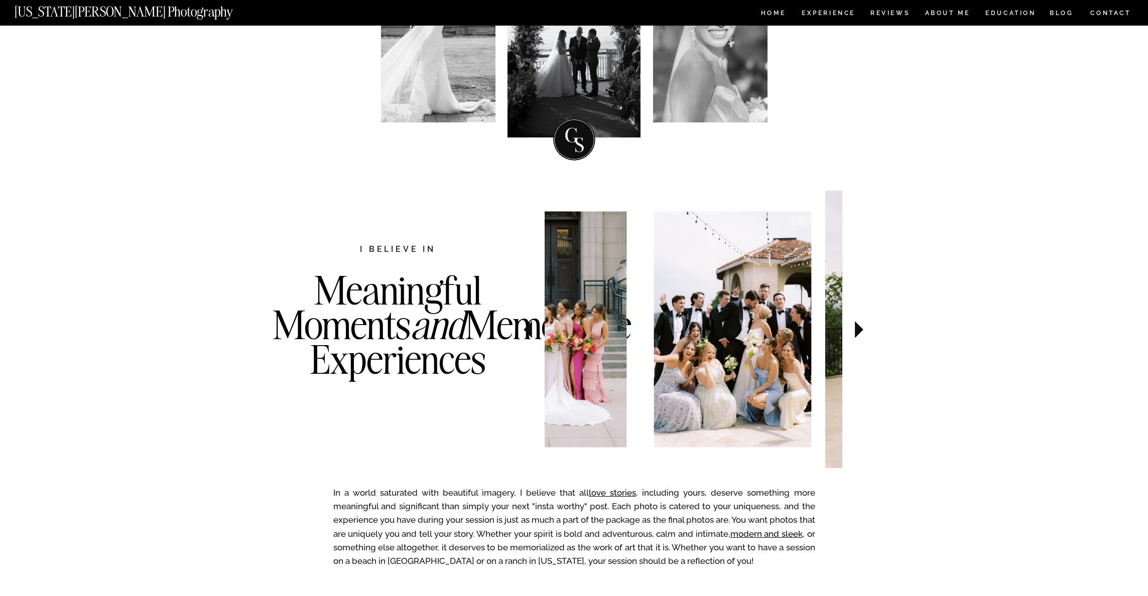
click at [860, 330] on icon at bounding box center [859, 329] width 9 height 17
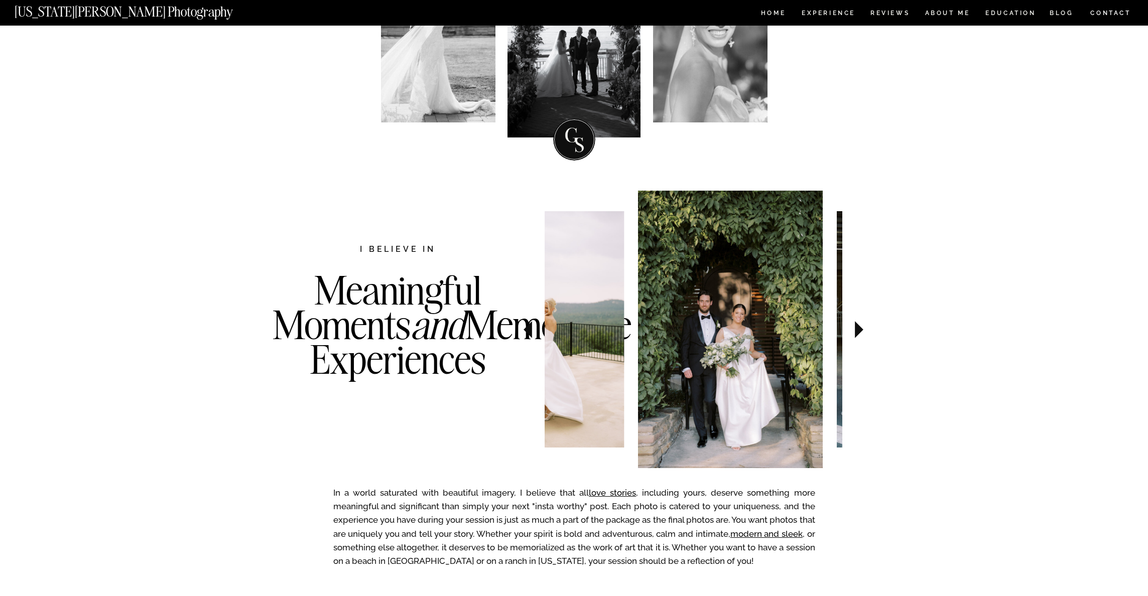
click at [860, 330] on icon at bounding box center [859, 329] width 9 height 17
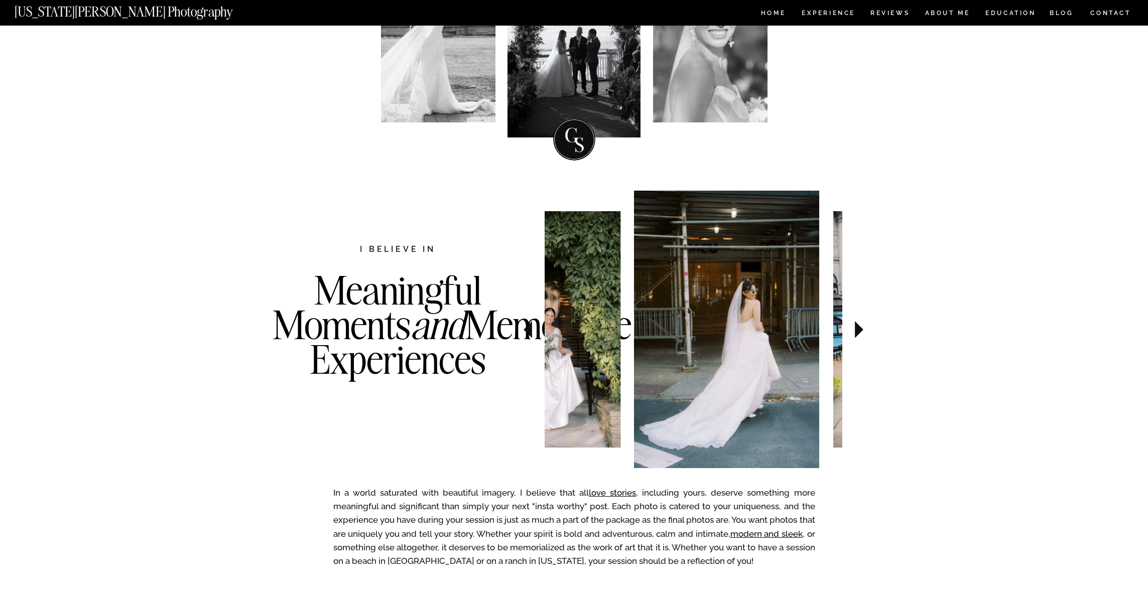
click at [860, 330] on icon at bounding box center [859, 329] width 9 height 17
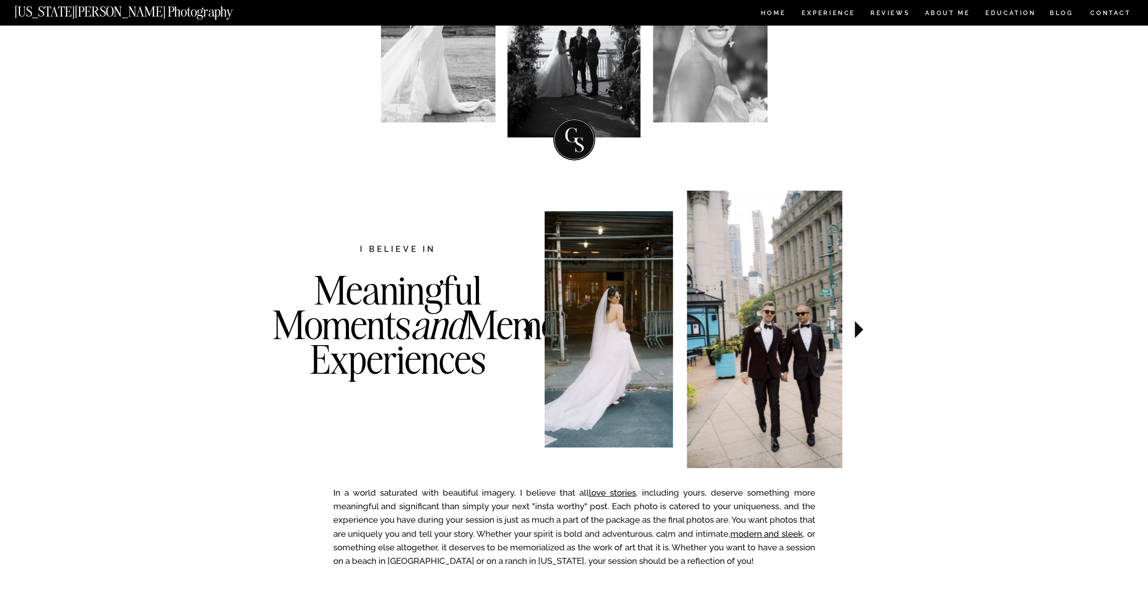
click at [860, 330] on icon at bounding box center [859, 329] width 9 height 17
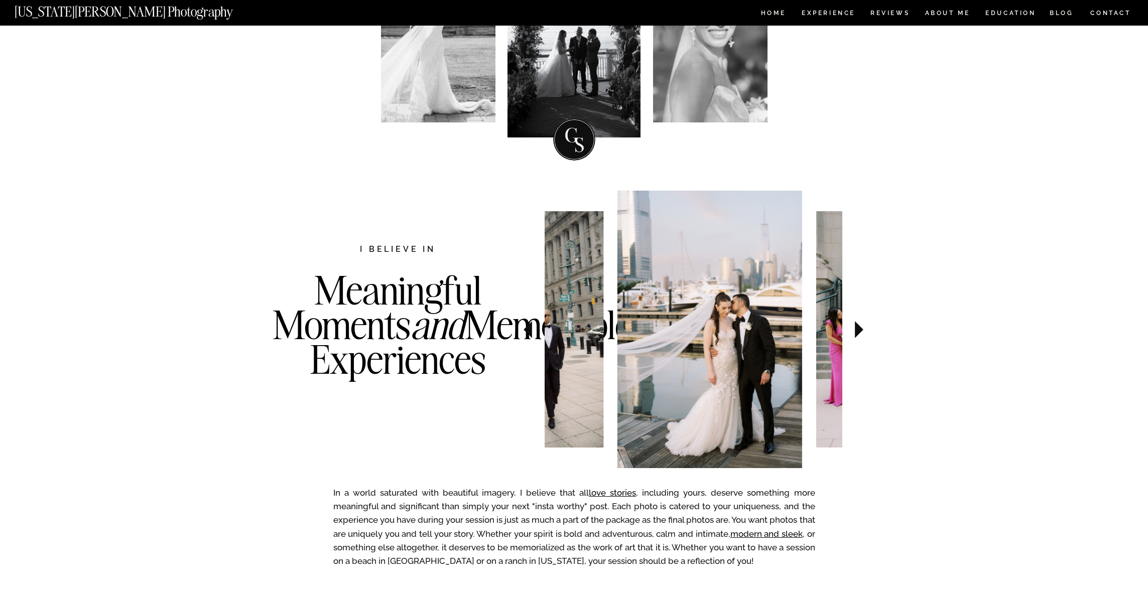
click at [860, 330] on icon at bounding box center [859, 329] width 9 height 17
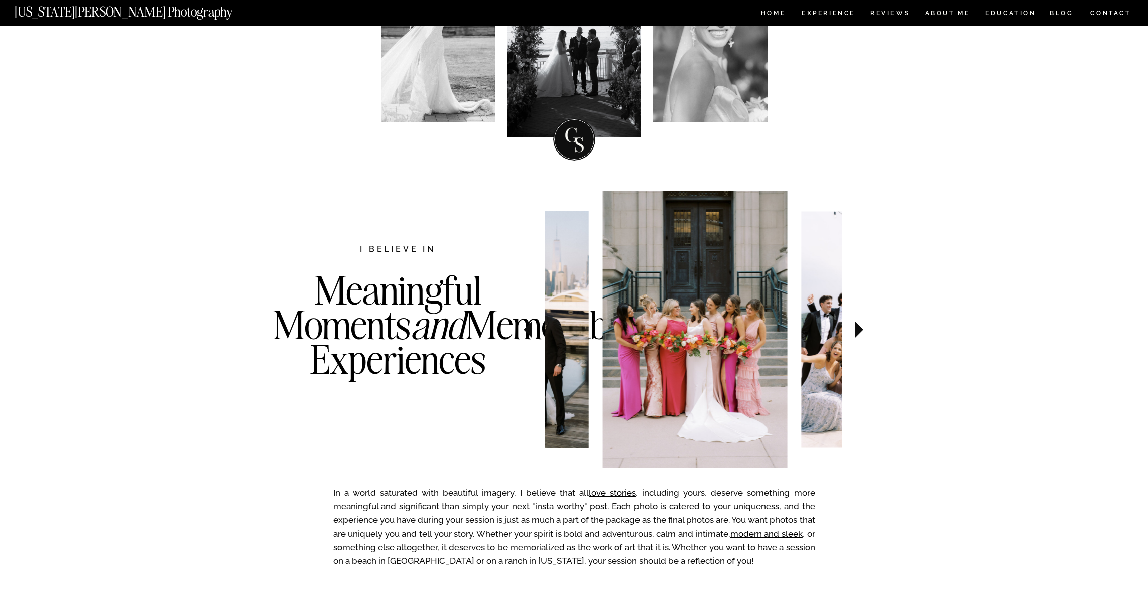
click at [860, 330] on icon at bounding box center [859, 329] width 9 height 17
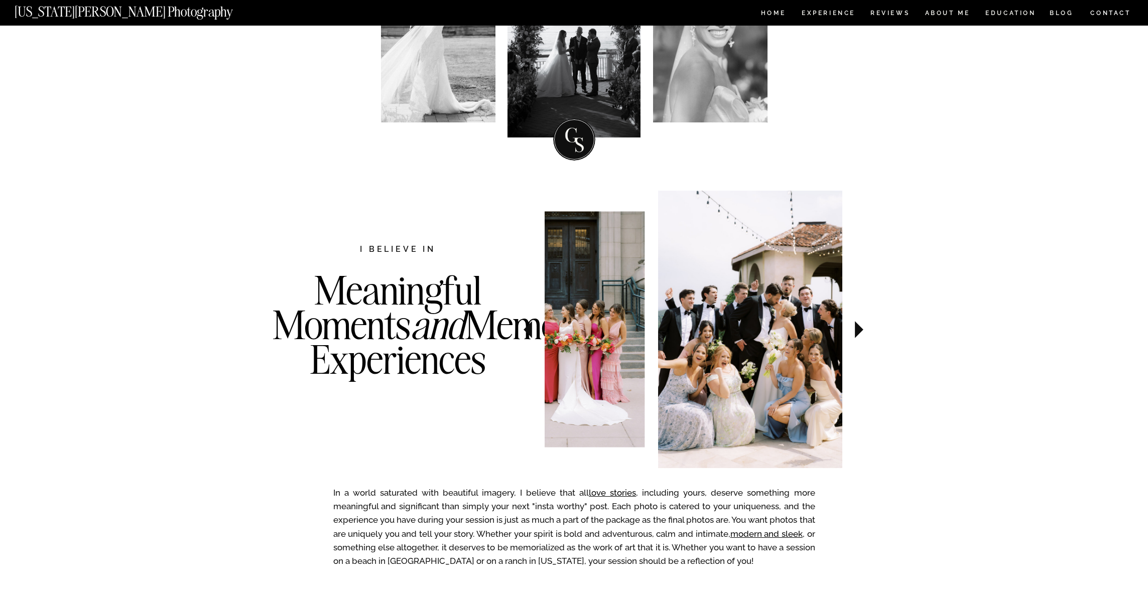
click at [860, 330] on icon at bounding box center [859, 329] width 9 height 17
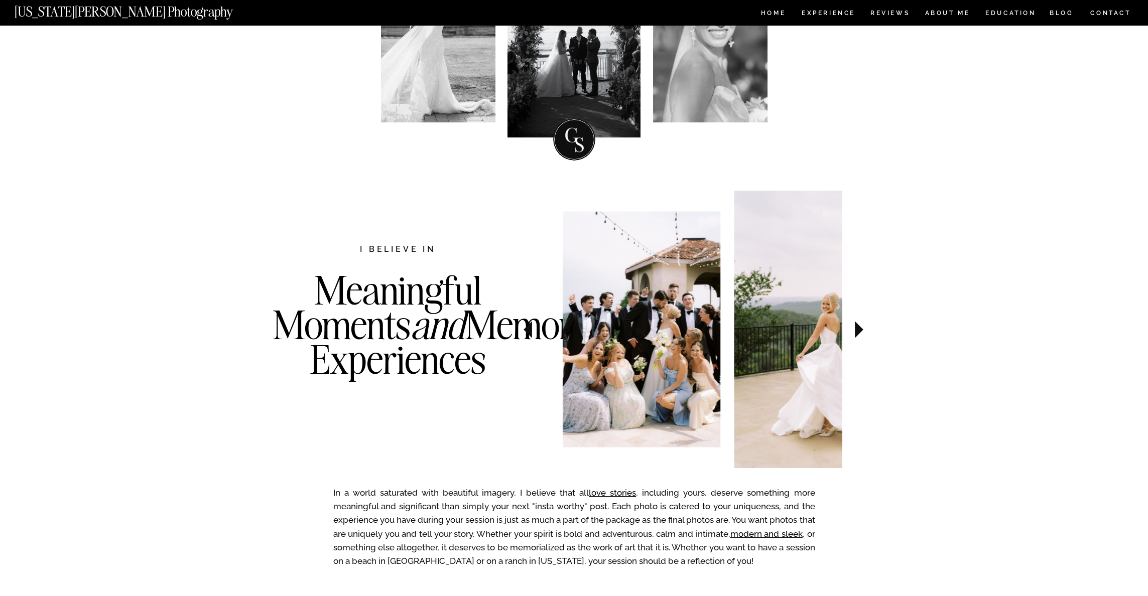
click at [860, 330] on icon at bounding box center [859, 329] width 9 height 17
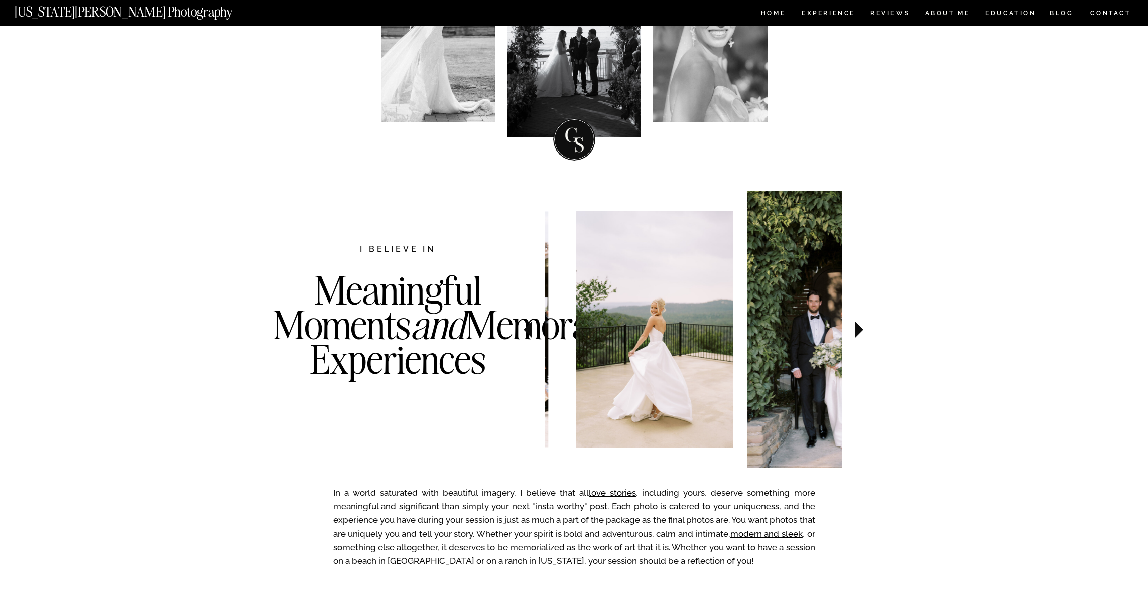
click at [860, 330] on icon at bounding box center [859, 329] width 9 height 17
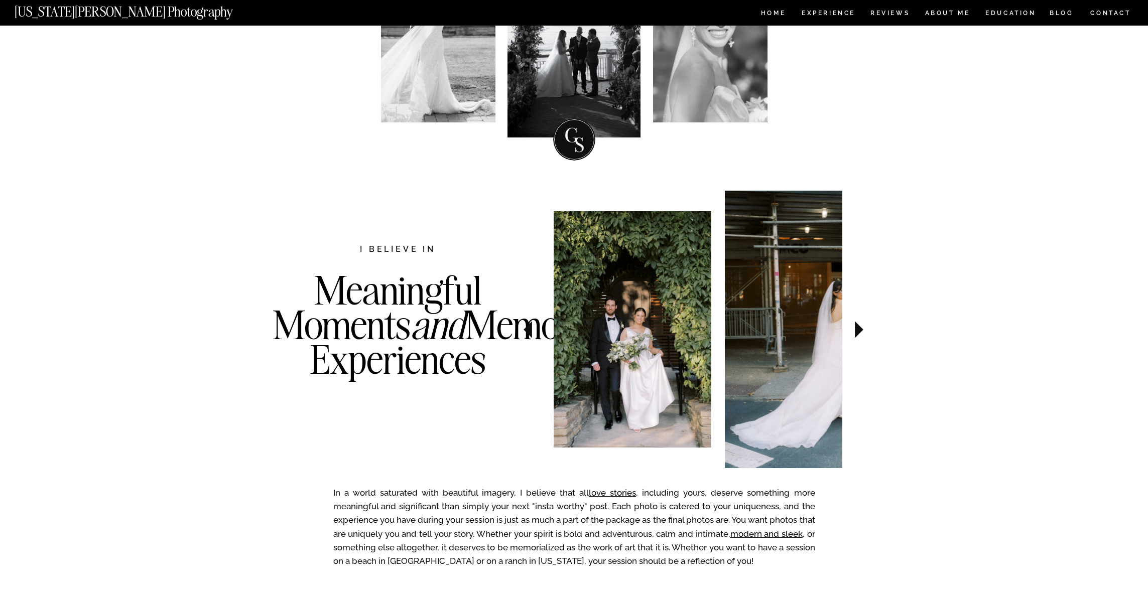
click at [860, 330] on icon at bounding box center [859, 329] width 9 height 17
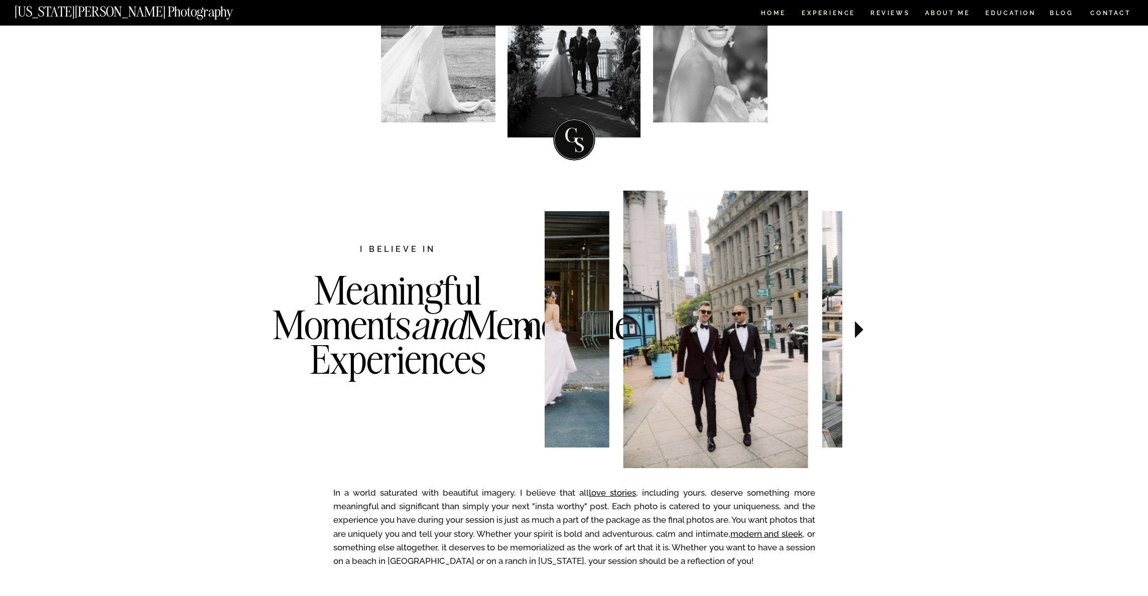
click at [860, 330] on icon at bounding box center [859, 329] width 9 height 17
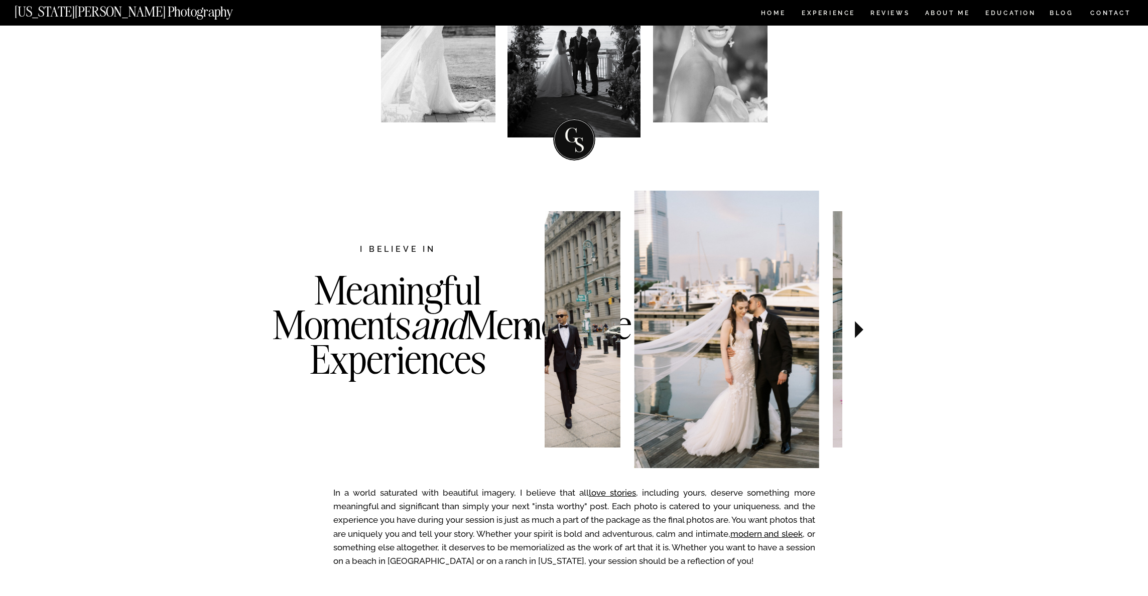
click at [860, 330] on icon at bounding box center [859, 329] width 9 height 17
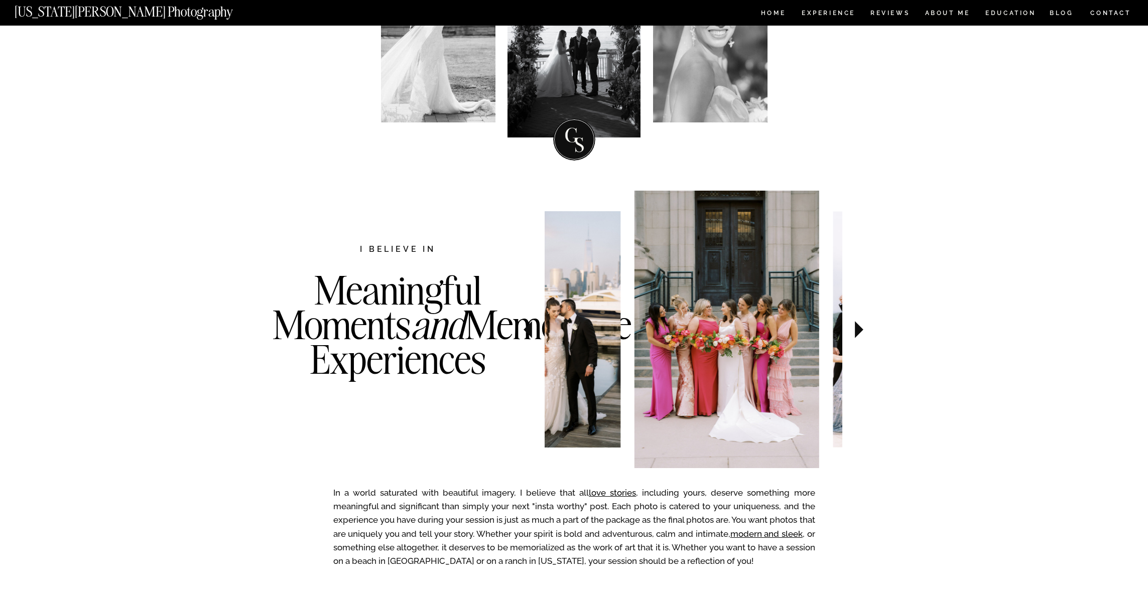
click at [860, 330] on icon at bounding box center [859, 329] width 9 height 17
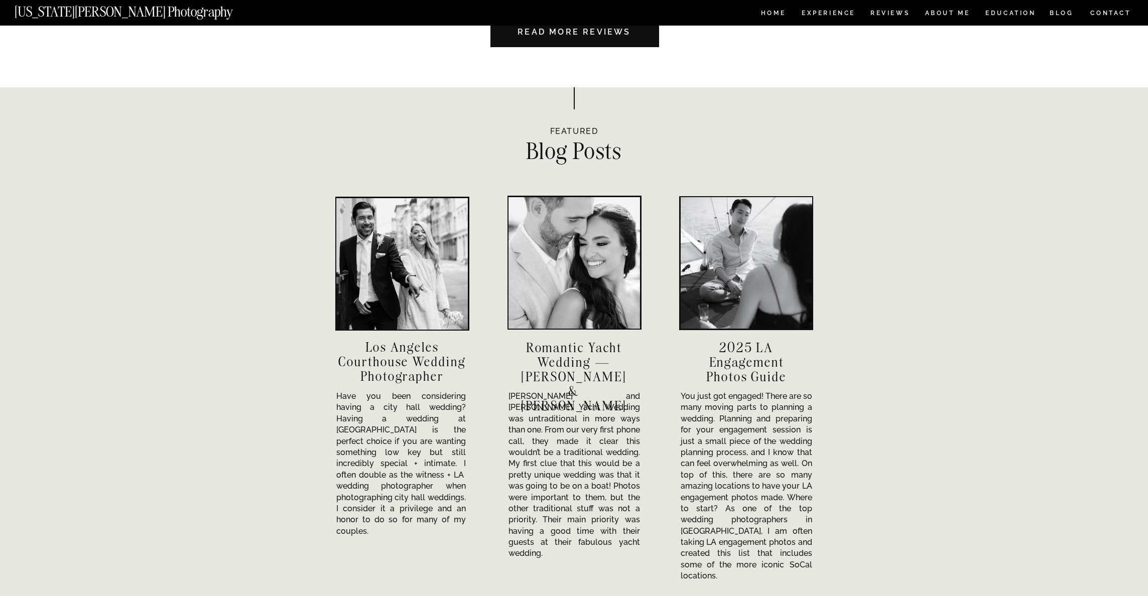
scroll to position [3094, 0]
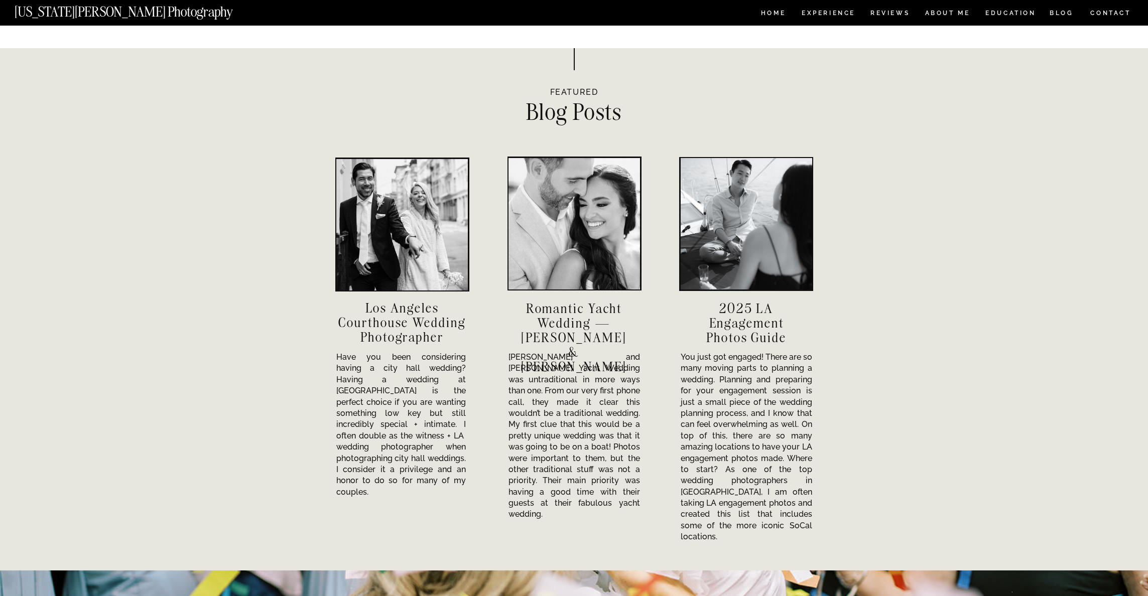
click at [389, 316] on h3 "Los Angeles Courthouse Wedding Photographer" at bounding box center [402, 322] width 146 height 43
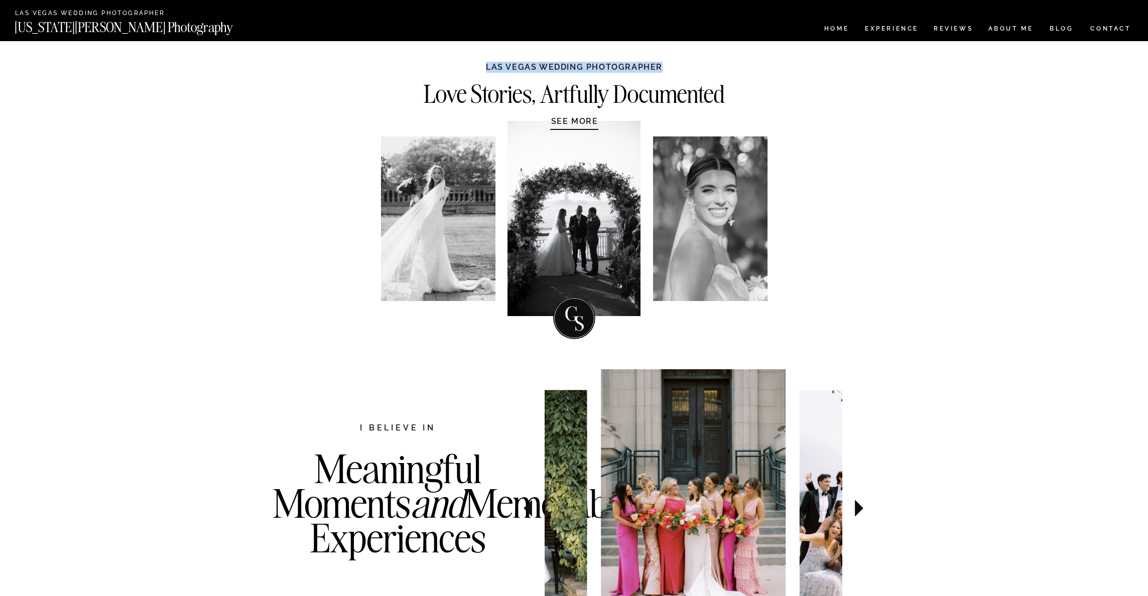
drag, startPoint x: 485, startPoint y: 64, endPoint x: 657, endPoint y: 73, distance: 171.9
click at [657, 73] on h1 "Las Vegas WEDDING PHOTOGRAPHER" at bounding box center [574, 72] width 188 height 20
copy h1 "Las Vegas WEDDING PHOTOGRAPHER"
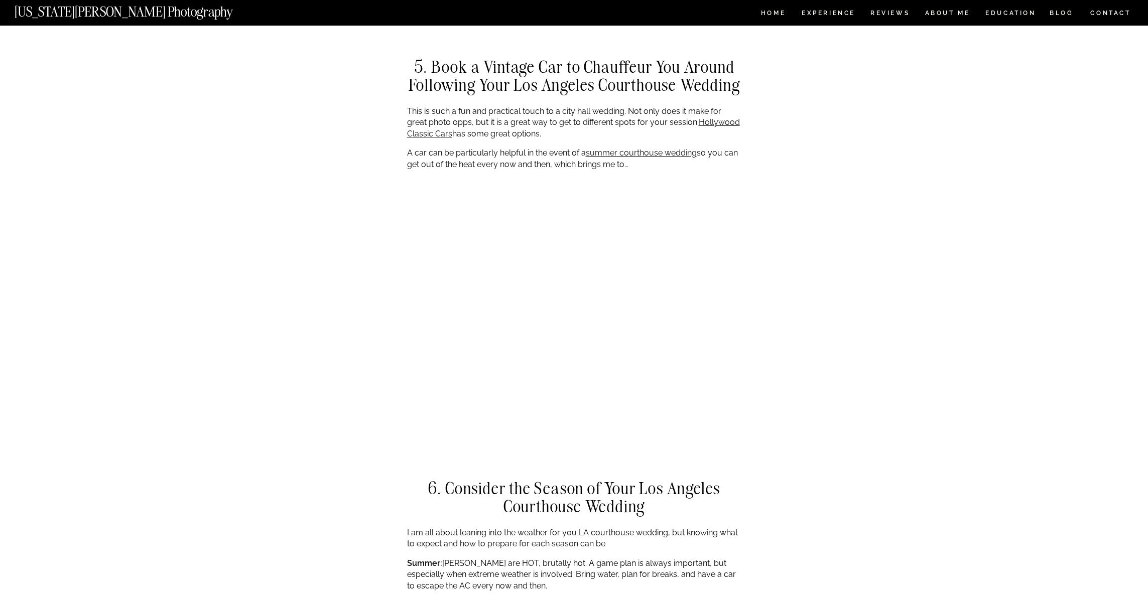
scroll to position [1973, 0]
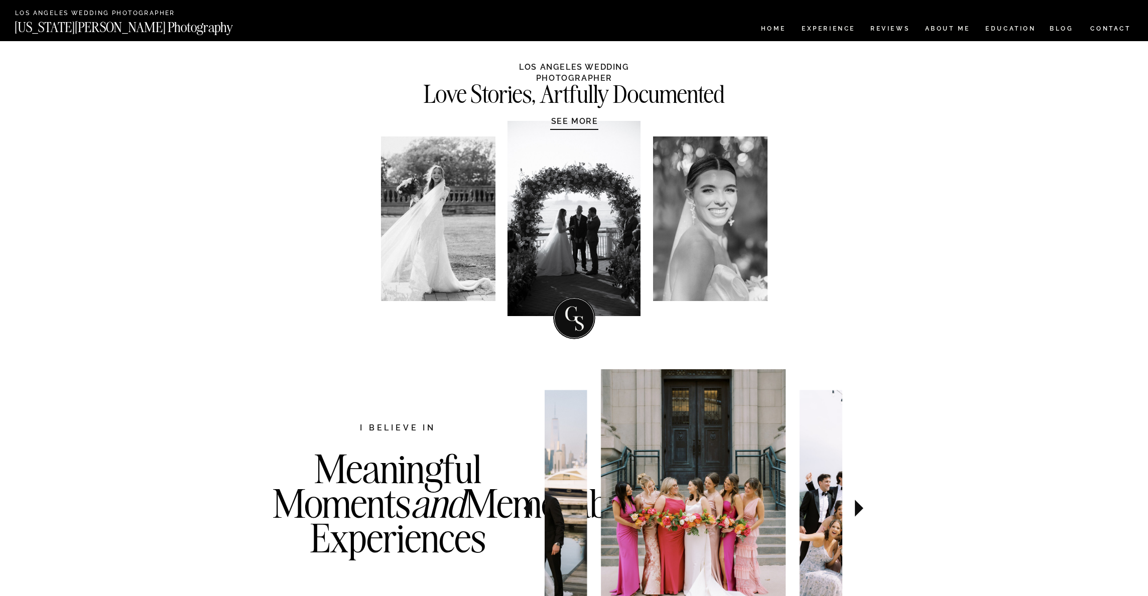
click at [44, 12] on h2 "Los Angeles Wedding Photographer" at bounding box center [113, 14] width 197 height 8
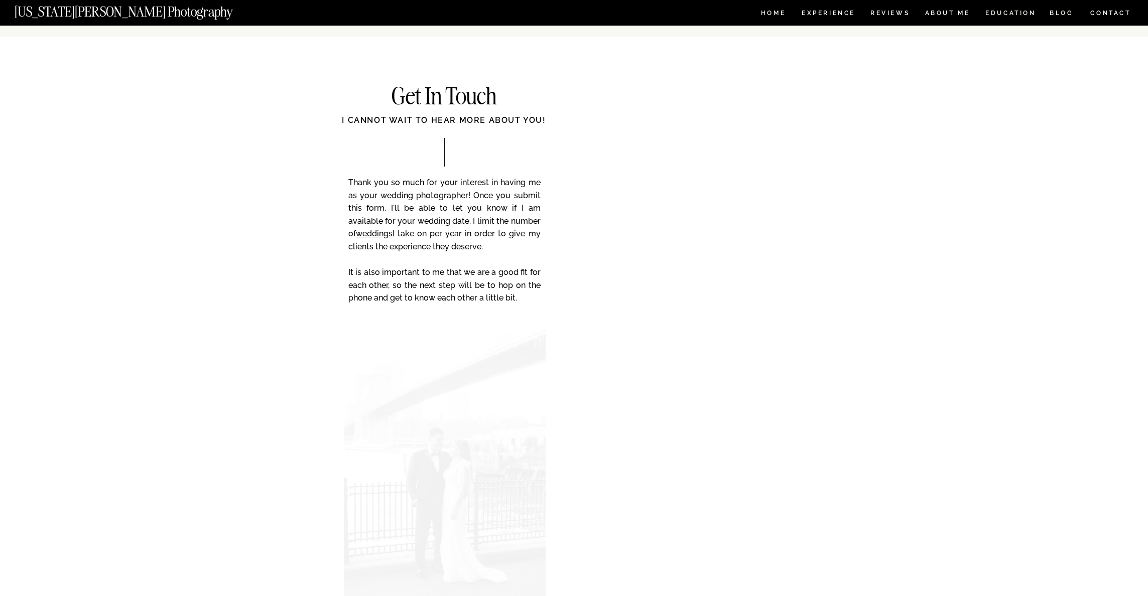
scroll to position [4989, 0]
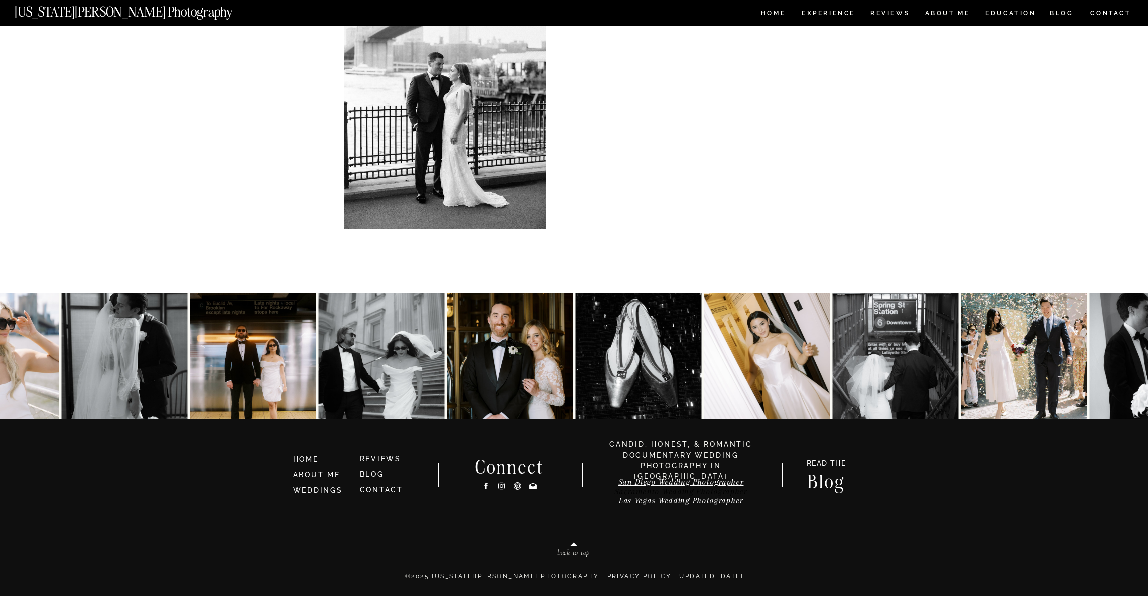
click at [684, 491] on link "Sacramento Wedding Photographer" at bounding box center [680, 492] width 133 height 10
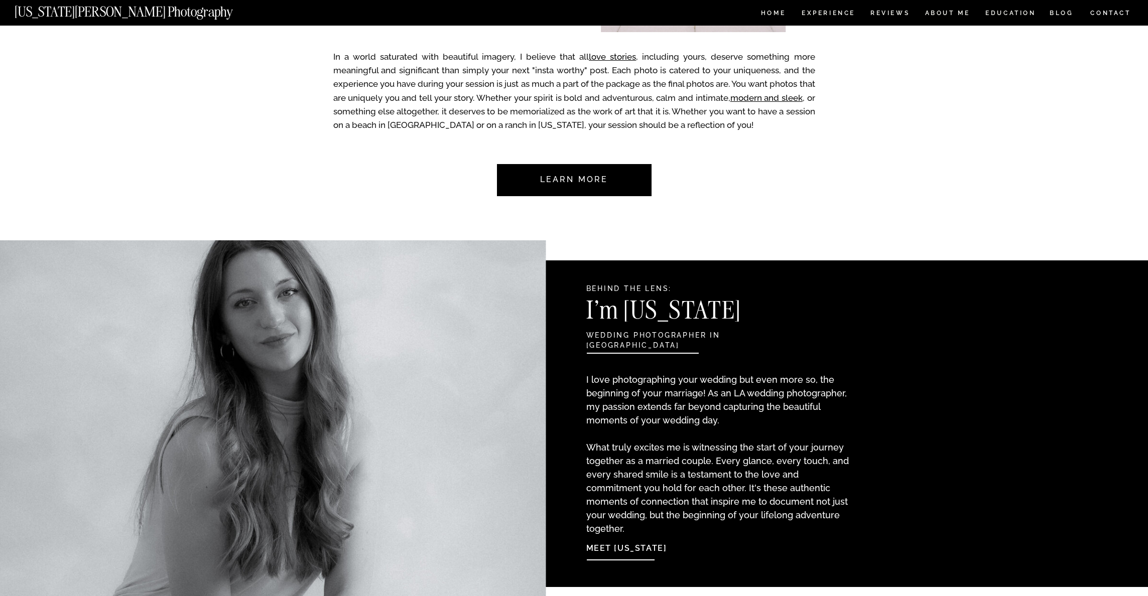
scroll to position [626, 0]
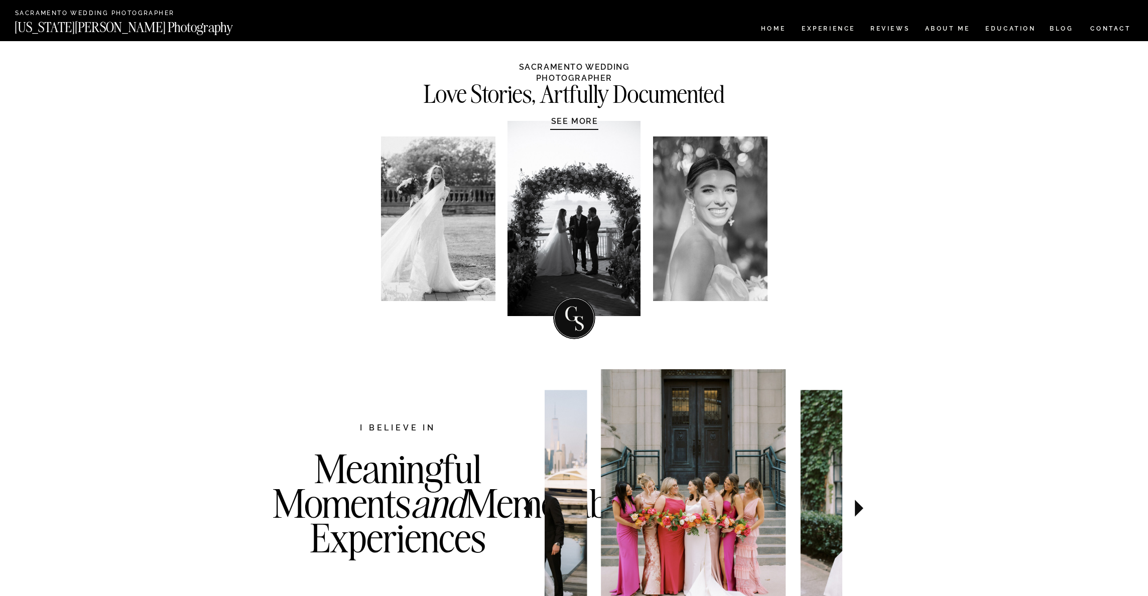
click at [567, 122] on h1 "SEE MORE" at bounding box center [574, 121] width 95 height 10
click at [104, 14] on h2 "Sacramento Wedding Photographer" at bounding box center [103, 14] width 177 height 8
